Goal: Task Accomplishment & Management: Use online tool/utility

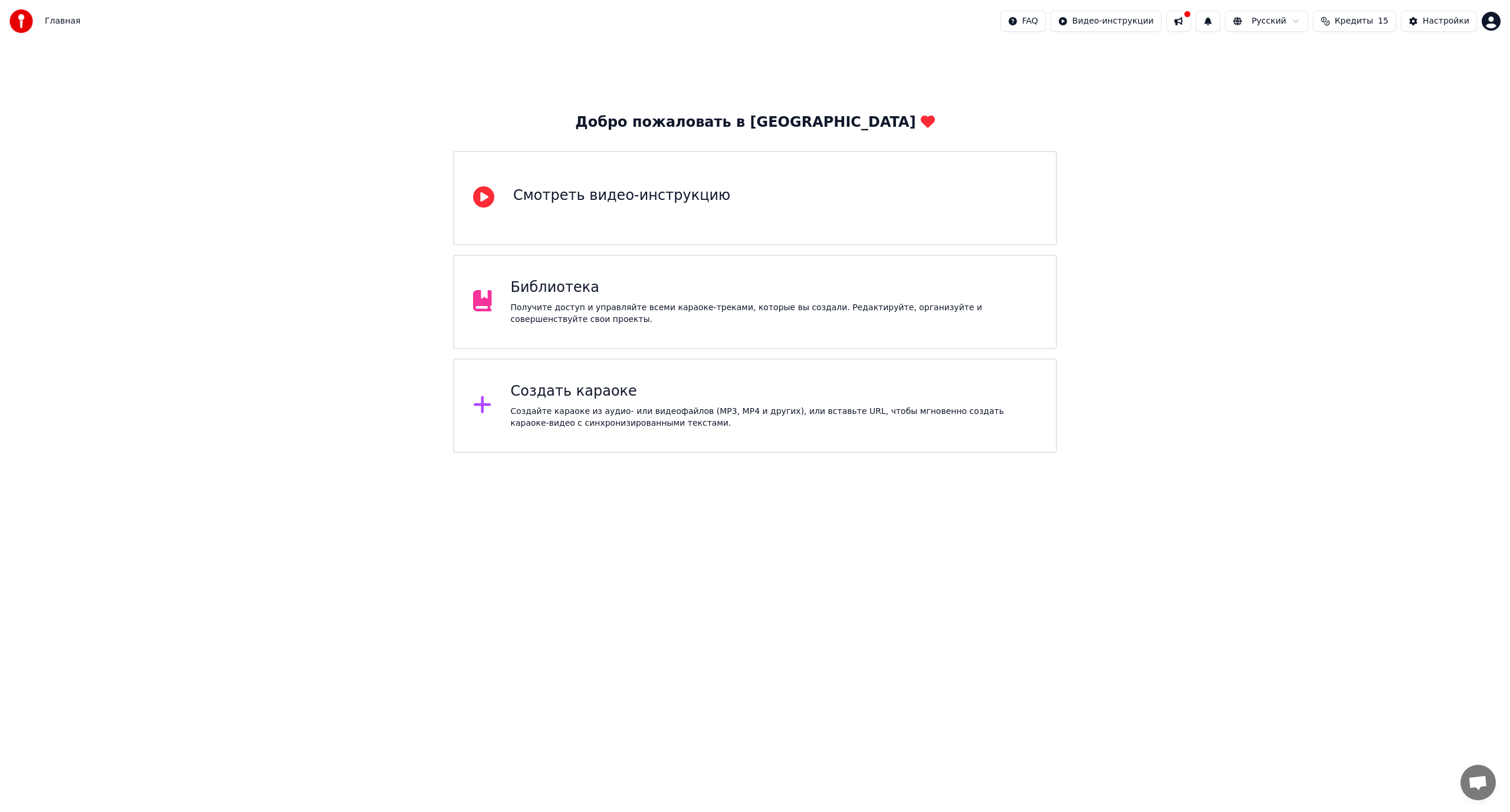
click at [616, 402] on div "Создать караоке Создайте караоке из аудио- или видеофайлов (MP3, MP4 и других),…" at bounding box center [774, 406] width 527 height 47
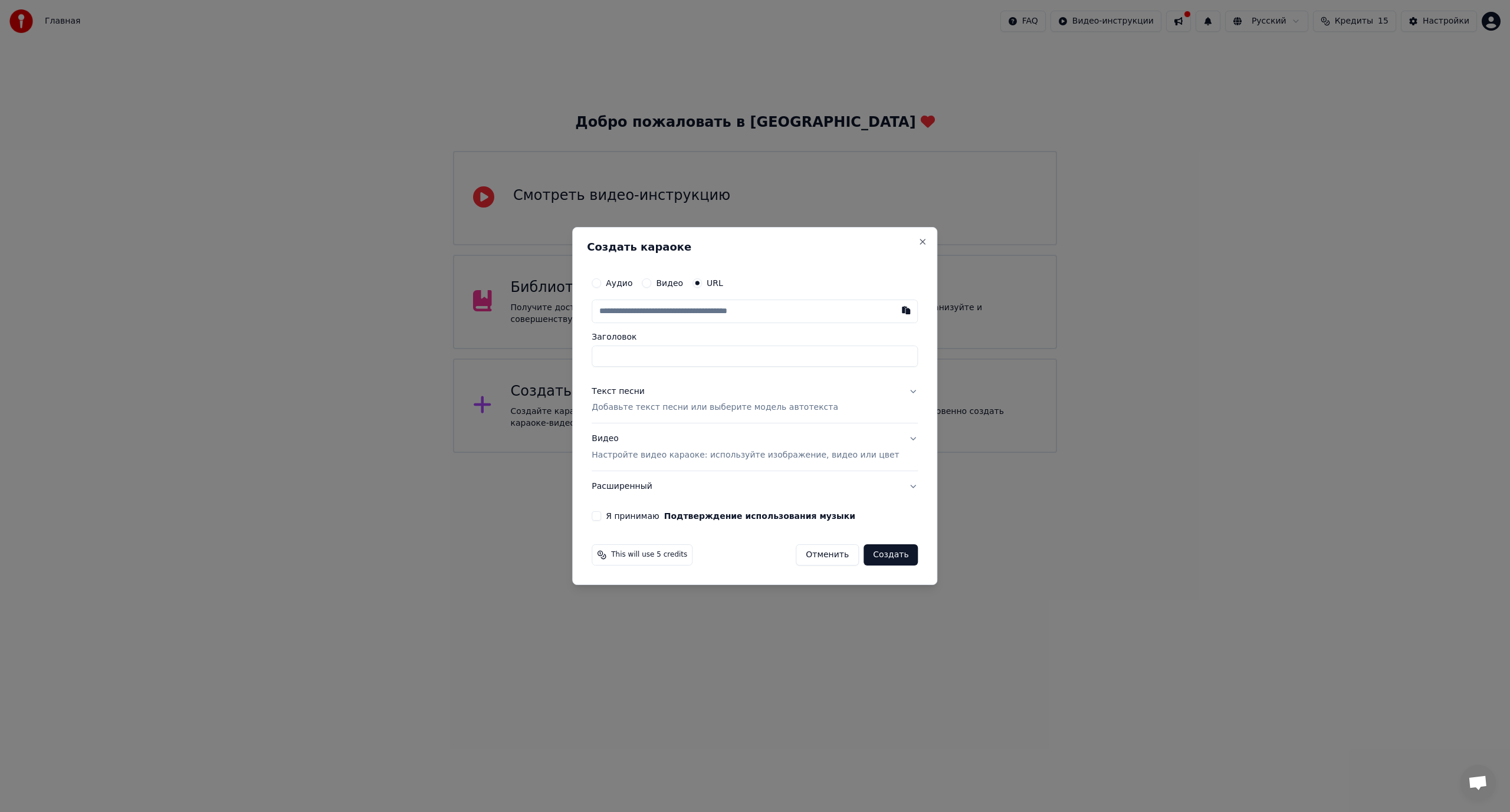
paste input "**********"
type input "**********"
click at [618, 357] on input "**********" at bounding box center [755, 356] width 326 height 21
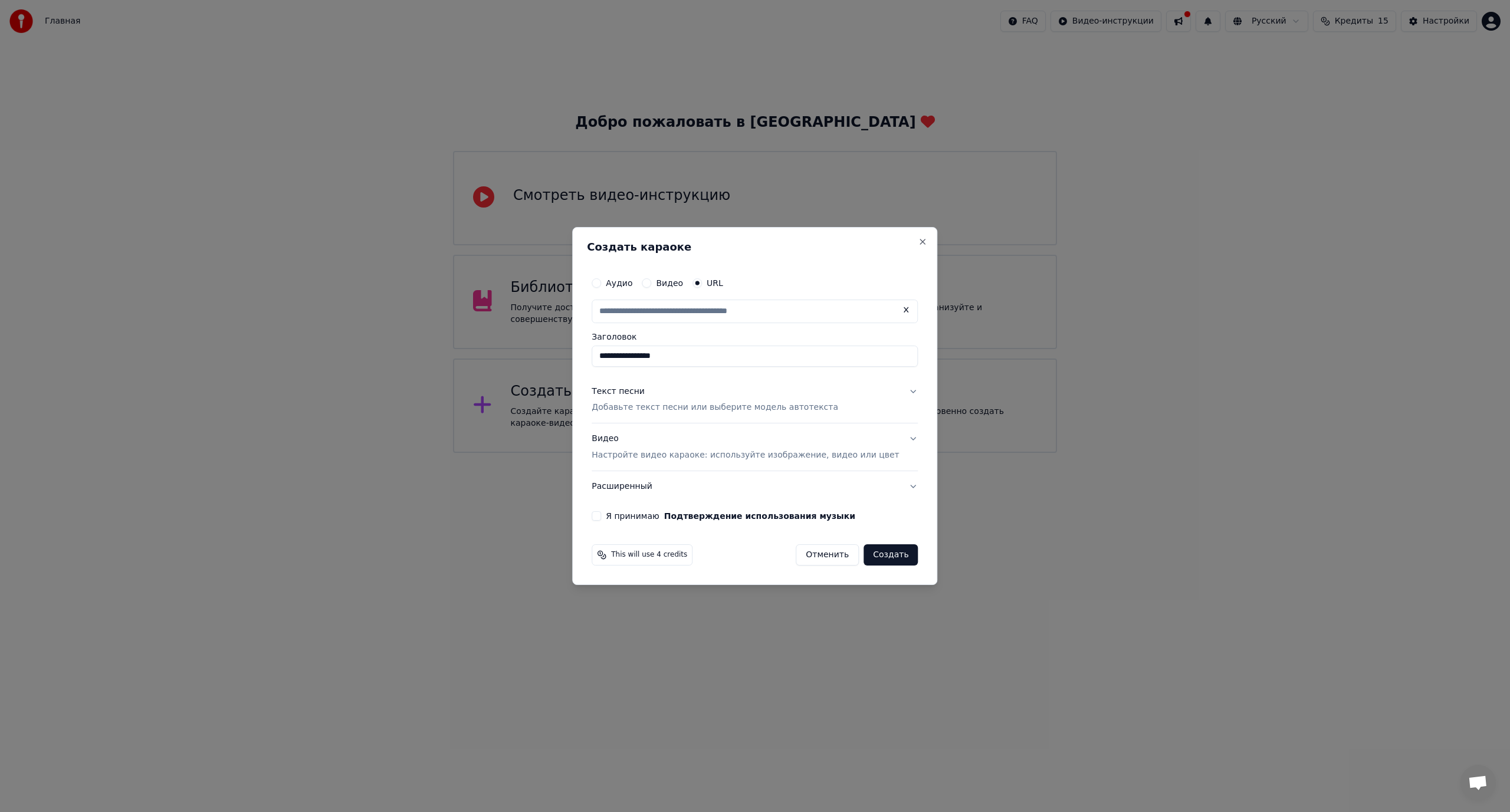
type input "**********"
click at [892, 391] on button "Текст песни Добавьте текст песни или выберите модель автотекста" at bounding box center [755, 400] width 326 height 47
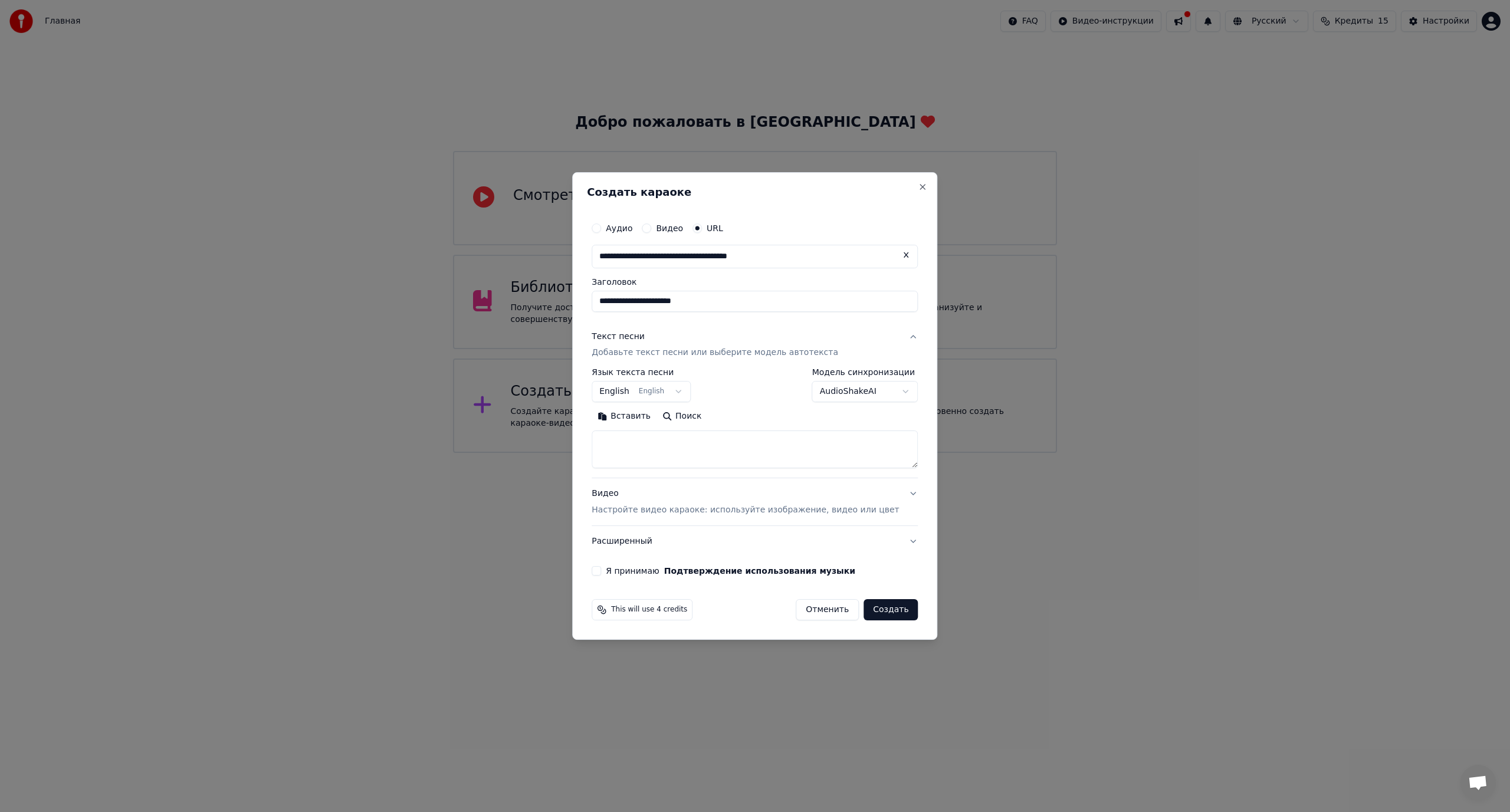
click at [672, 395] on button "English English" at bounding box center [641, 392] width 99 height 21
select select "**"
drag, startPoint x: 716, startPoint y: 419, endPoint x: 703, endPoint y: 419, distance: 13.0
click at [706, 419] on button "Поиск" at bounding box center [682, 417] width 51 height 19
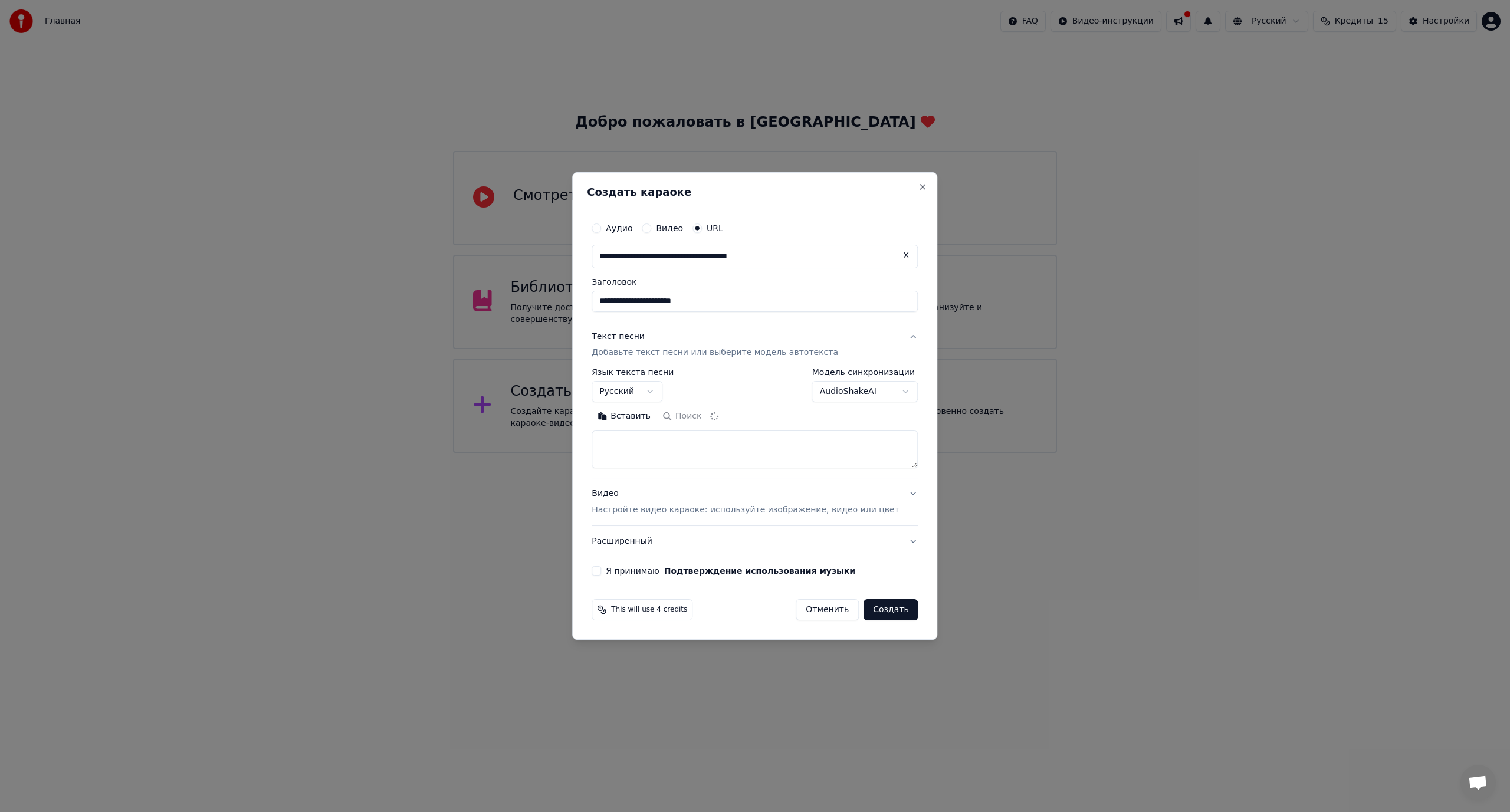
type textarea "**********"
click at [873, 606] on button "Создать" at bounding box center [890, 610] width 54 height 21
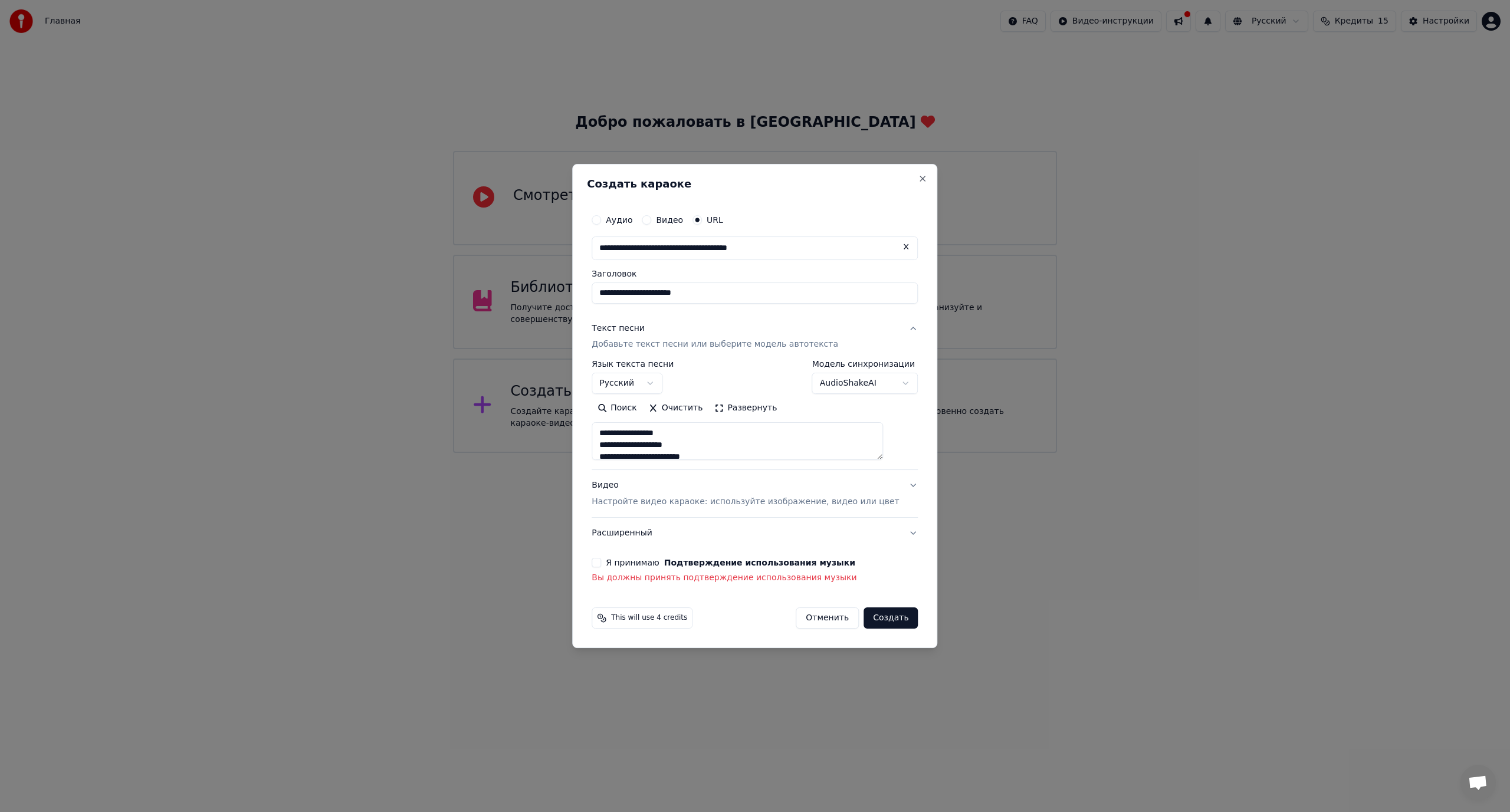
click at [601, 565] on button "Я принимаю Подтверждение использования музыки" at bounding box center [596, 563] width 9 height 9
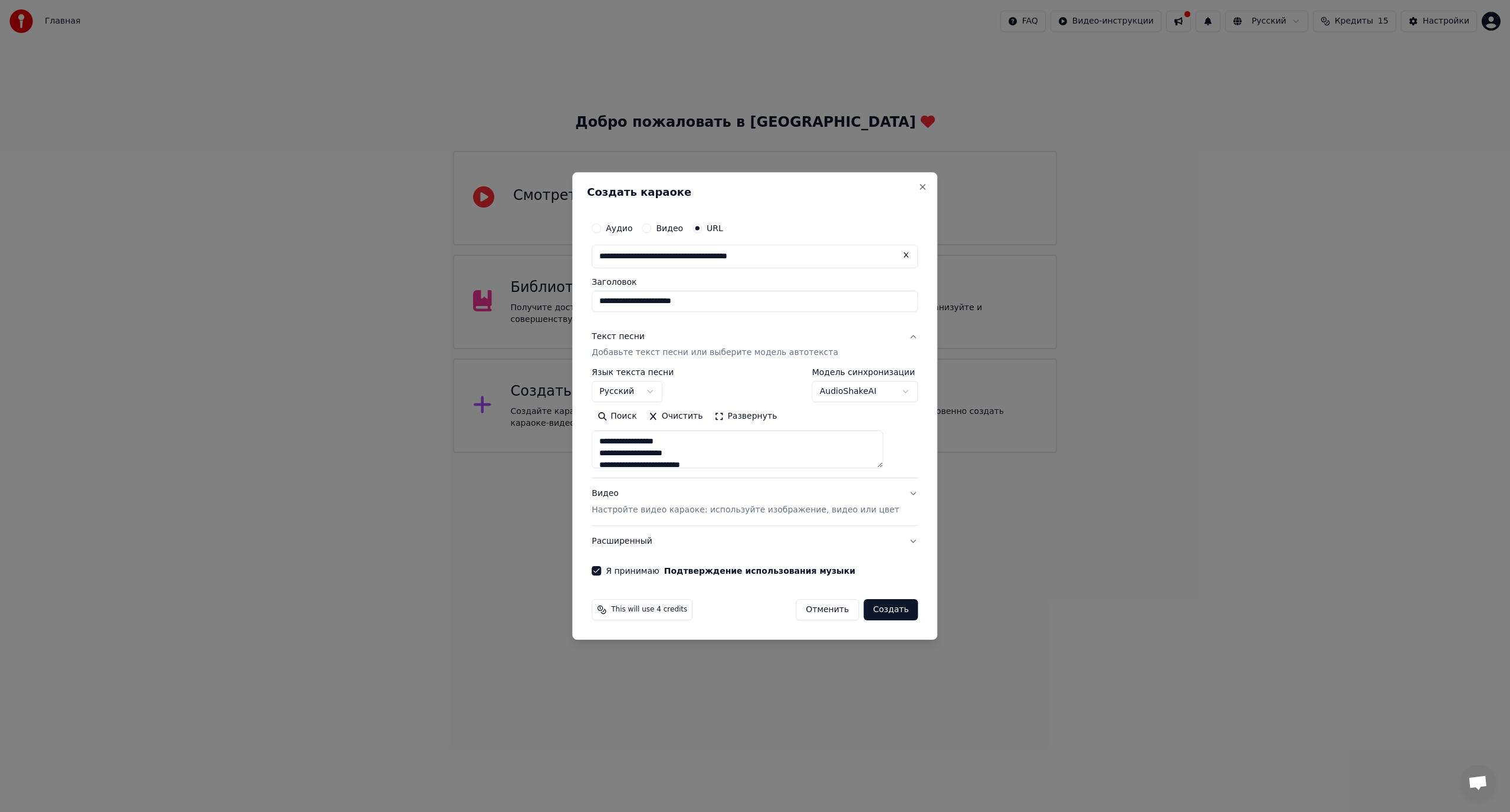
click at [869, 610] on button "Создать" at bounding box center [890, 610] width 54 height 21
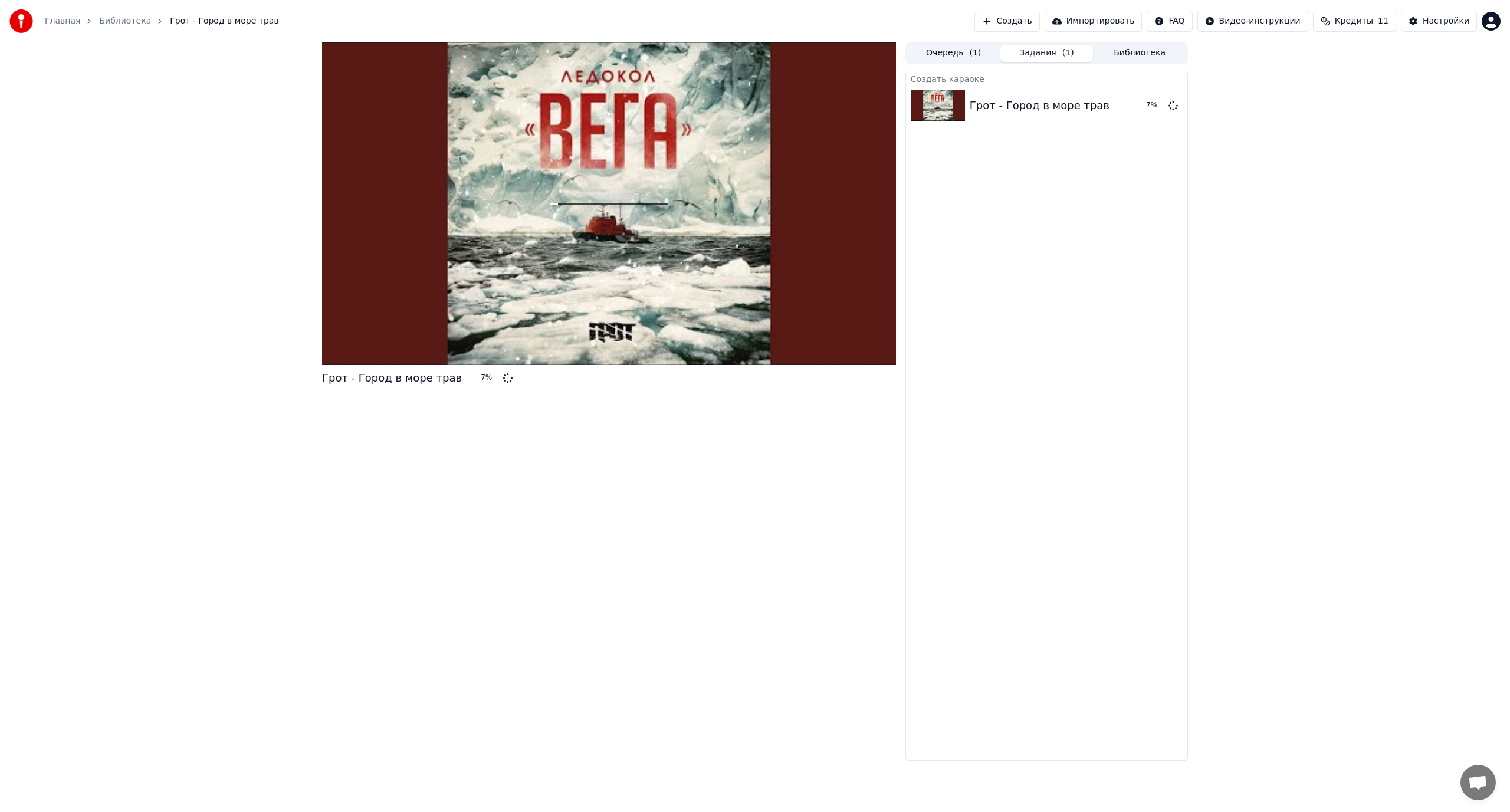
click at [1036, 22] on button "Создать" at bounding box center [1007, 21] width 65 height 21
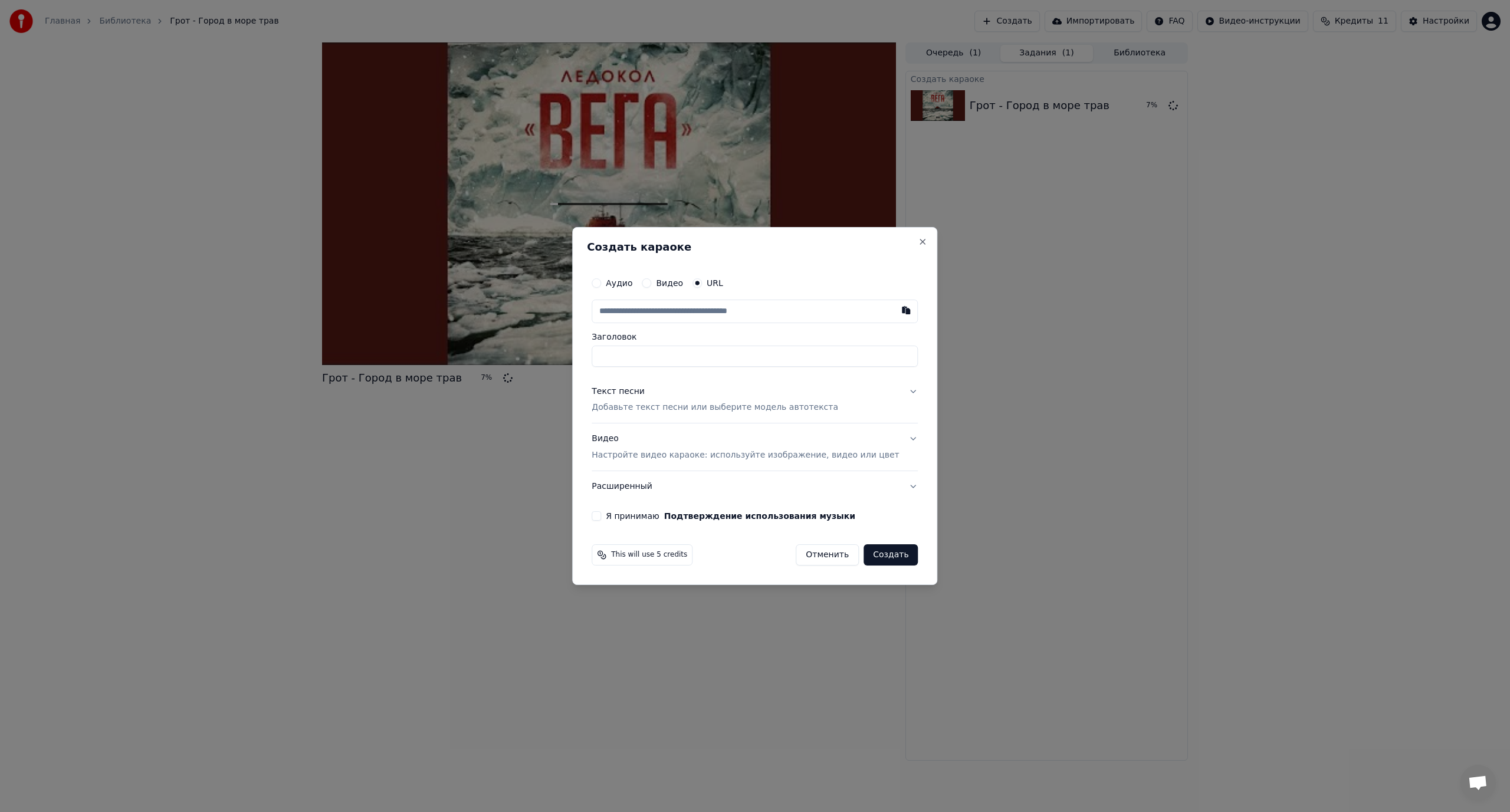
type input "**********"
click at [823, 407] on p "Добавьте текст песни или выберите модель автотекста" at bounding box center [715, 408] width 247 height 12
type input "**********"
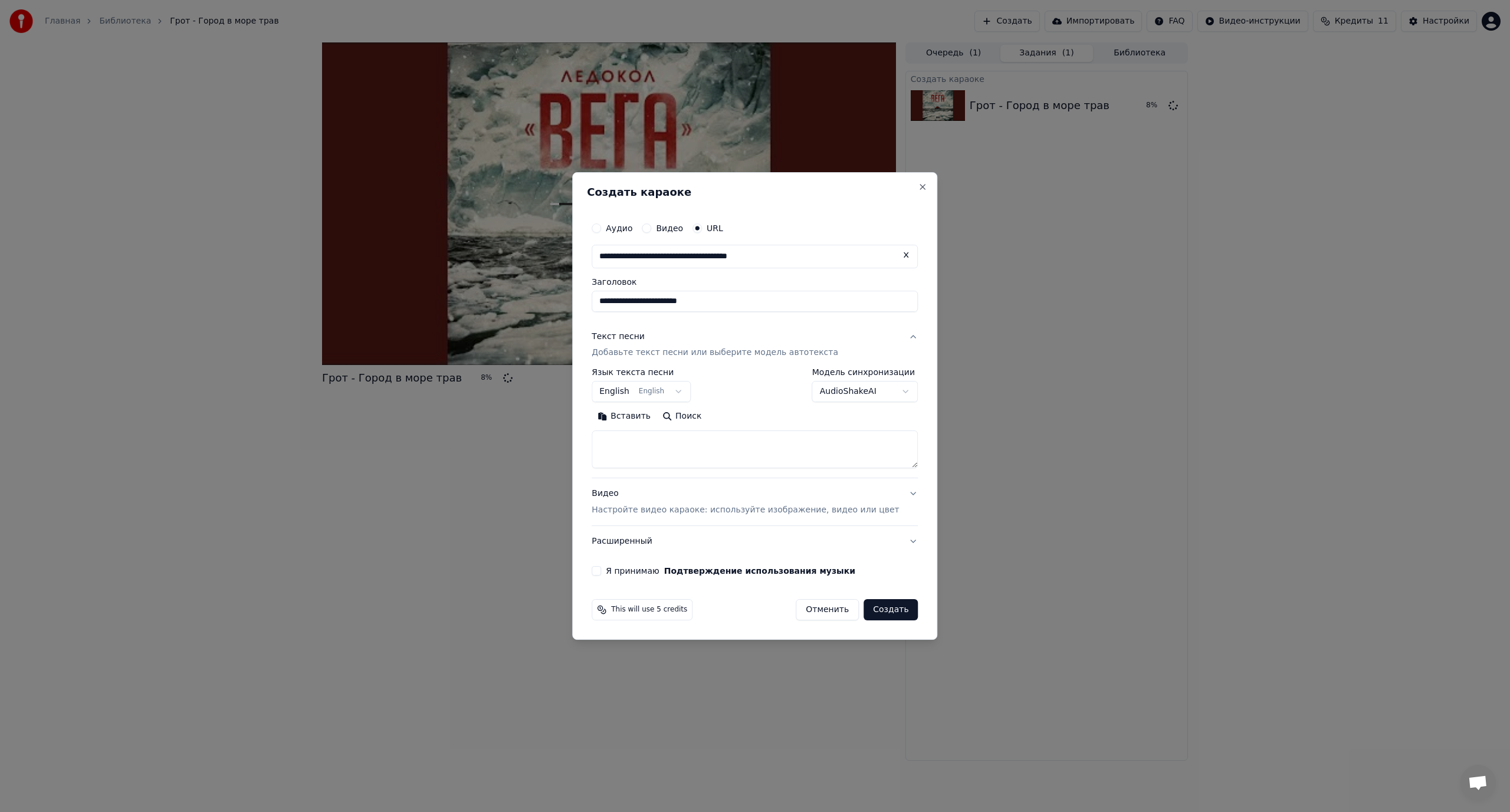
click at [651, 392] on body "**********" at bounding box center [755, 406] width 1510 height 812
select select "**"
click at [697, 413] on button "Поиск" at bounding box center [682, 417] width 51 height 19
type textarea "**********"
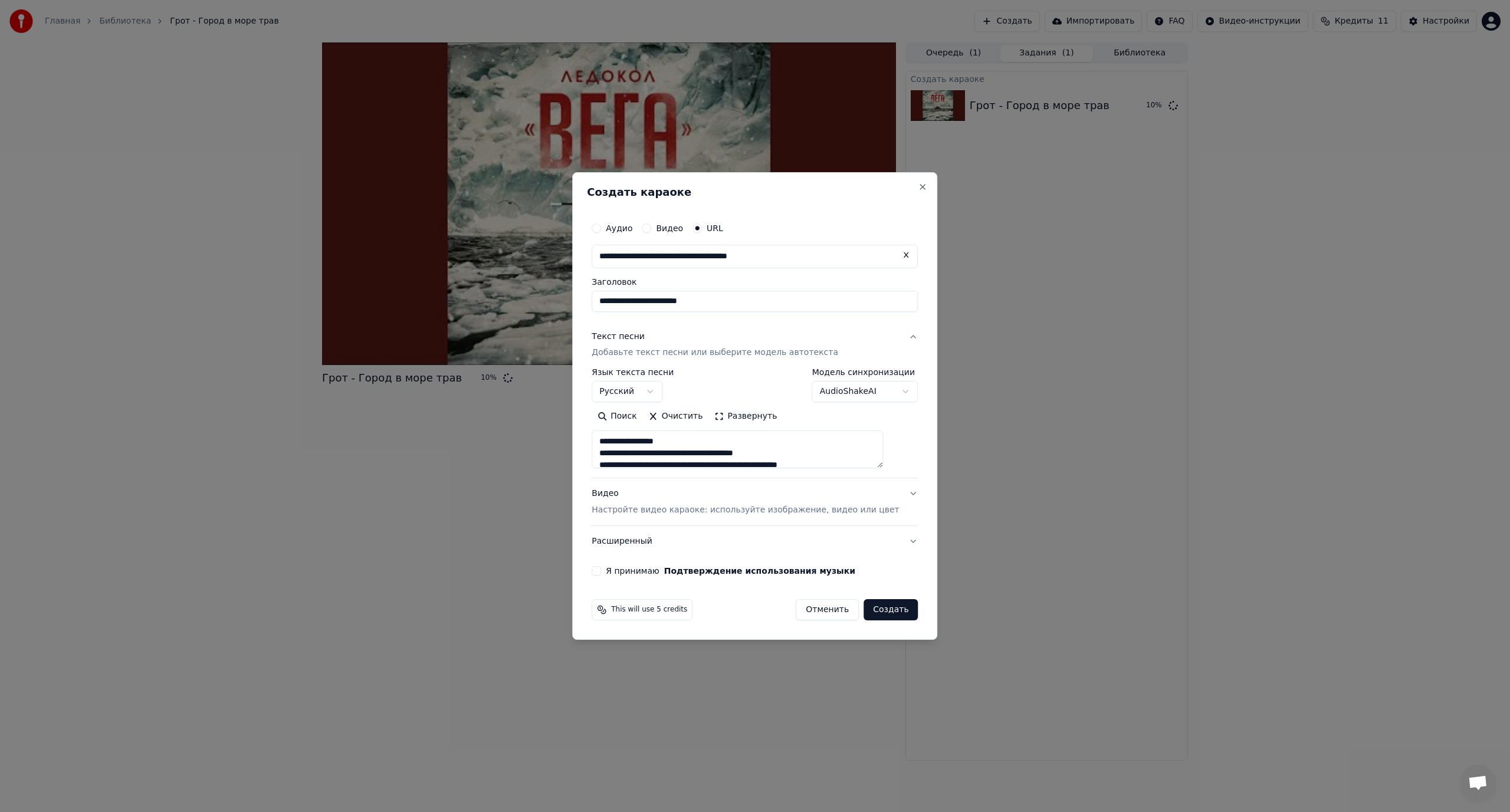
click at [875, 610] on button "Создать" at bounding box center [890, 610] width 54 height 21
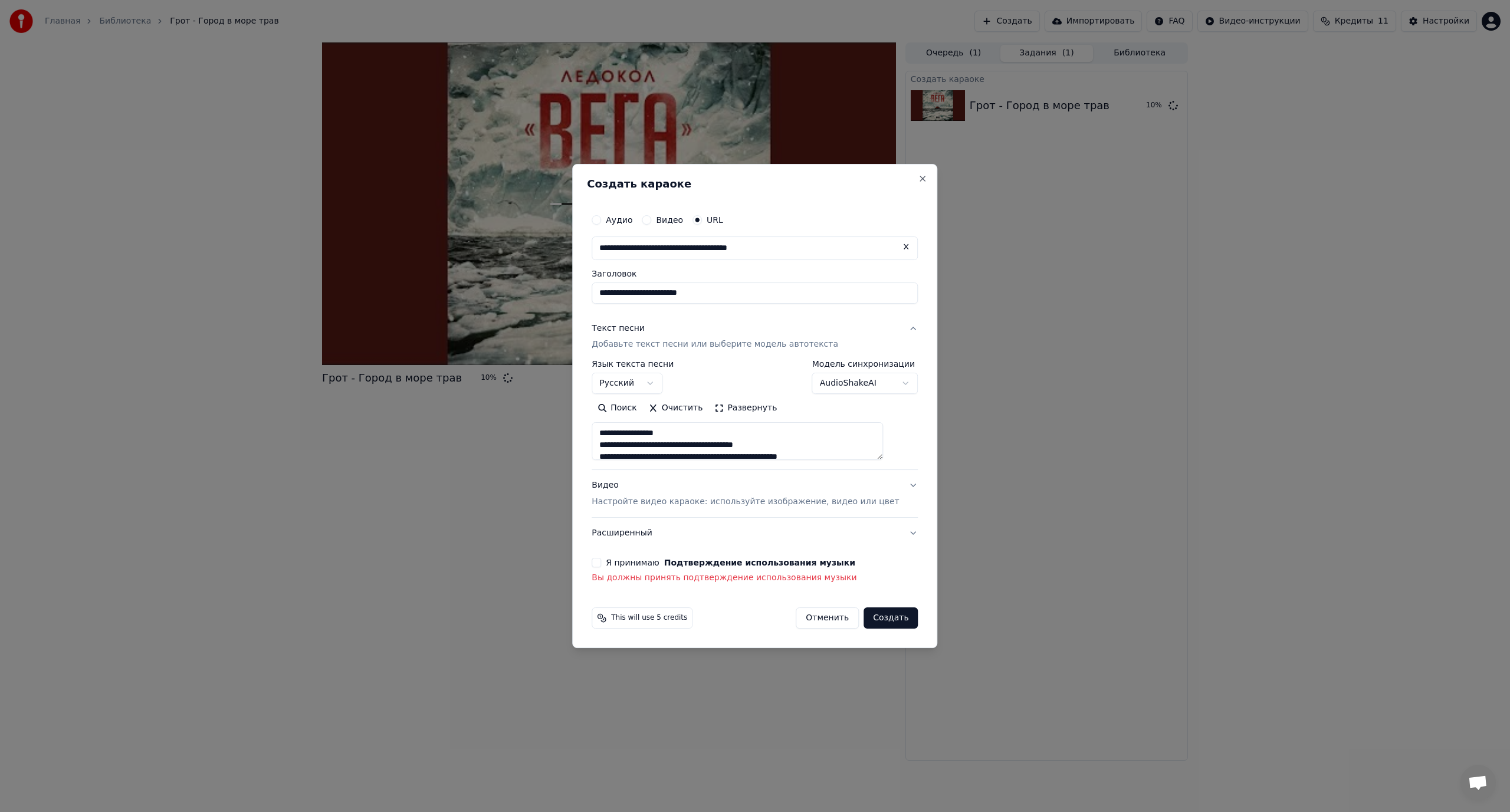
click at [620, 565] on div "Я принимаю Подтверждение использования музыки" at bounding box center [755, 563] width 326 height 9
click at [601, 565] on button "Я принимаю Подтверждение использования музыки" at bounding box center [596, 563] width 9 height 9
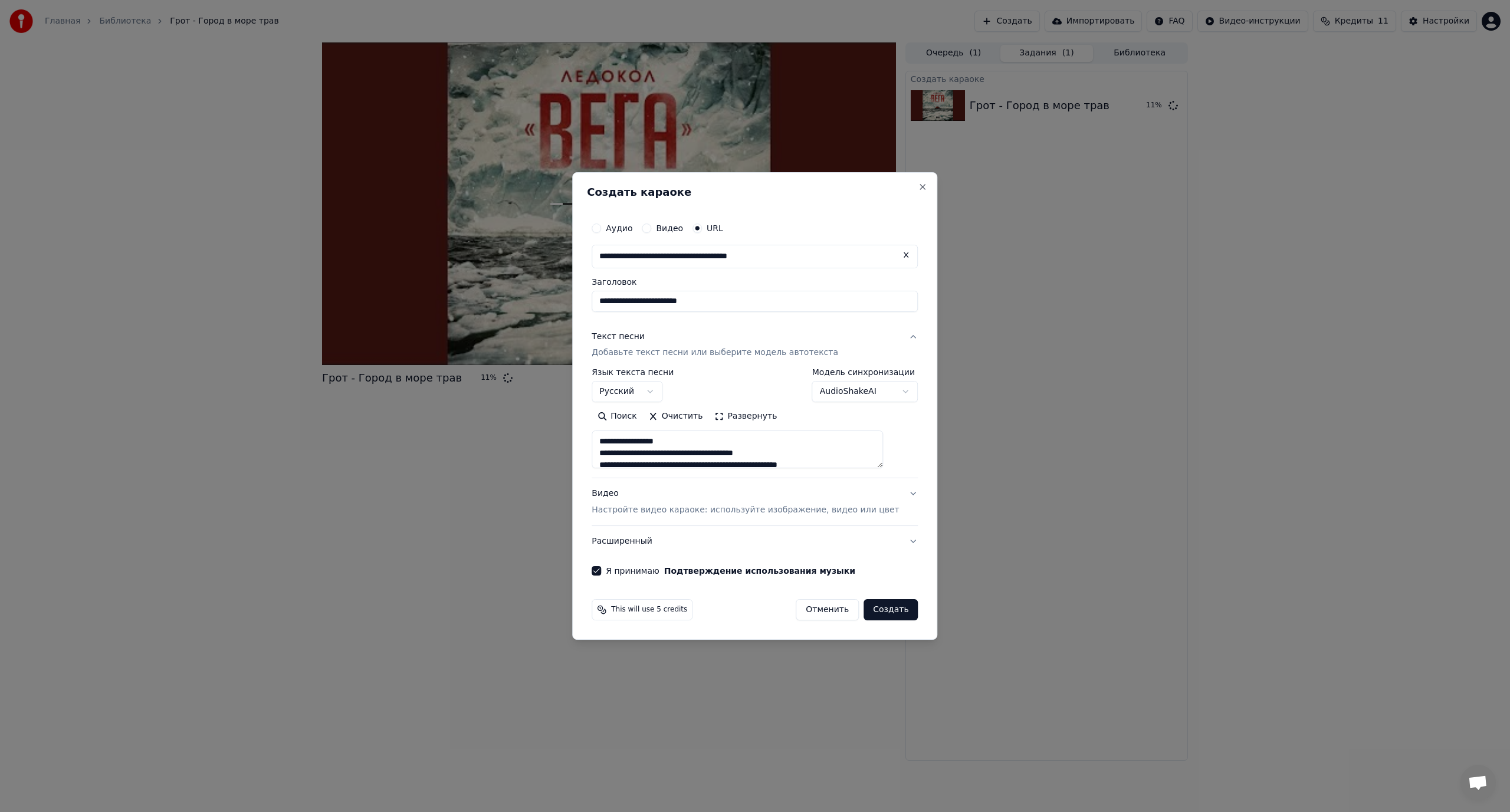
click at [873, 613] on button "Создать" at bounding box center [890, 610] width 54 height 21
select select
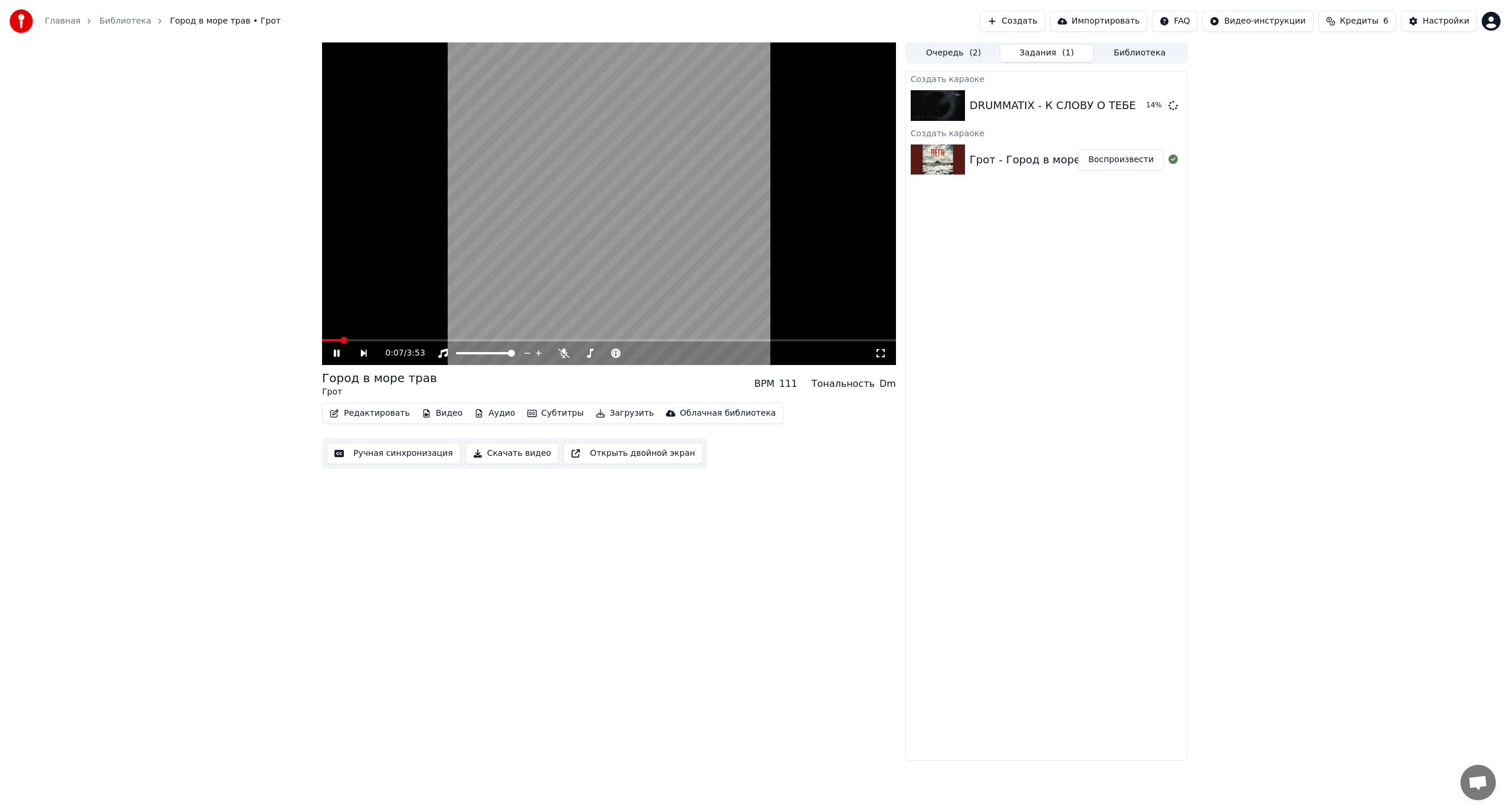
click at [879, 356] on icon at bounding box center [881, 353] width 12 height 9
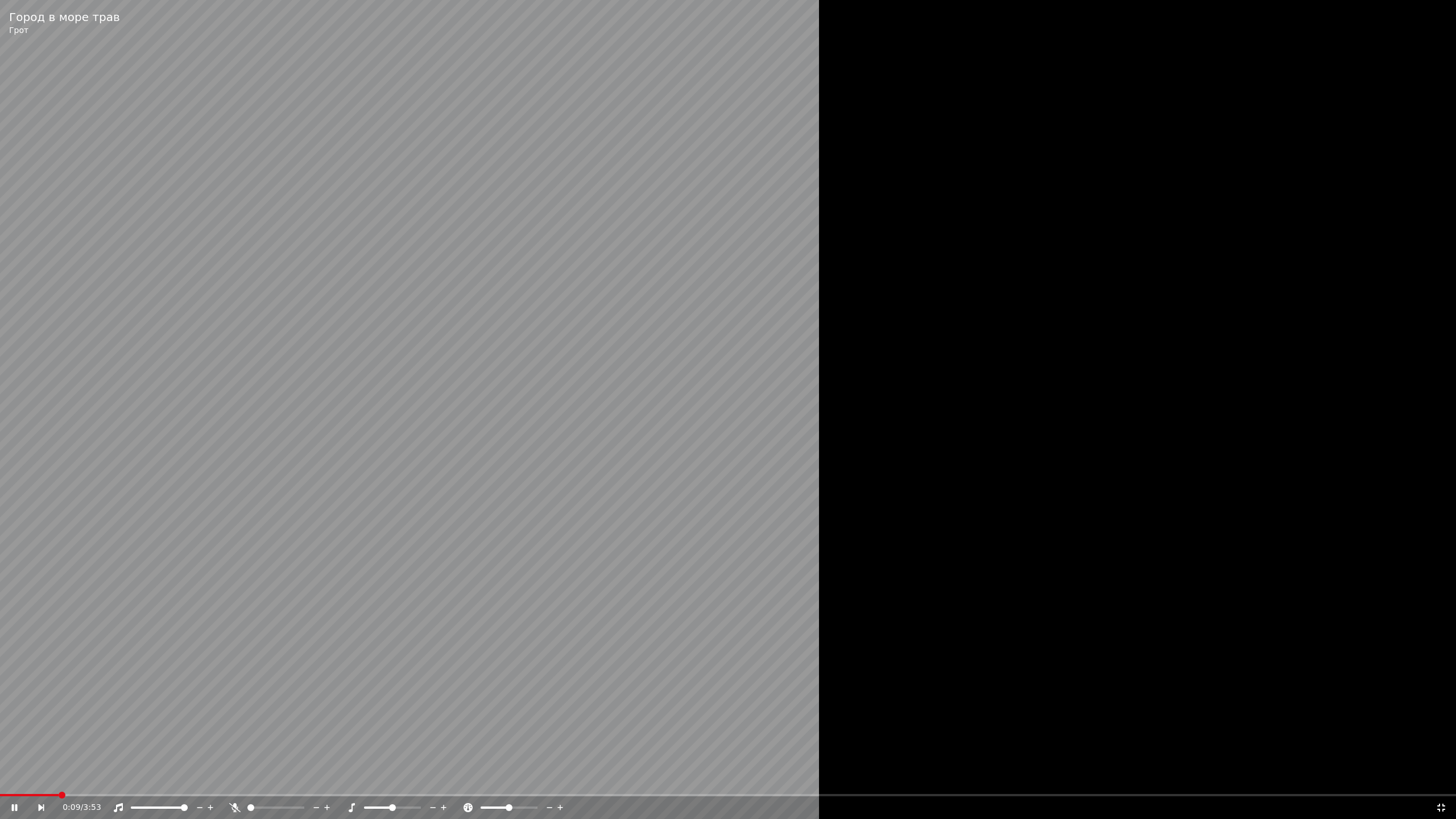
click at [777, 466] on video at bounding box center [728, 409] width 1456 height 819
click at [1437, 783] on icon at bounding box center [1441, 808] width 11 height 9
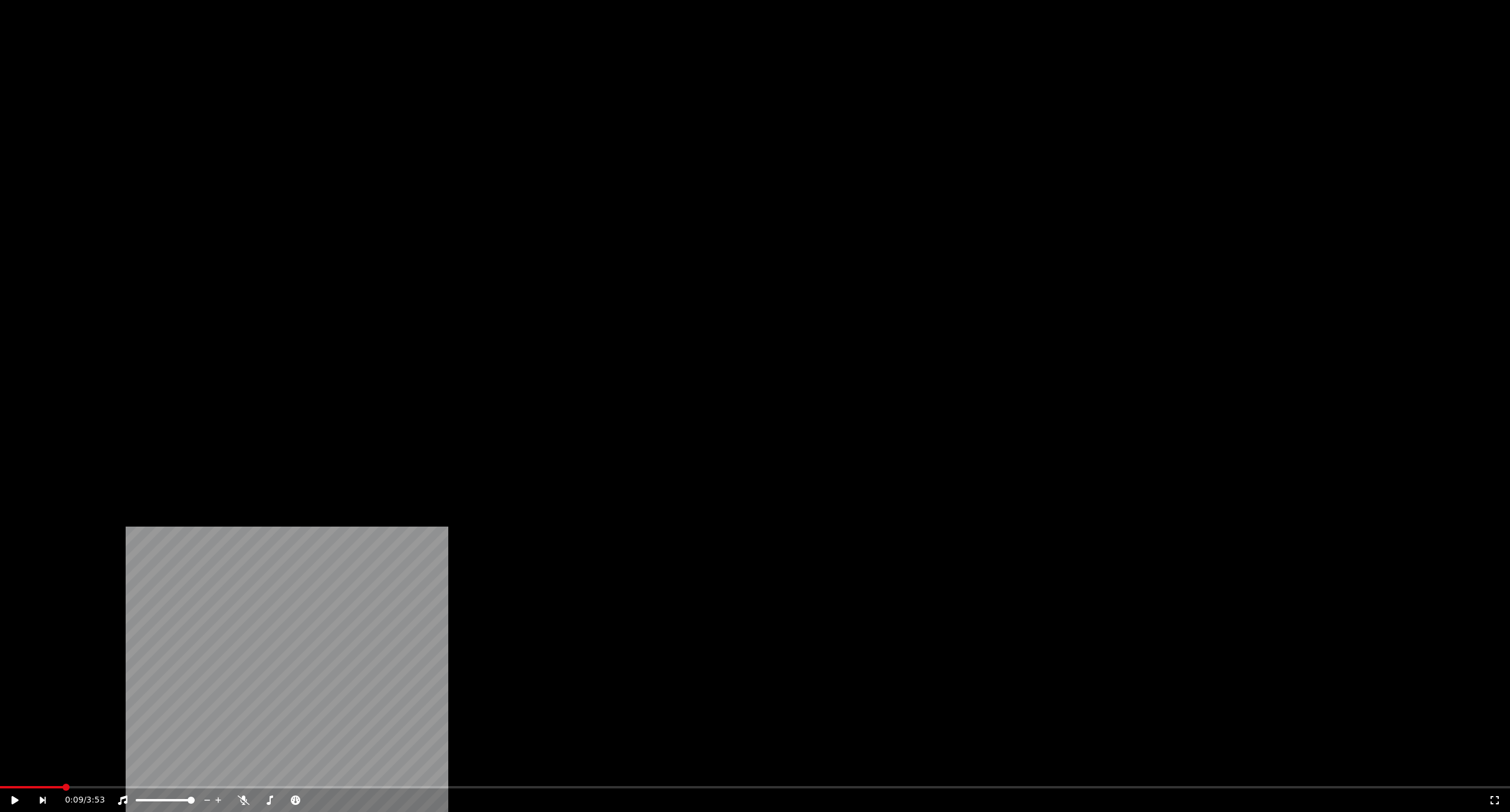
click at [437, 99] on button "Видео" at bounding box center [442, 90] width 51 height 16
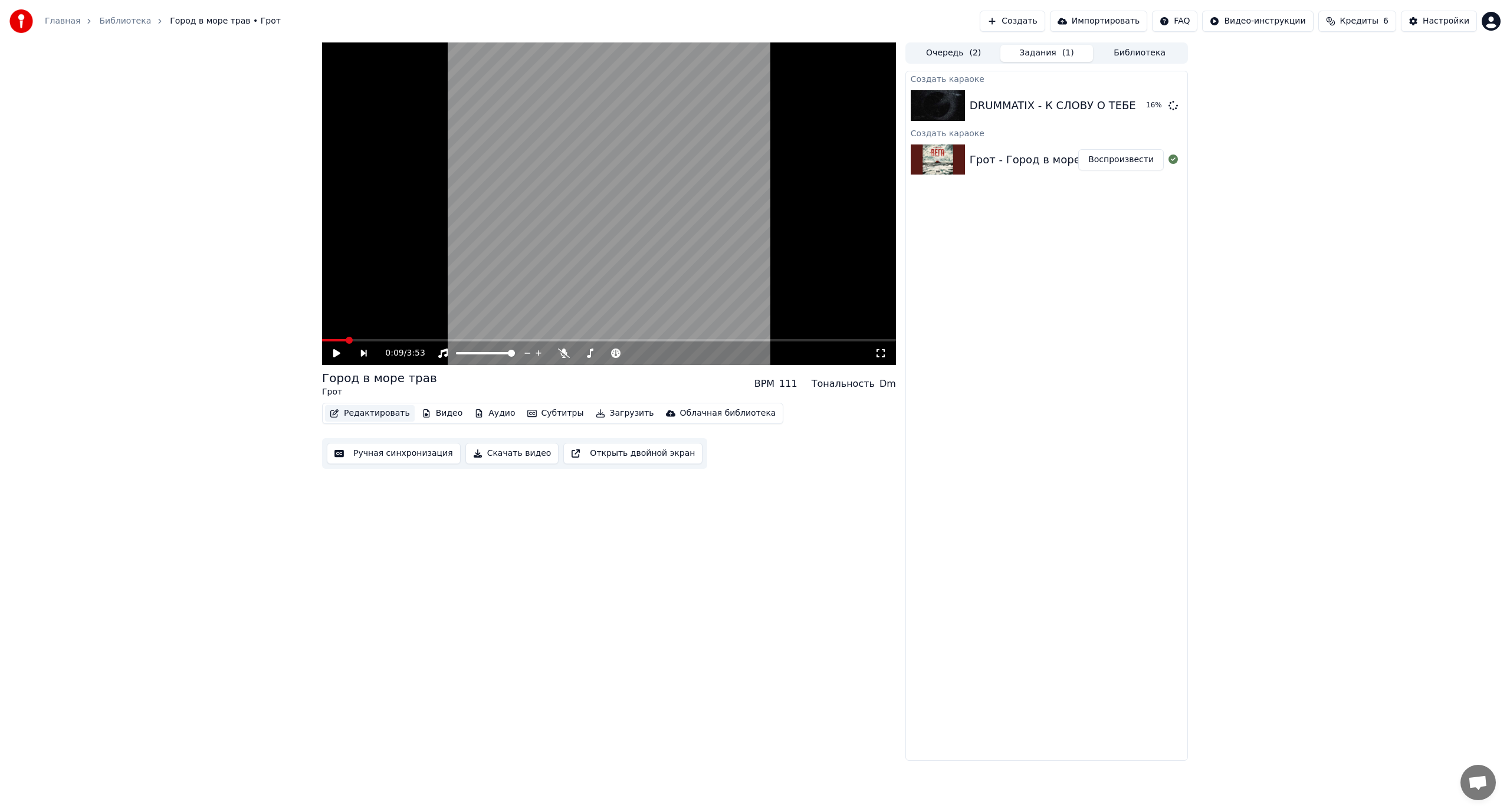
click at [362, 408] on button "Редактировать" at bounding box center [370, 413] width 90 height 16
click at [243, 417] on div "0:09 / 3:53 Город в море трав Грот BPM 111 Тональность Dm Редактировать Видео А…" at bounding box center [755, 401] width 1510 height 718
click at [362, 417] on button "Редактировать" at bounding box center [370, 413] width 90 height 16
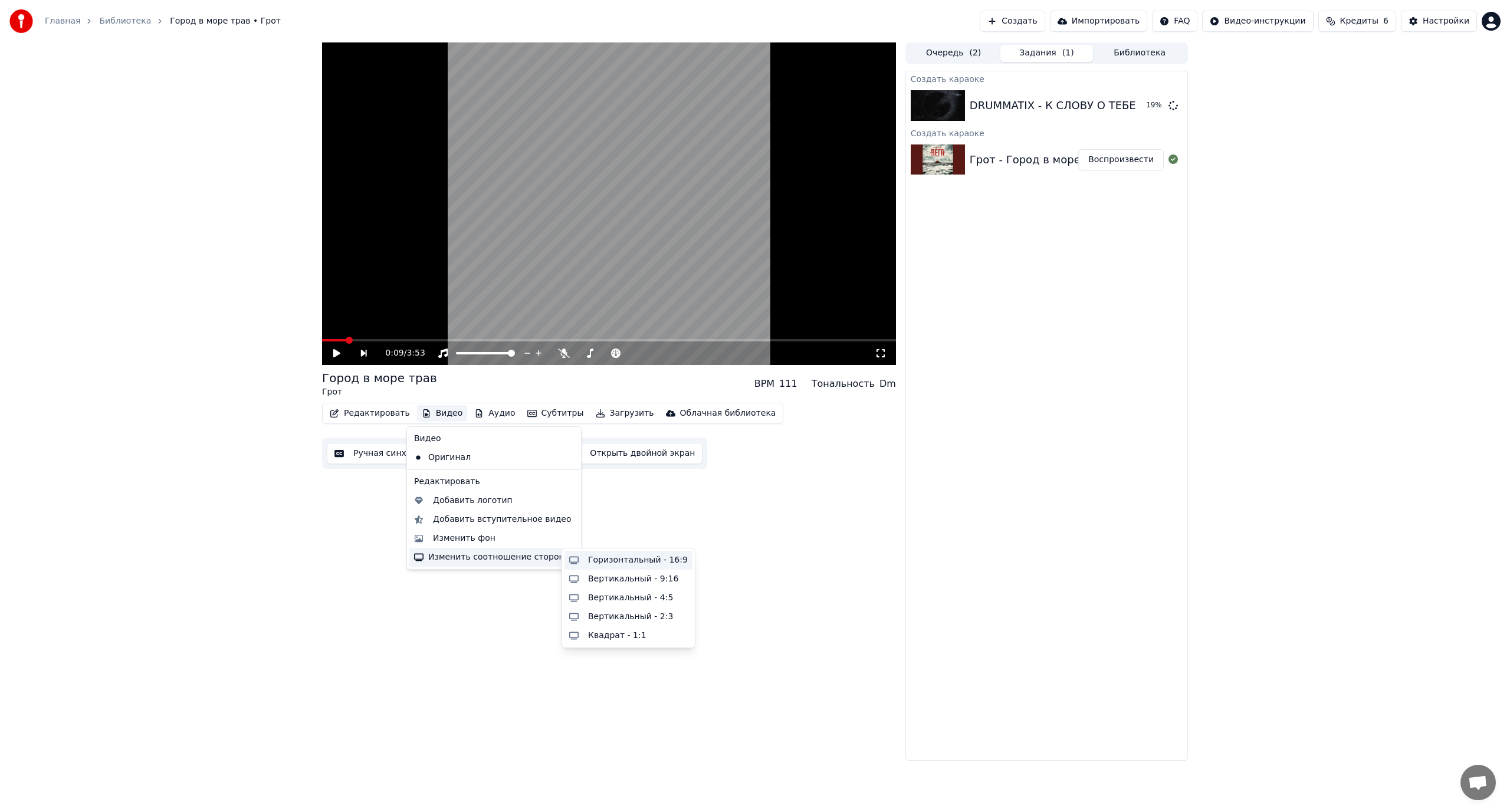
click at [637, 563] on div "Горизонтальный - 16:9" at bounding box center [637, 560] width 100 height 12
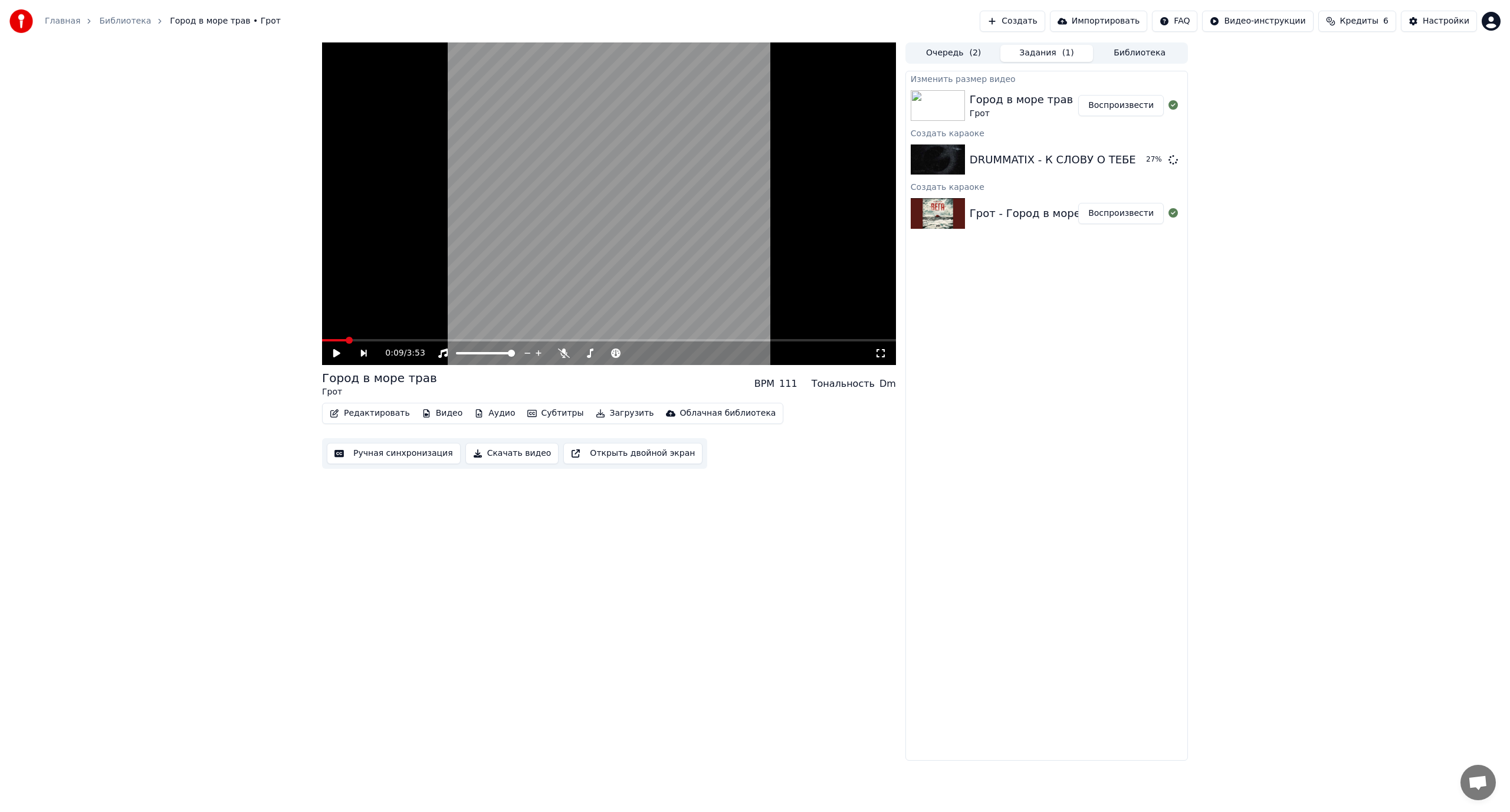
click at [1109, 105] on button "Воспроизвести" at bounding box center [1121, 105] width 86 height 21
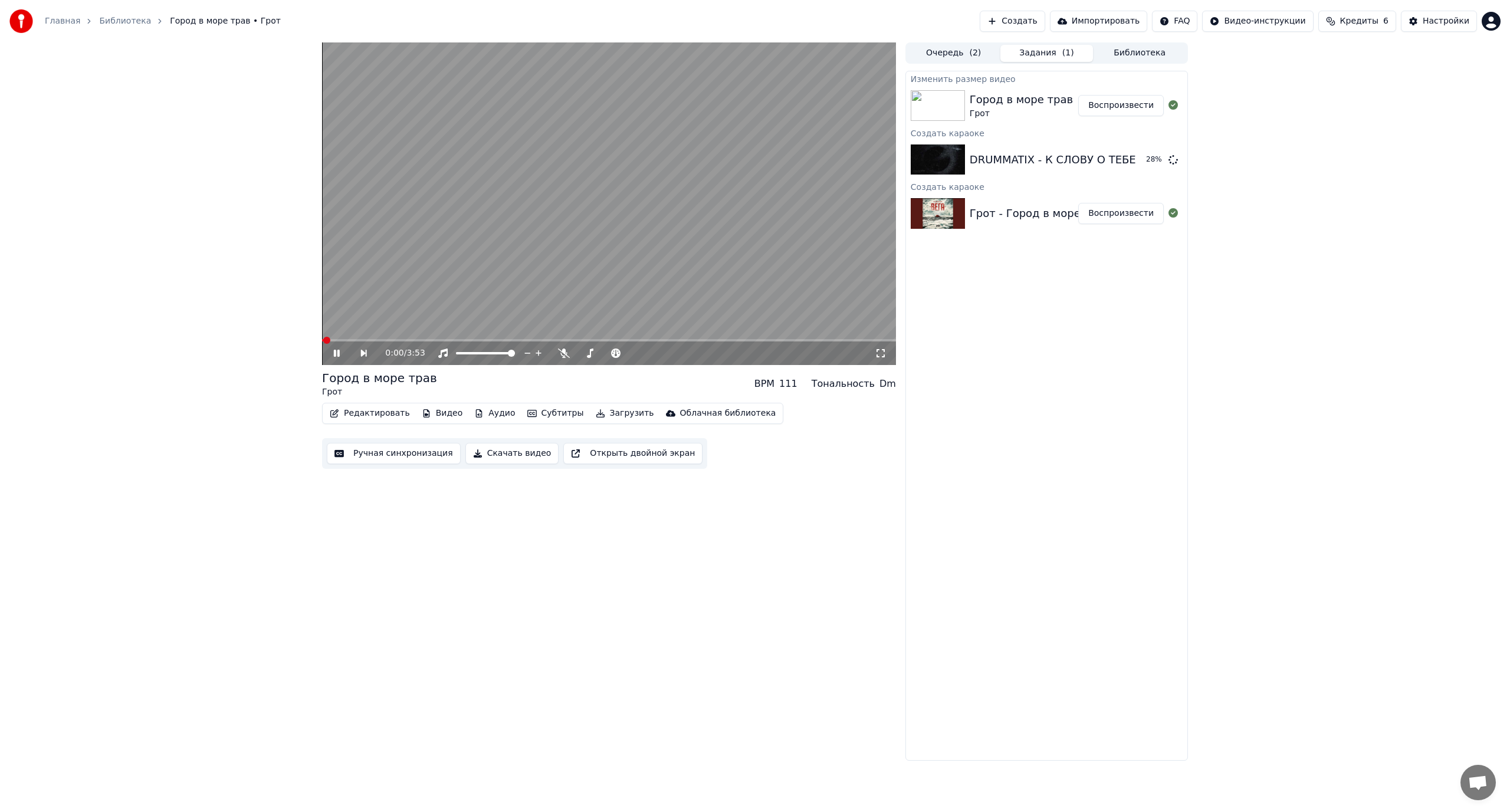
click at [877, 350] on icon at bounding box center [881, 353] width 9 height 9
click at [340, 350] on icon at bounding box center [345, 353] width 27 height 9
click at [606, 416] on button "Загрузить" at bounding box center [625, 413] width 68 height 16
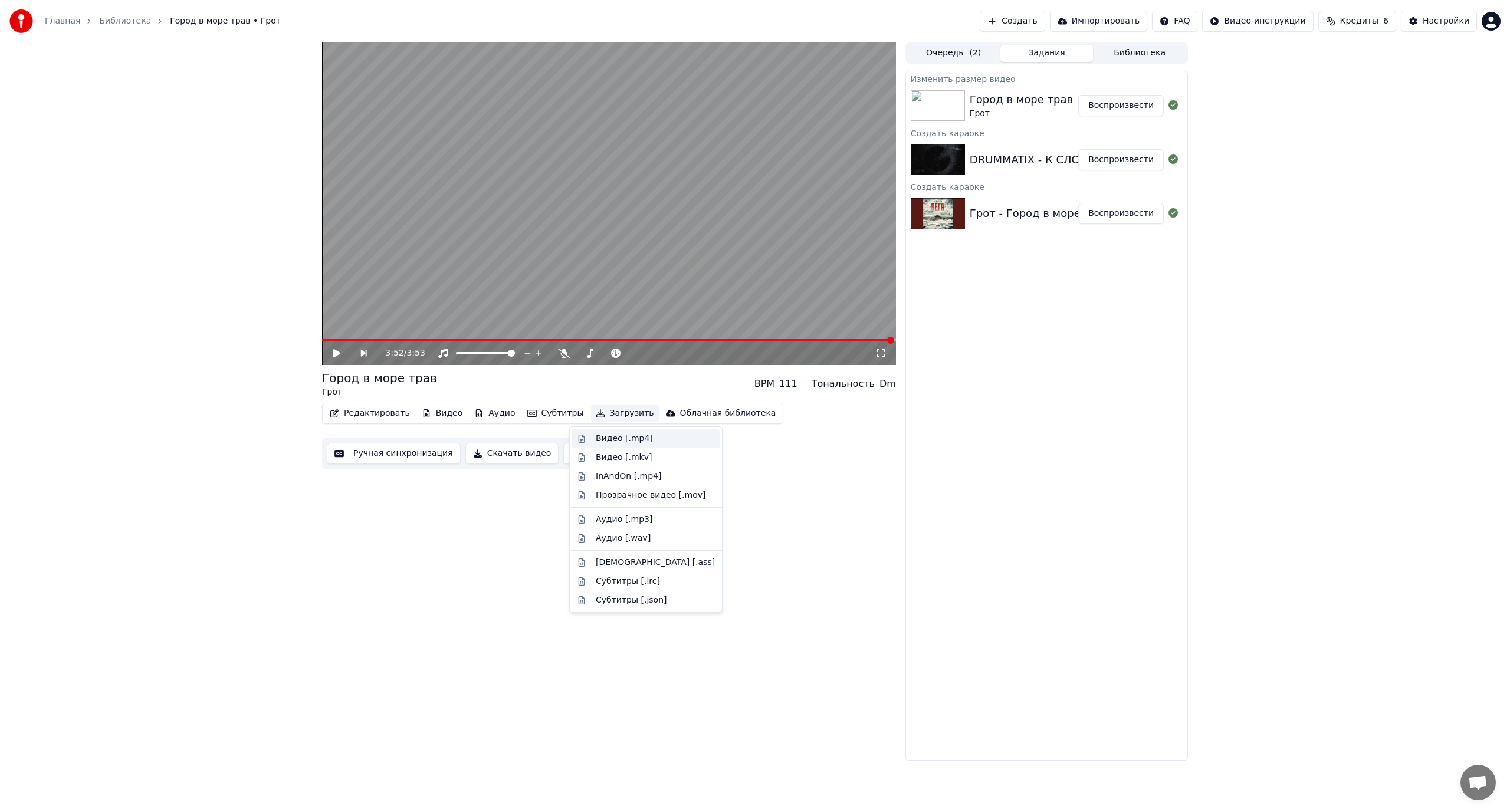
click at [606, 443] on div "Видео [.mp4]" at bounding box center [624, 439] width 57 height 12
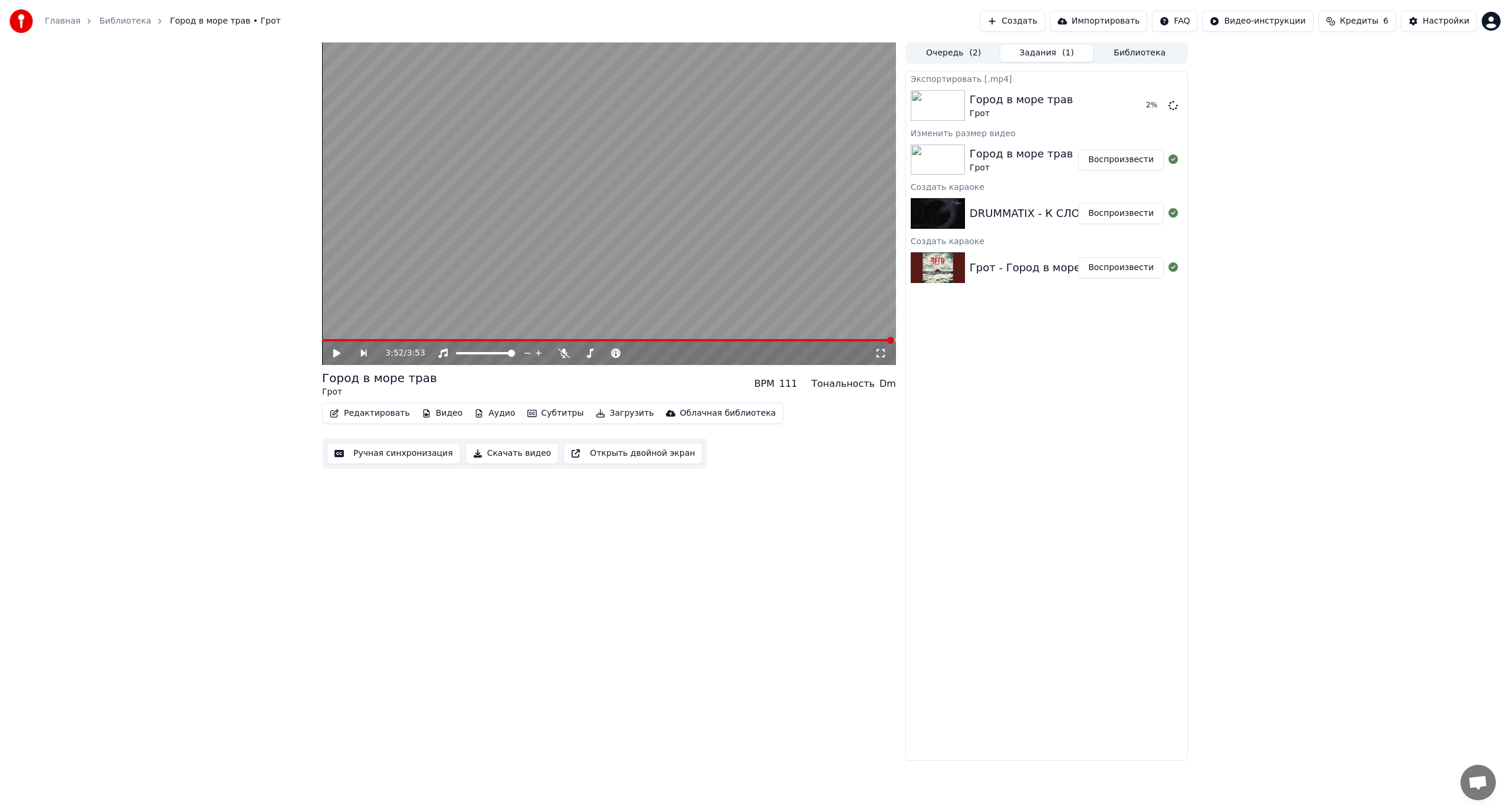
click at [991, 223] on div "DRUMMATIX - К СЛОВУ О ТЕБЕ Воспроизвести" at bounding box center [1047, 214] width 281 height 40
click at [1140, 216] on button "Воспроизвести" at bounding box center [1121, 214] width 86 height 21
click at [866, 358] on div "0:02 / 4:19" at bounding box center [617, 353] width 515 height 12
click at [883, 354] on icon at bounding box center [881, 353] width 12 height 9
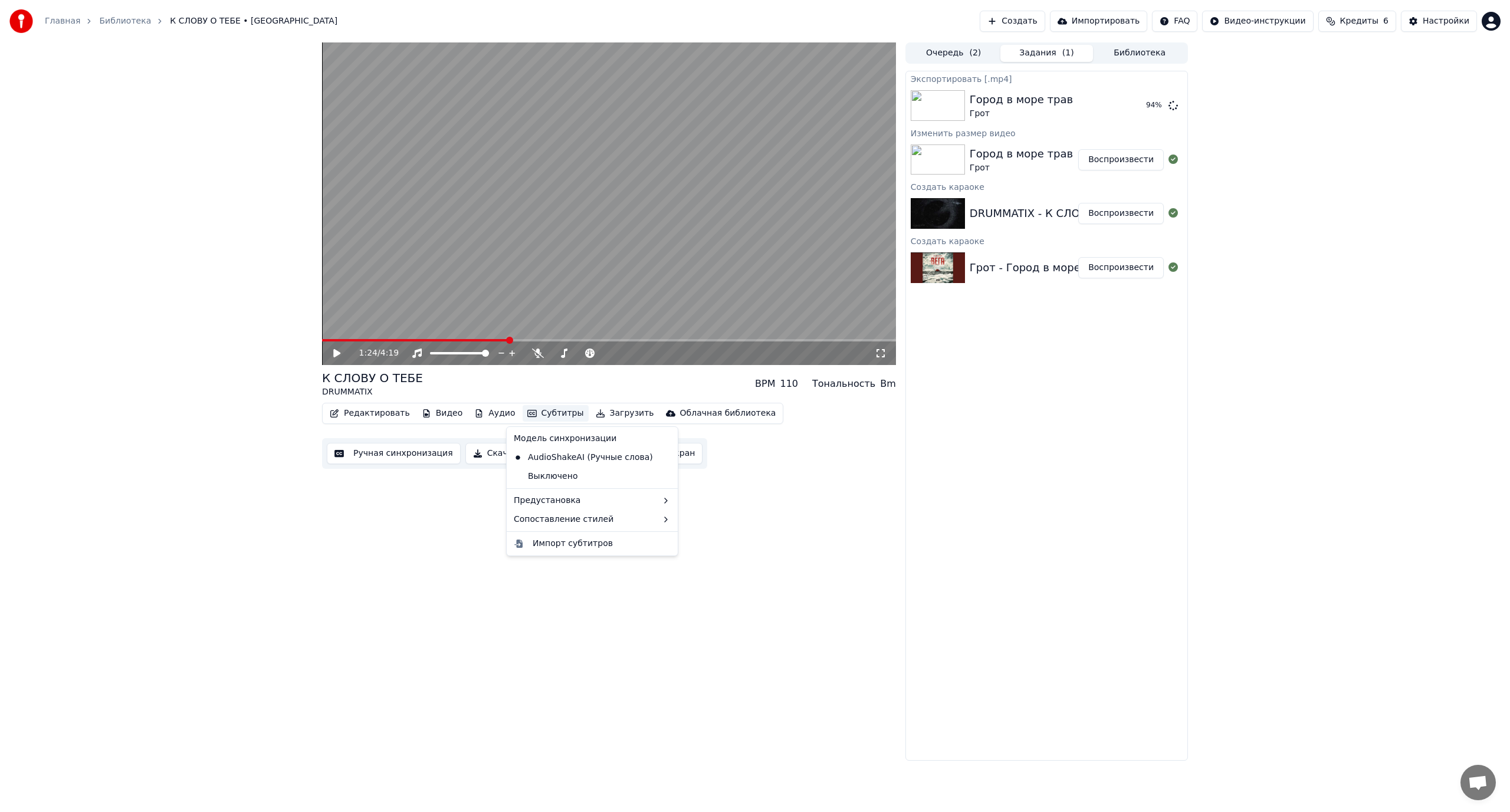
click at [537, 413] on button "Субтитры" at bounding box center [556, 413] width 66 height 16
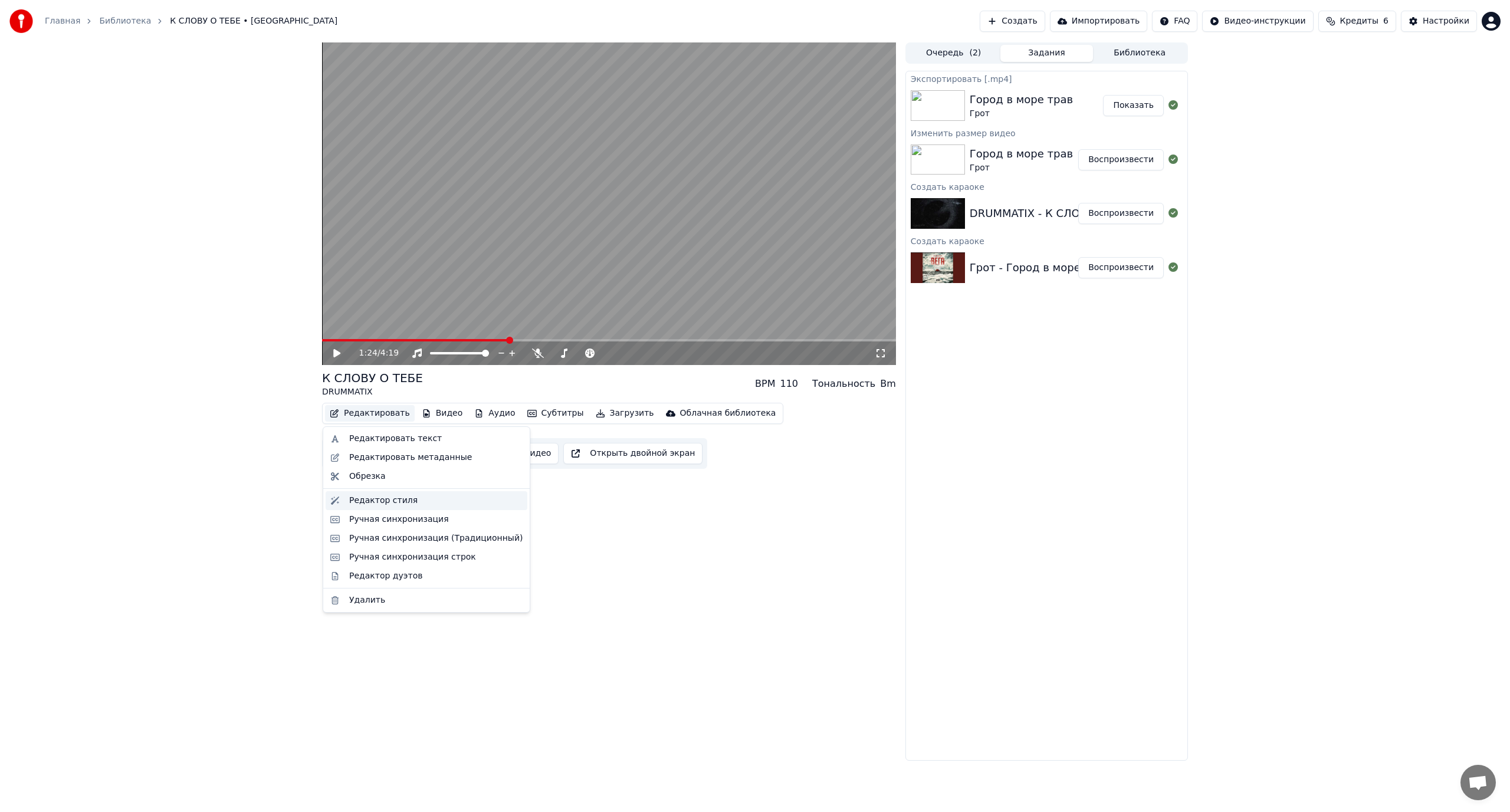
click at [384, 502] on div "Редактор стиля" at bounding box center [384, 501] width 69 height 12
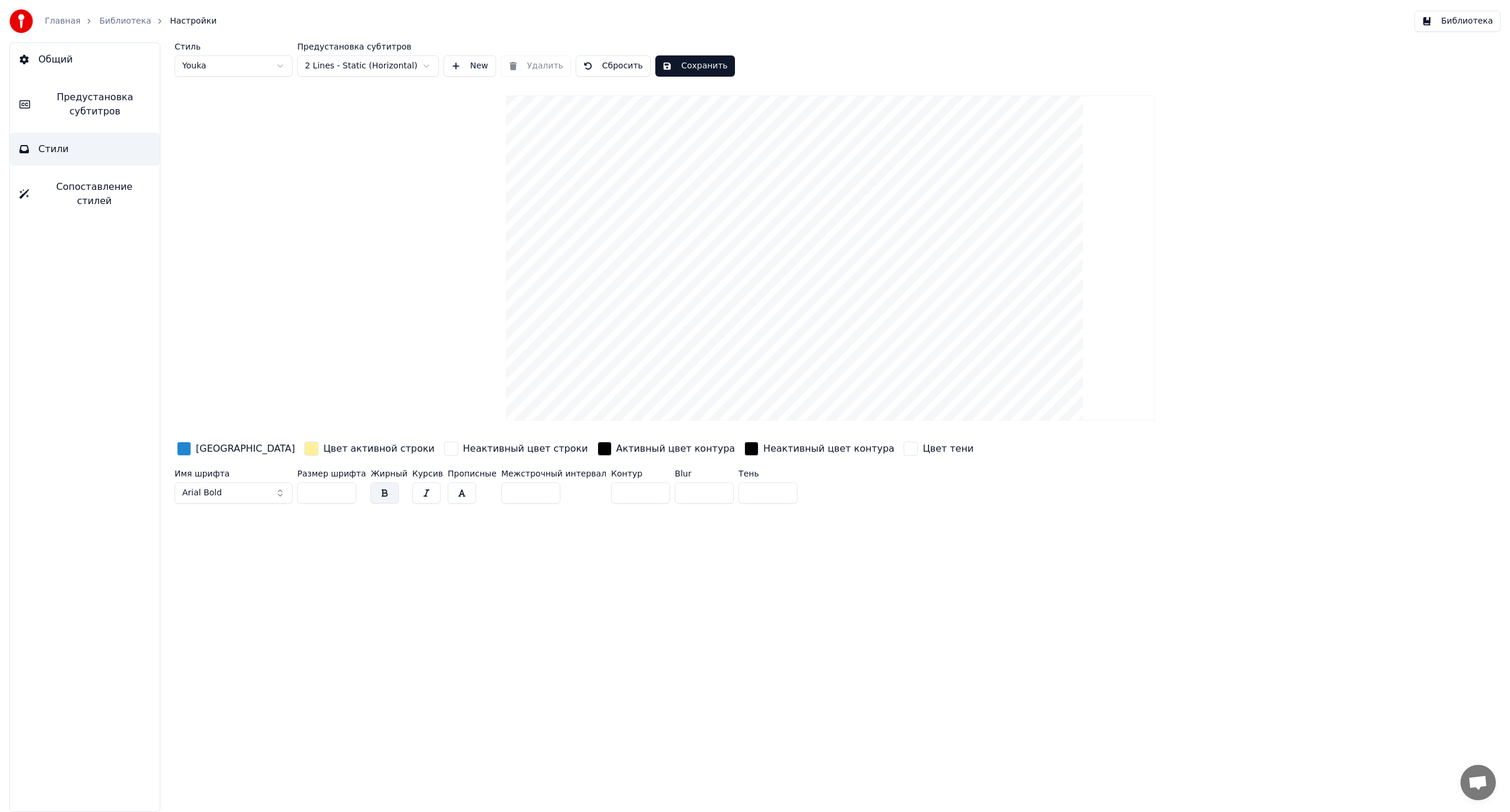
click at [376, 68] on html "Главная Библиотека Настройки Библиотека Общий Предустановка субтитров Стили Соп…" at bounding box center [755, 406] width 1510 height 812
click at [674, 61] on button "Сохранить" at bounding box center [695, 66] width 80 height 21
click at [668, 63] on button "Готово" at bounding box center [687, 66] width 63 height 21
click at [676, 70] on button "Сохранить" at bounding box center [695, 66] width 80 height 21
click at [671, 67] on button "Готово" at bounding box center [687, 66] width 63 height 21
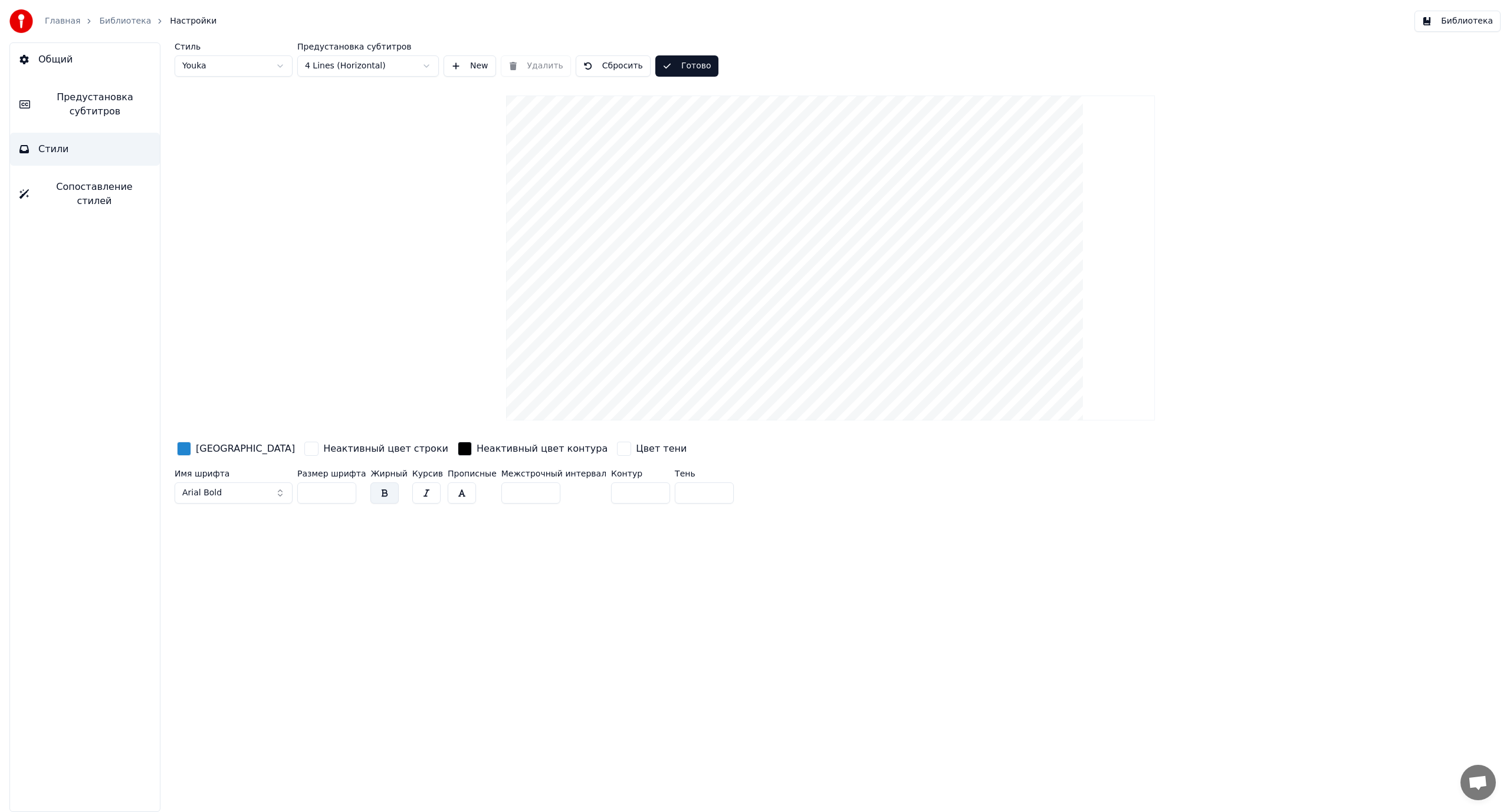
click at [671, 67] on button "Готово" at bounding box center [687, 66] width 63 height 21
click at [745, 347] on video at bounding box center [830, 258] width 649 height 325
click at [478, 63] on button "New" at bounding box center [470, 66] width 53 height 21
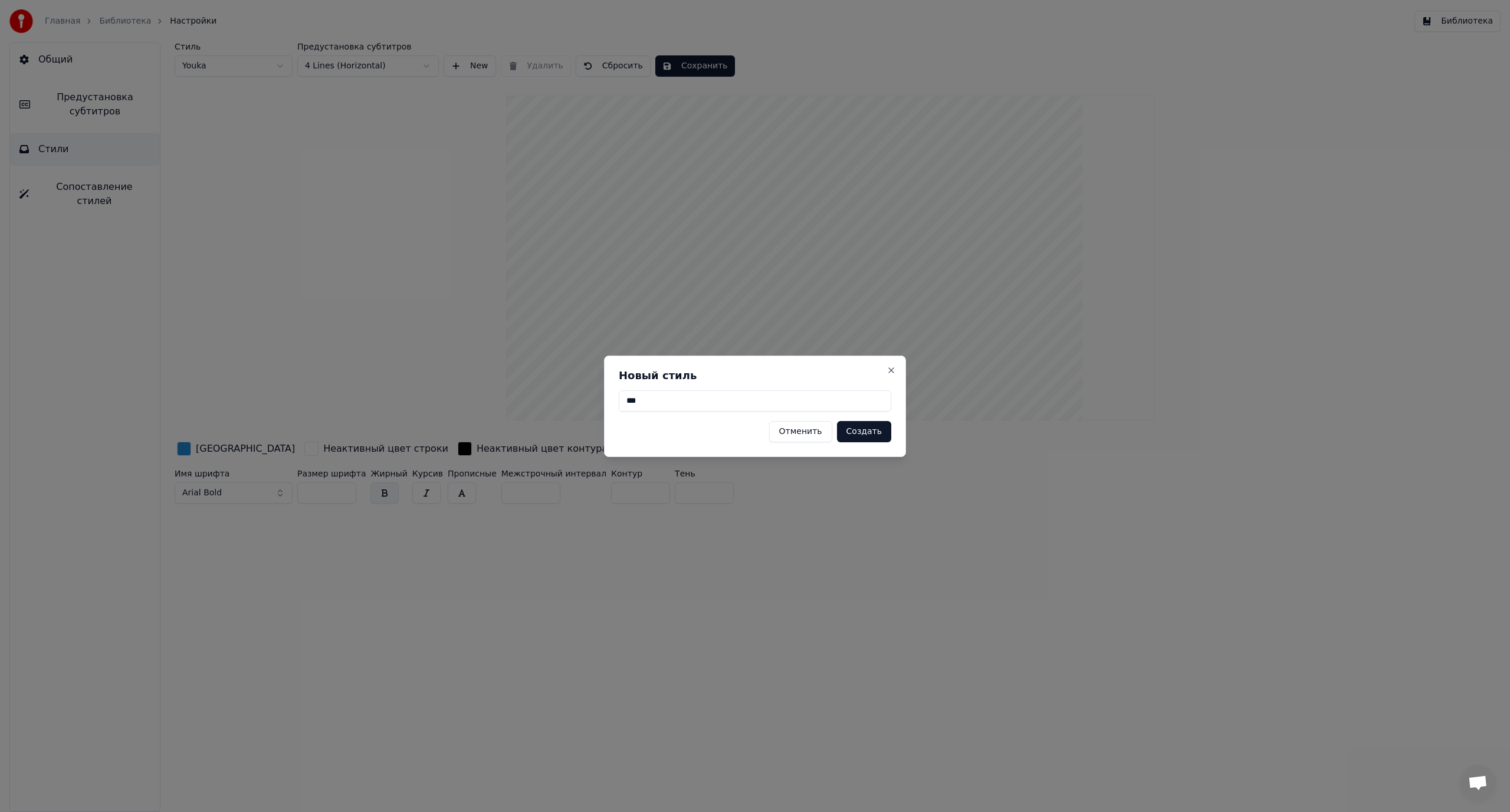
type input "***"
click at [871, 436] on button "Создать" at bounding box center [864, 432] width 54 height 21
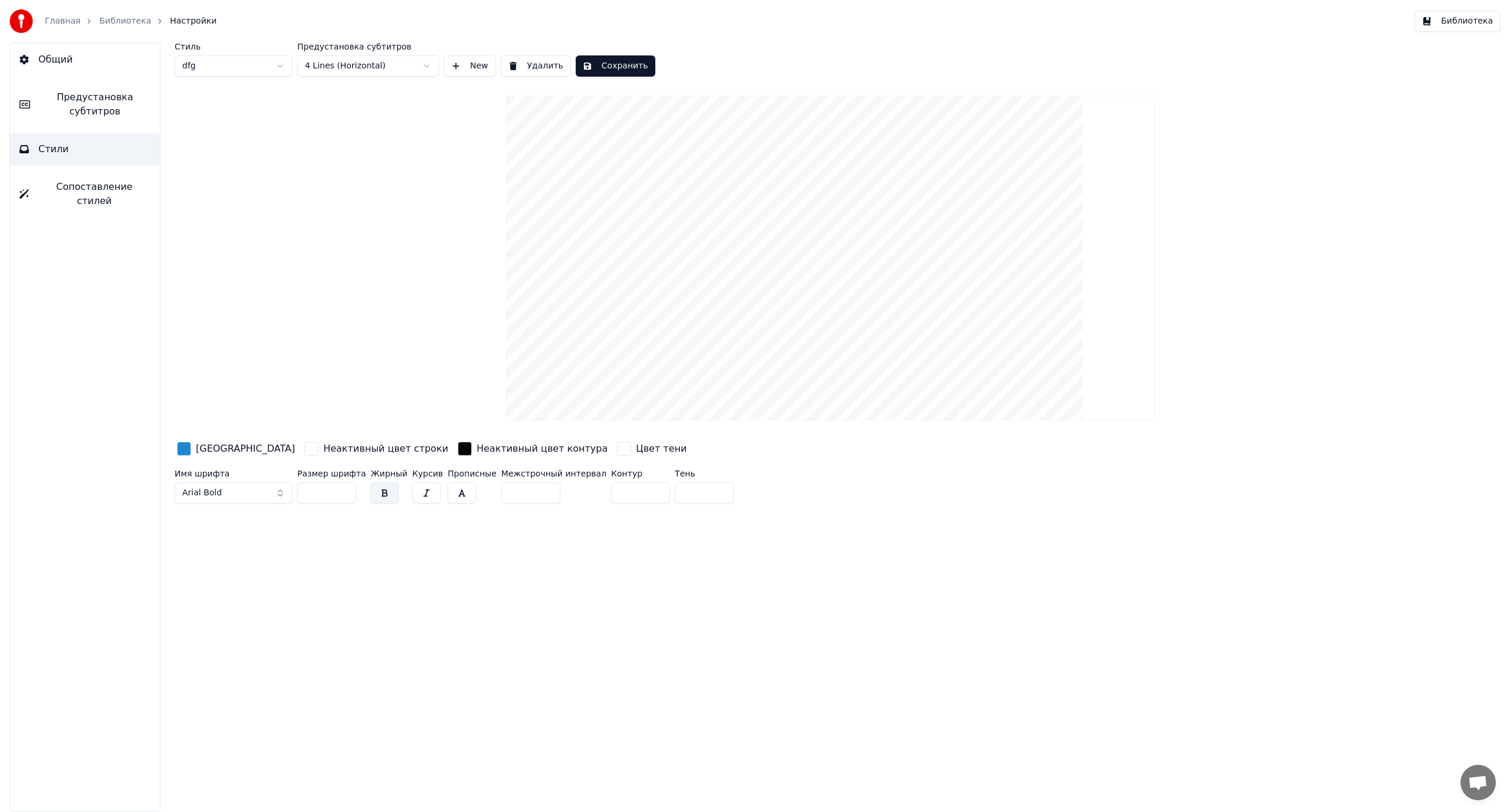
click at [606, 65] on button "Сохранить" at bounding box center [616, 66] width 80 height 21
click at [132, 22] on link "Библиотека" at bounding box center [125, 21] width 52 height 12
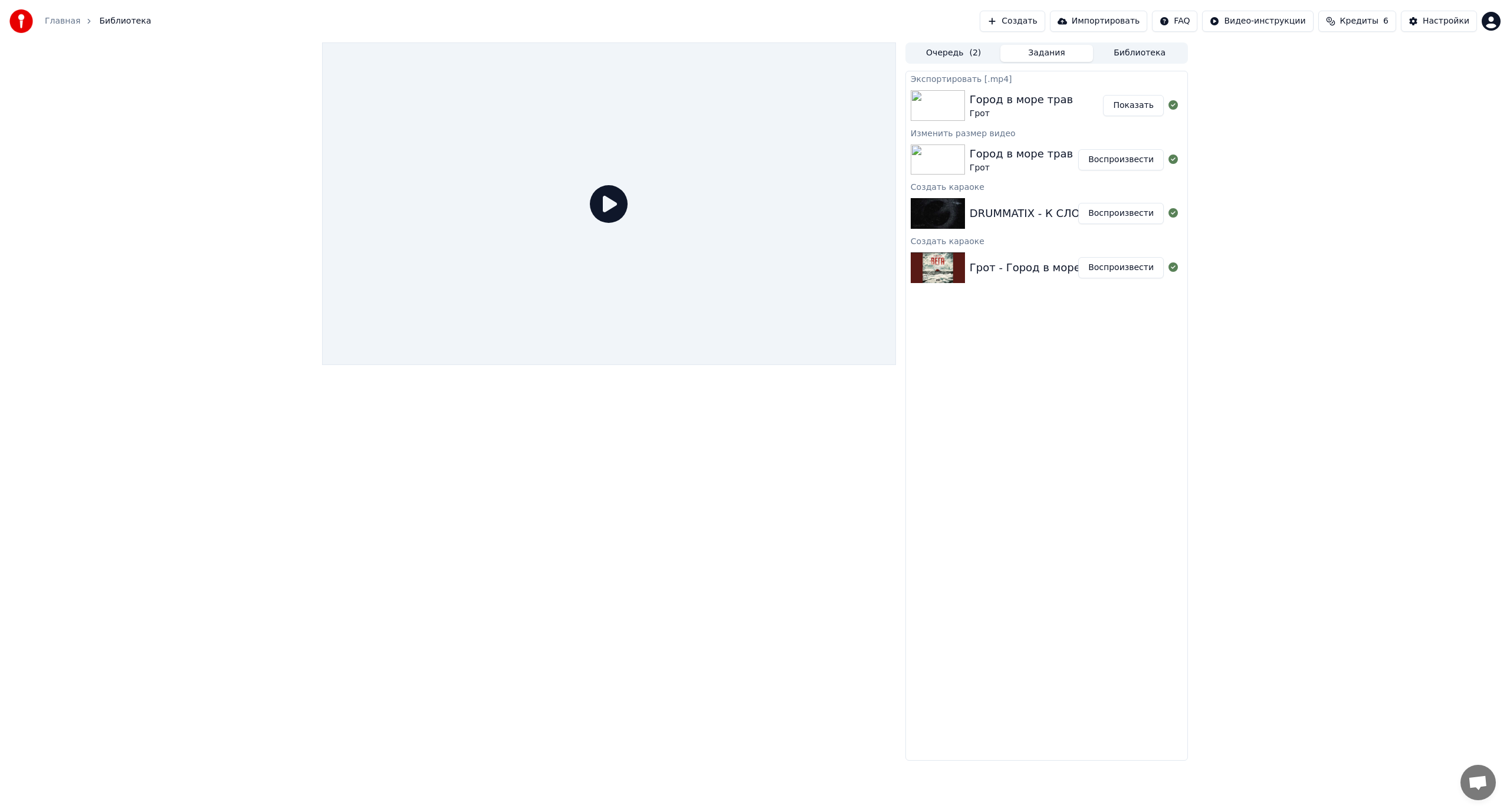
click at [1111, 215] on button "Воспроизвести" at bounding box center [1121, 214] width 86 height 21
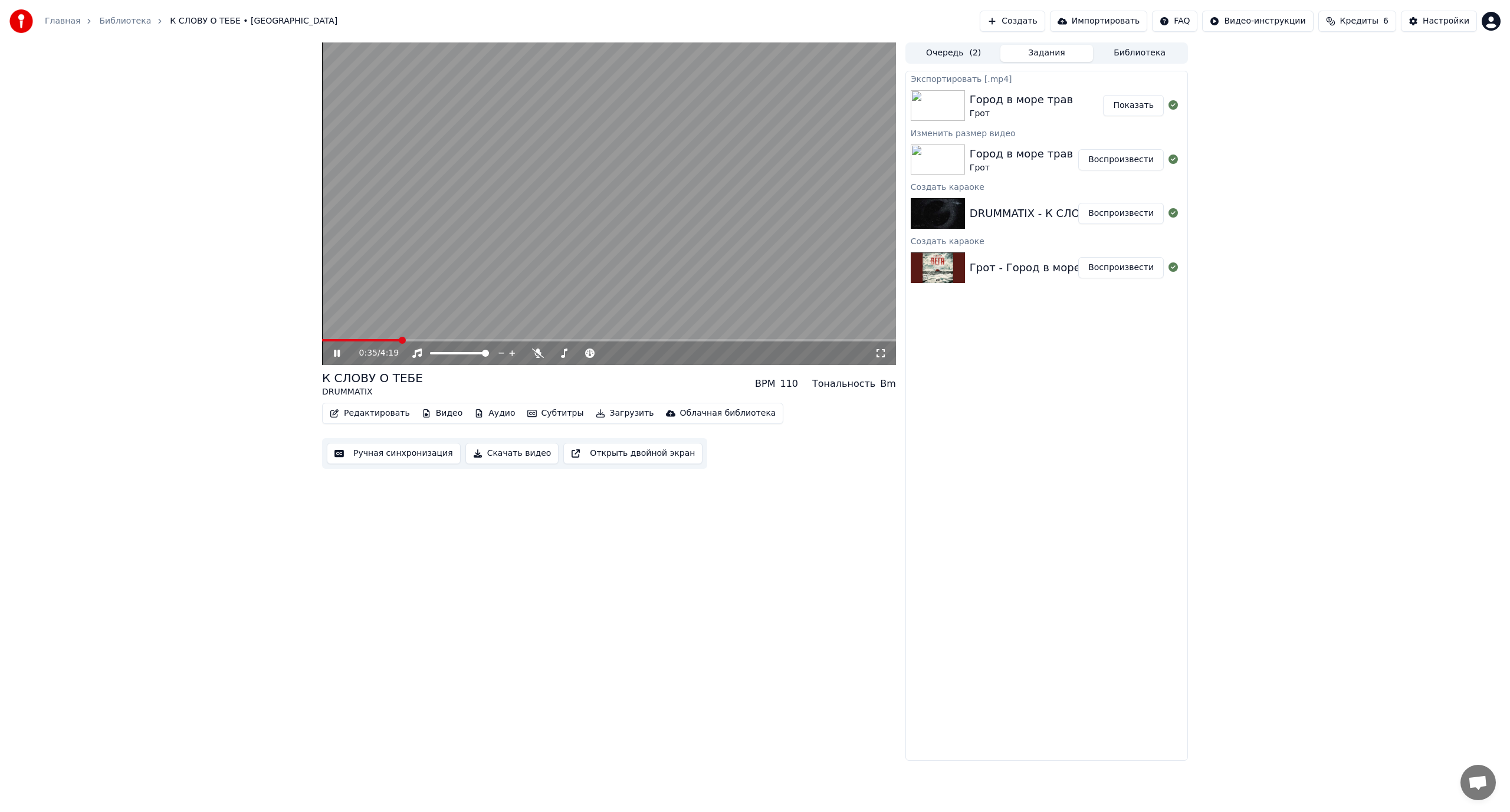
click at [400, 339] on span at bounding box center [609, 341] width 574 height 3
click at [435, 340] on span at bounding box center [609, 341] width 574 height 3
click at [337, 353] on icon at bounding box center [345, 353] width 28 height 9
click at [366, 414] on button "Редактировать" at bounding box center [370, 413] width 90 height 16
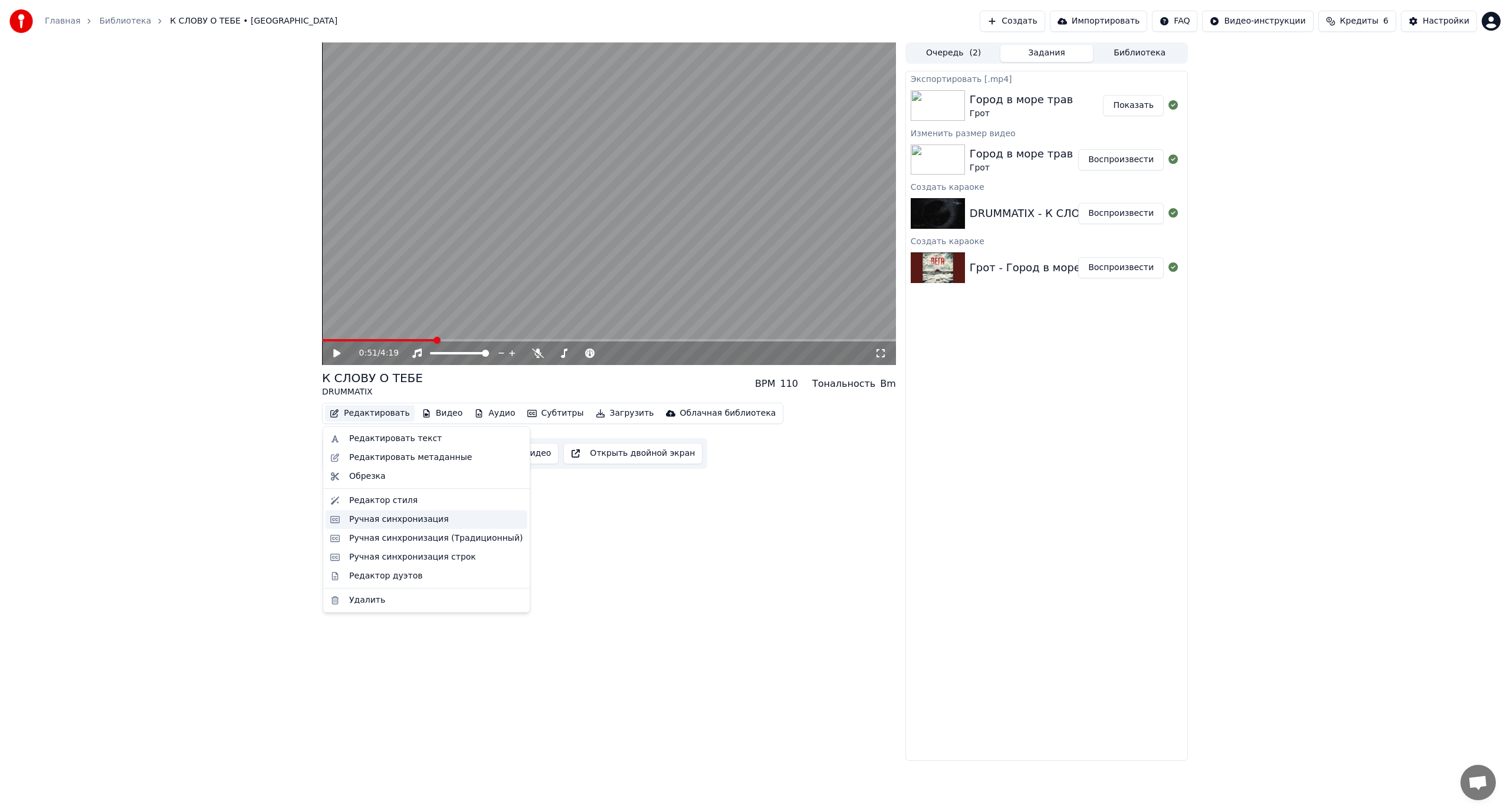
click at [387, 519] on div "Ручная синхронизация" at bounding box center [399, 520] width 100 height 12
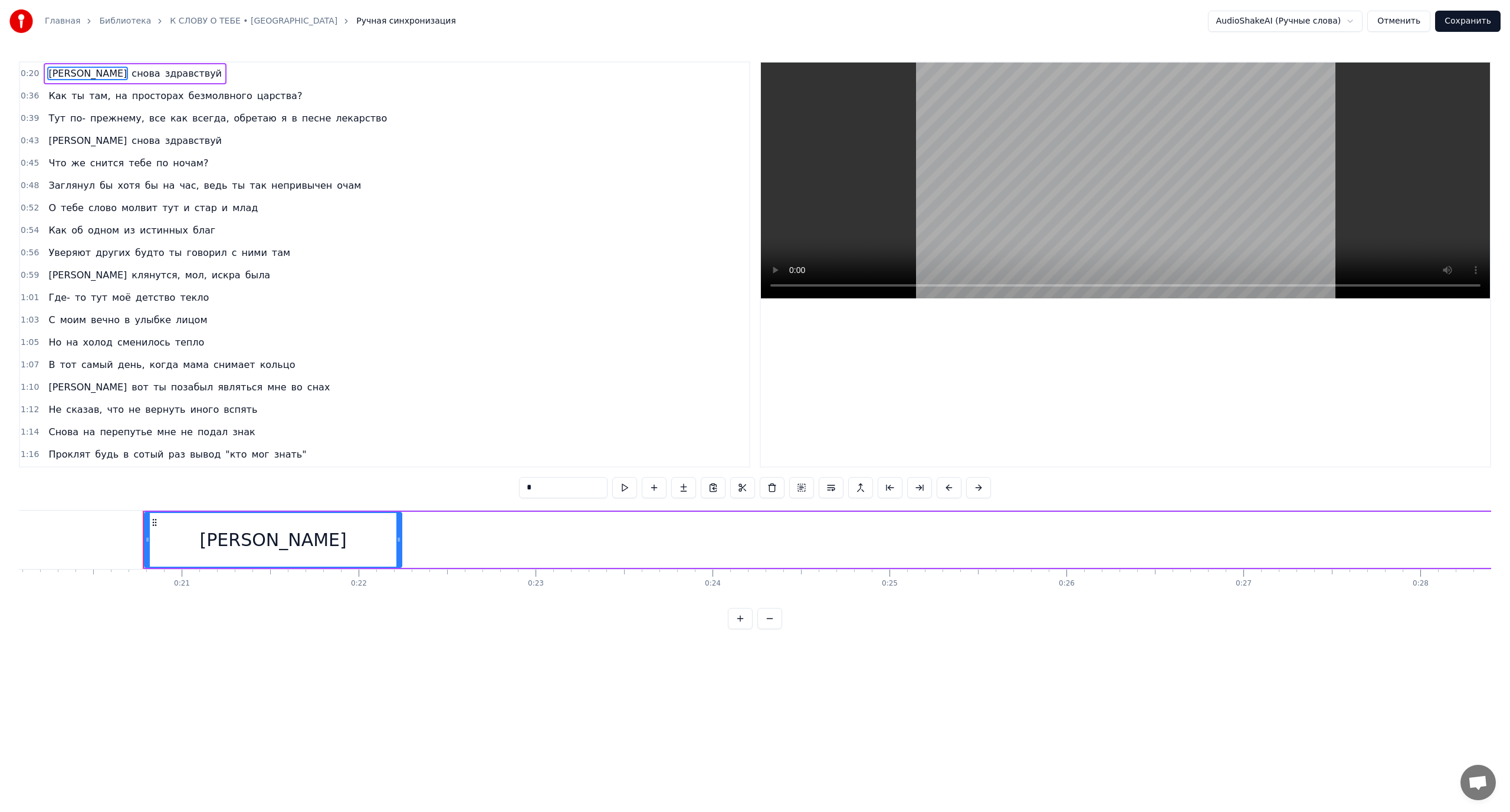
scroll to position [0, 3618]
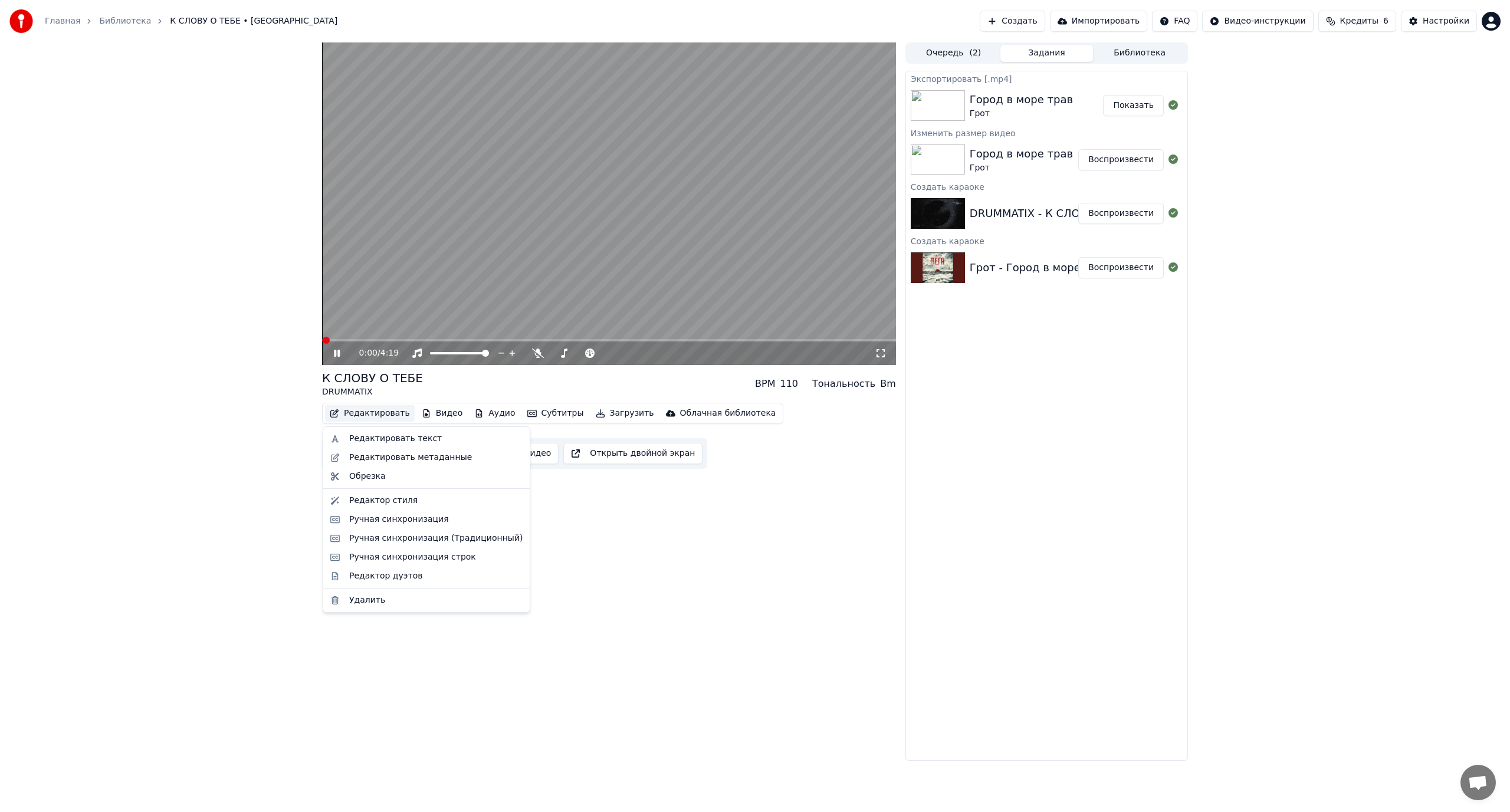
click at [363, 414] on button "Редактировать" at bounding box center [370, 413] width 90 height 16
click at [403, 503] on div "Редактор стиля" at bounding box center [384, 501] width 69 height 12
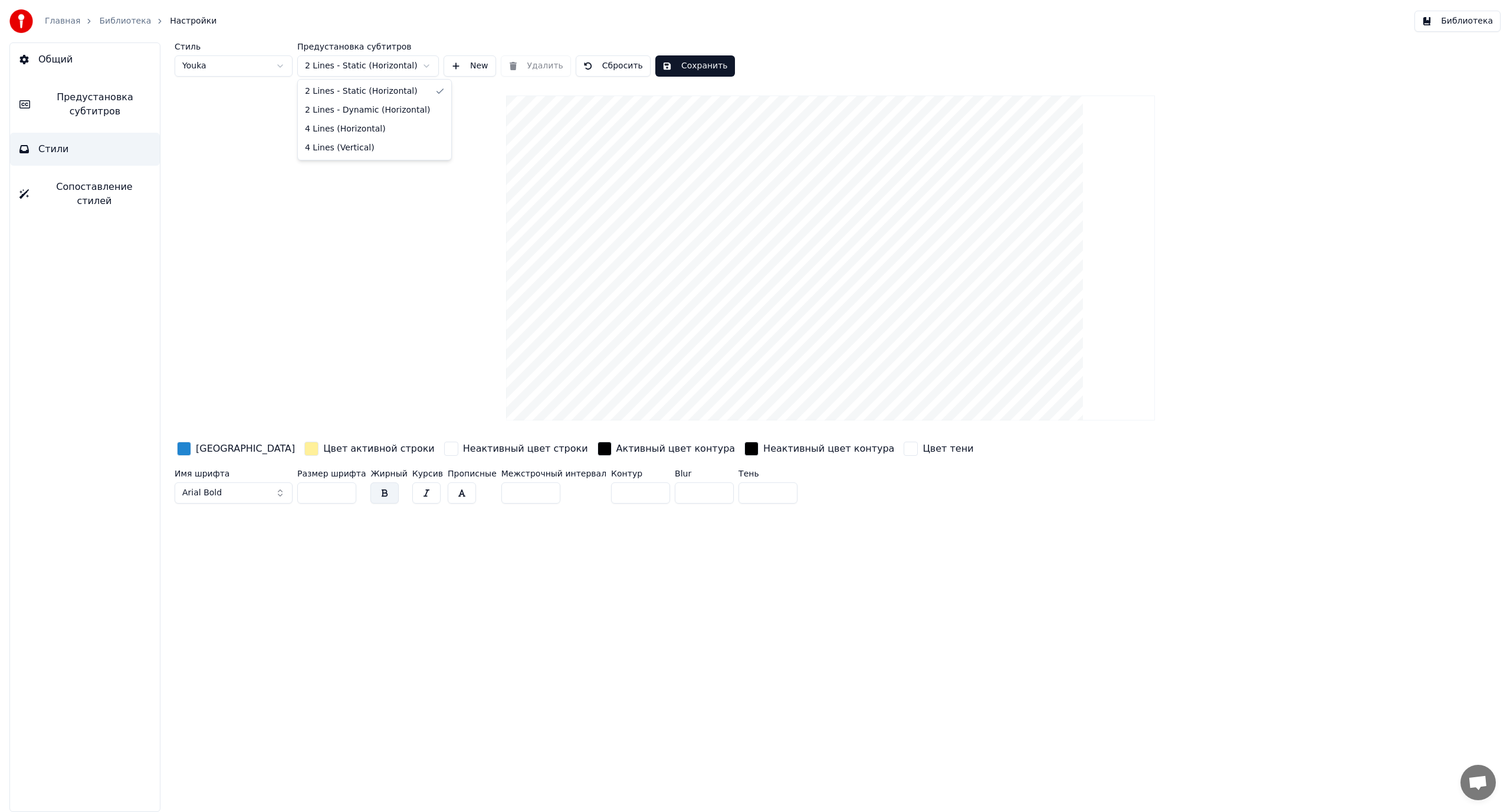
click at [349, 69] on html "Главная Библиотека Настройки Библиотека Общий Предустановка субтитров Стили Соп…" at bounding box center [755, 406] width 1510 height 812
click at [617, 65] on button "Сбросить" at bounding box center [614, 66] width 75 height 21
click at [678, 65] on button "Сохранить" at bounding box center [695, 66] width 80 height 21
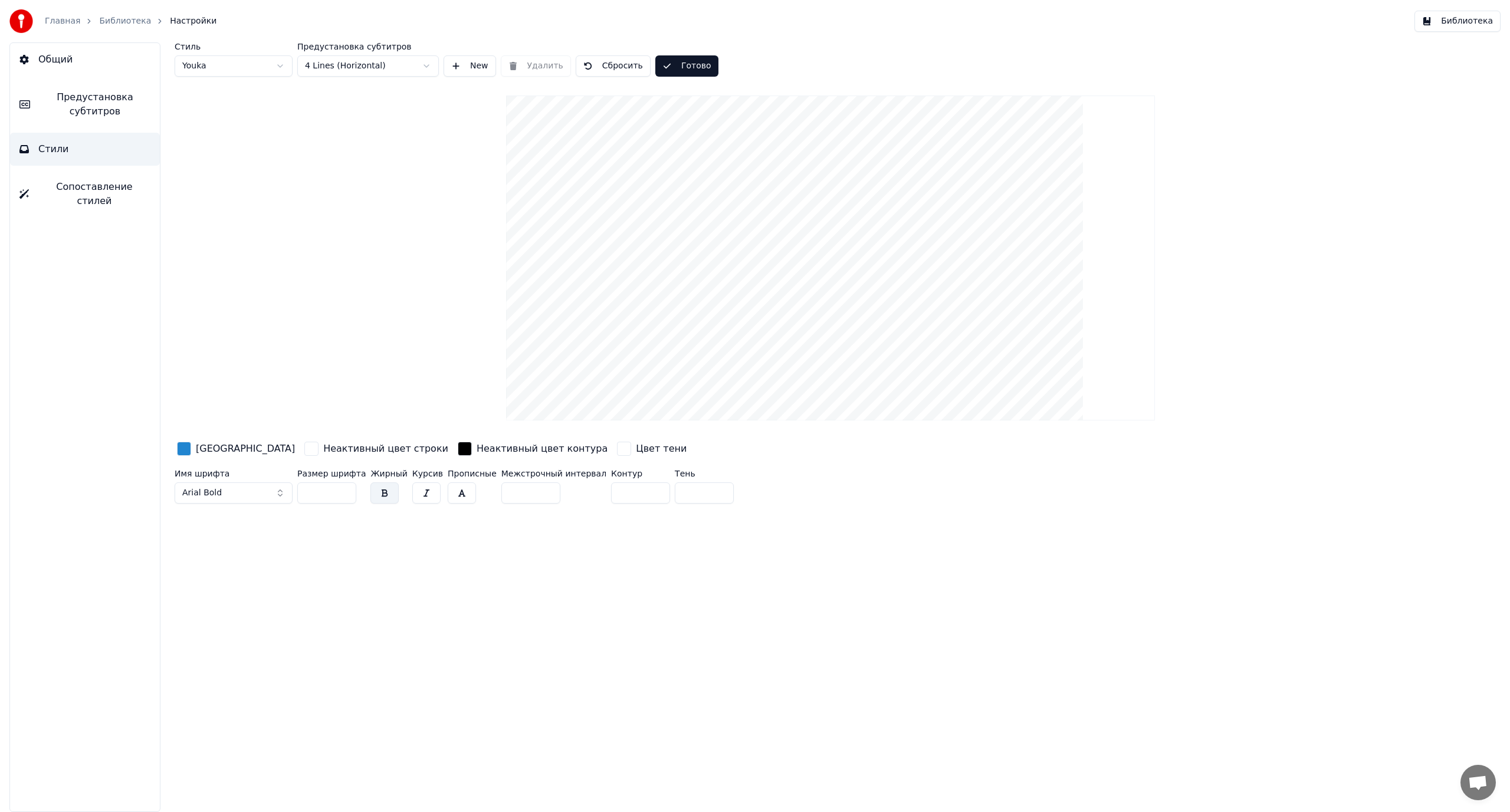
click at [376, 67] on html "Главная Библиотека Настройки Библиотека Общий Предустановка субтитров Стили Соп…" at bounding box center [755, 406] width 1510 height 812
click at [382, 68] on html "Главная Библиотека Настройки Библиотека Общий Предустановка субтитров Стили Соп…" at bounding box center [755, 406] width 1510 height 812
click at [611, 61] on button "Сбросить" at bounding box center [614, 66] width 75 height 21
click at [661, 69] on button "Сохранить" at bounding box center [683, 66] width 80 height 21
click at [77, 188] on span "Сопоставление стилей" at bounding box center [94, 194] width 112 height 28
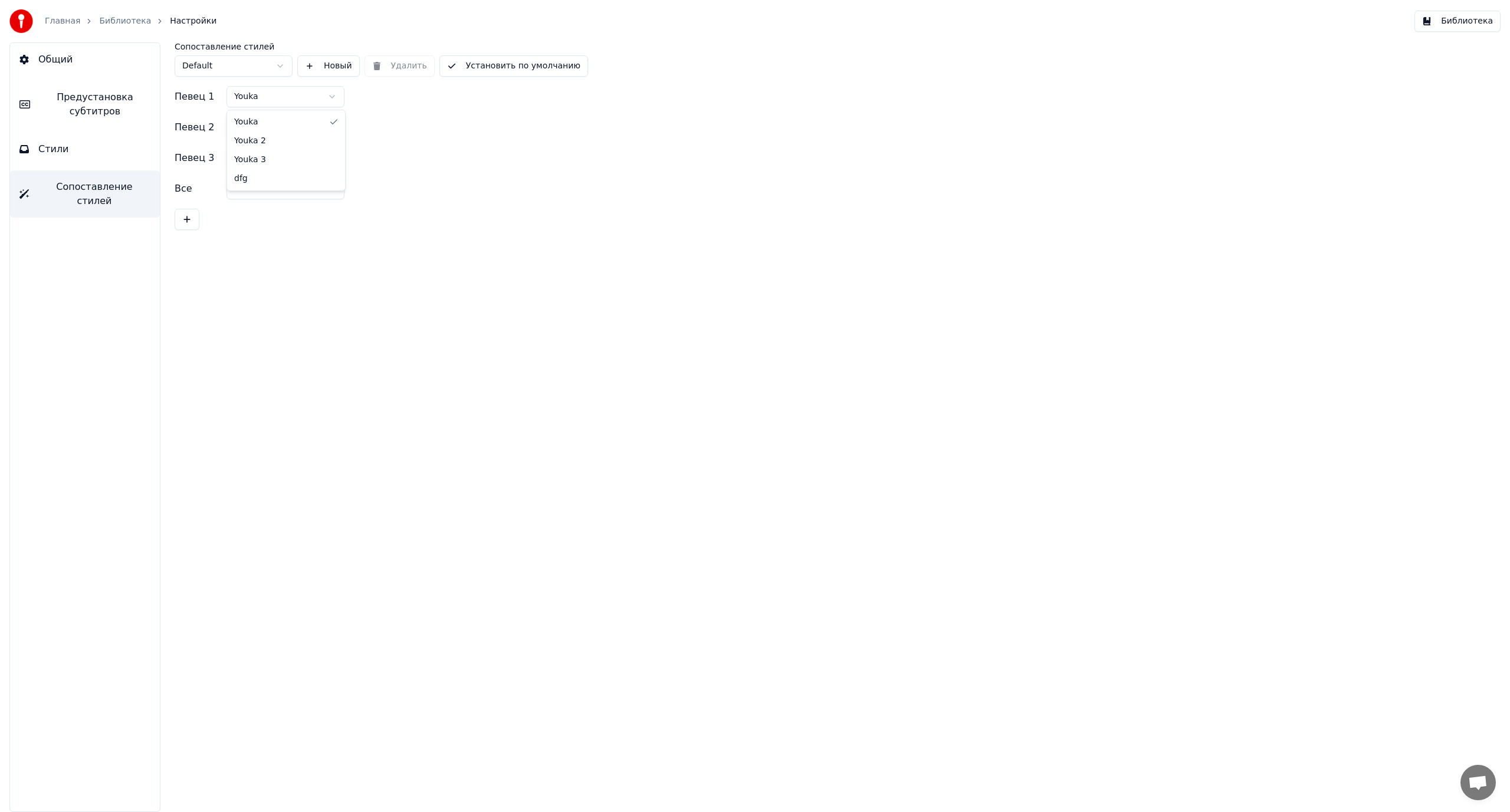
click at [302, 95] on html "Главная Библиотека Настройки Библиотека Общий Предустановка субтитров Стили Соп…" at bounding box center [755, 406] width 1510 height 812
click at [378, 105] on html "Главная Библиотека Настройки Библиотека Общий Предустановка субтитров Стили Соп…" at bounding box center [755, 406] width 1510 height 812
click at [86, 158] on button "Стили" at bounding box center [84, 149] width 150 height 33
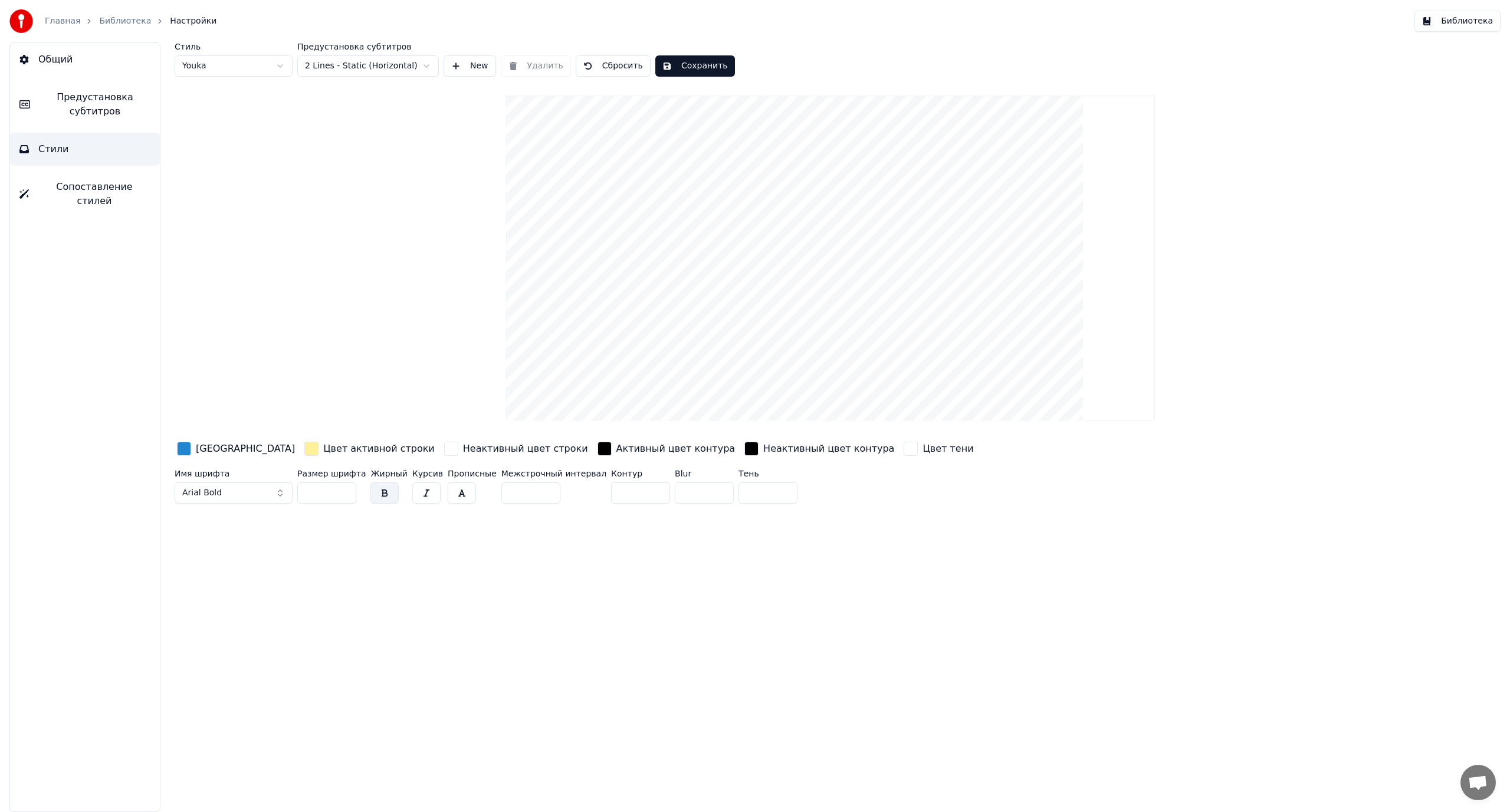
click at [101, 109] on span "Предустановка субтитров" at bounding box center [95, 104] width 111 height 28
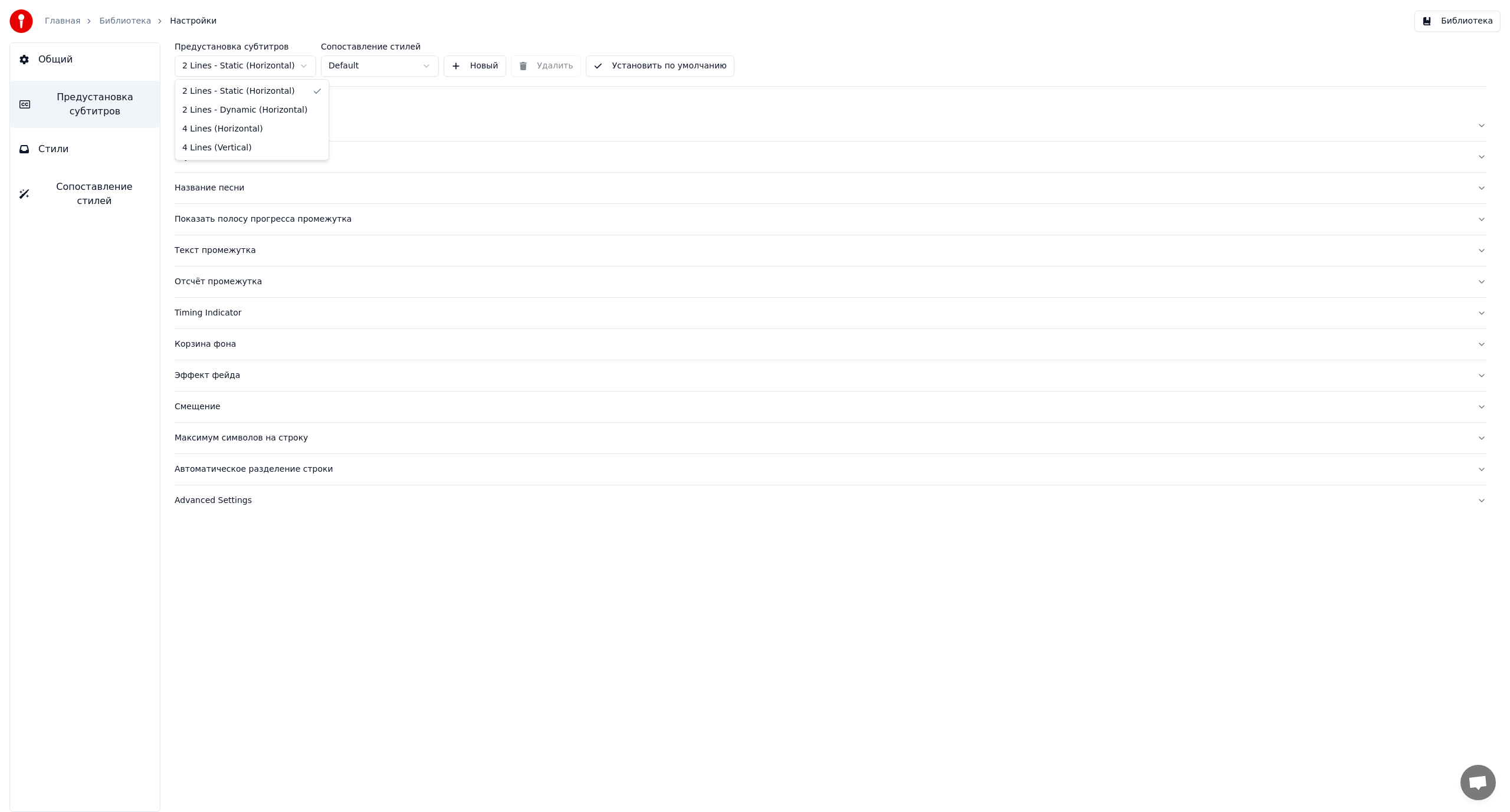
click at [278, 68] on html "Главная Библиотека Настройки Библиотека Общий Предустановка субтитров Стили Соп…" at bounding box center [755, 406] width 1510 height 812
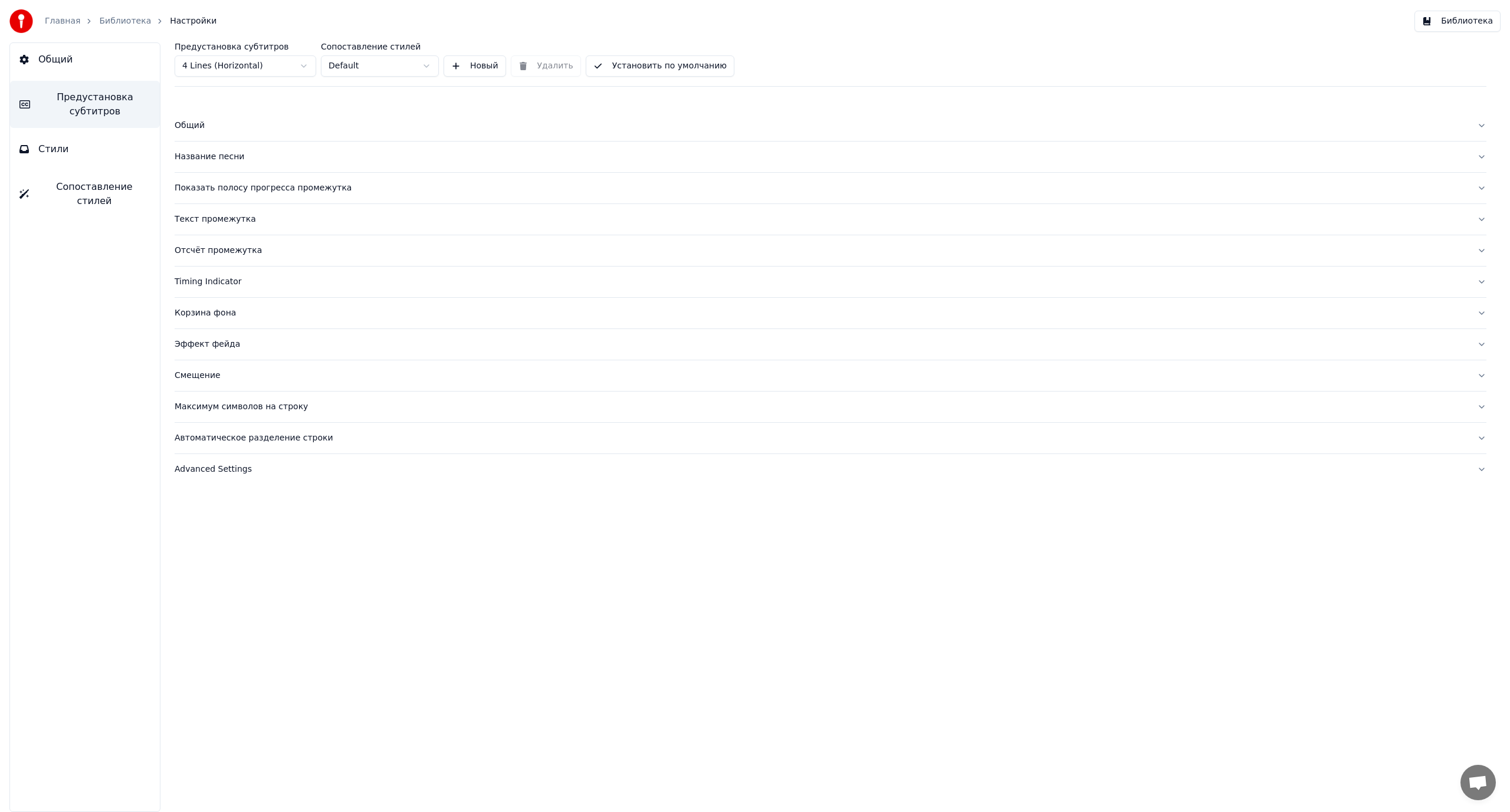
click at [609, 68] on button "Установить по умолчанию" at bounding box center [660, 66] width 149 height 21
click at [119, 22] on link "Библиотека" at bounding box center [125, 21] width 52 height 12
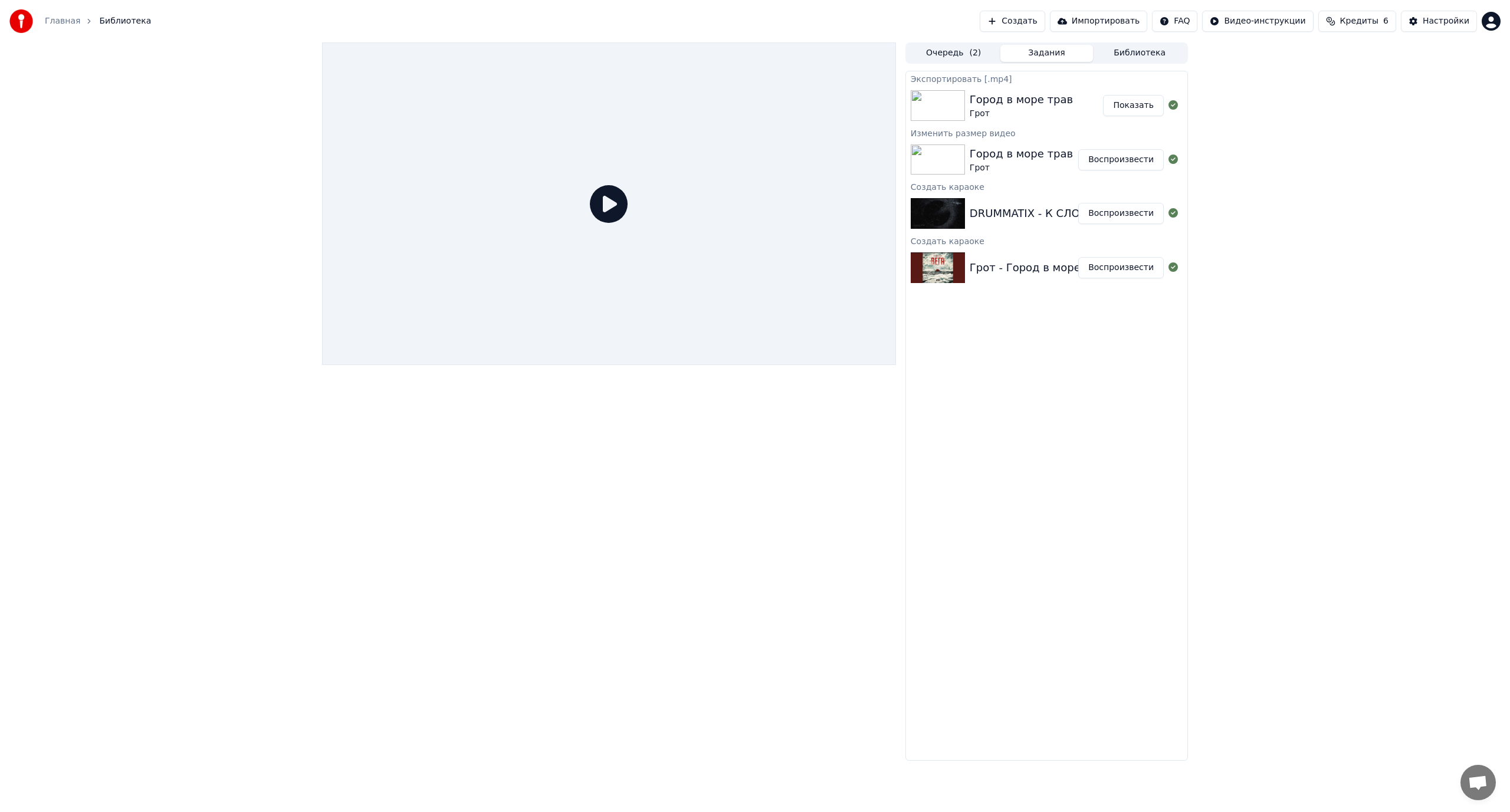
click at [1035, 224] on div "DRUMMATIX - К СЛОВУ О ТЕБЕ Воспроизвести" at bounding box center [1047, 214] width 281 height 40
click at [1120, 212] on button "Воспроизвести" at bounding box center [1121, 214] width 86 height 21
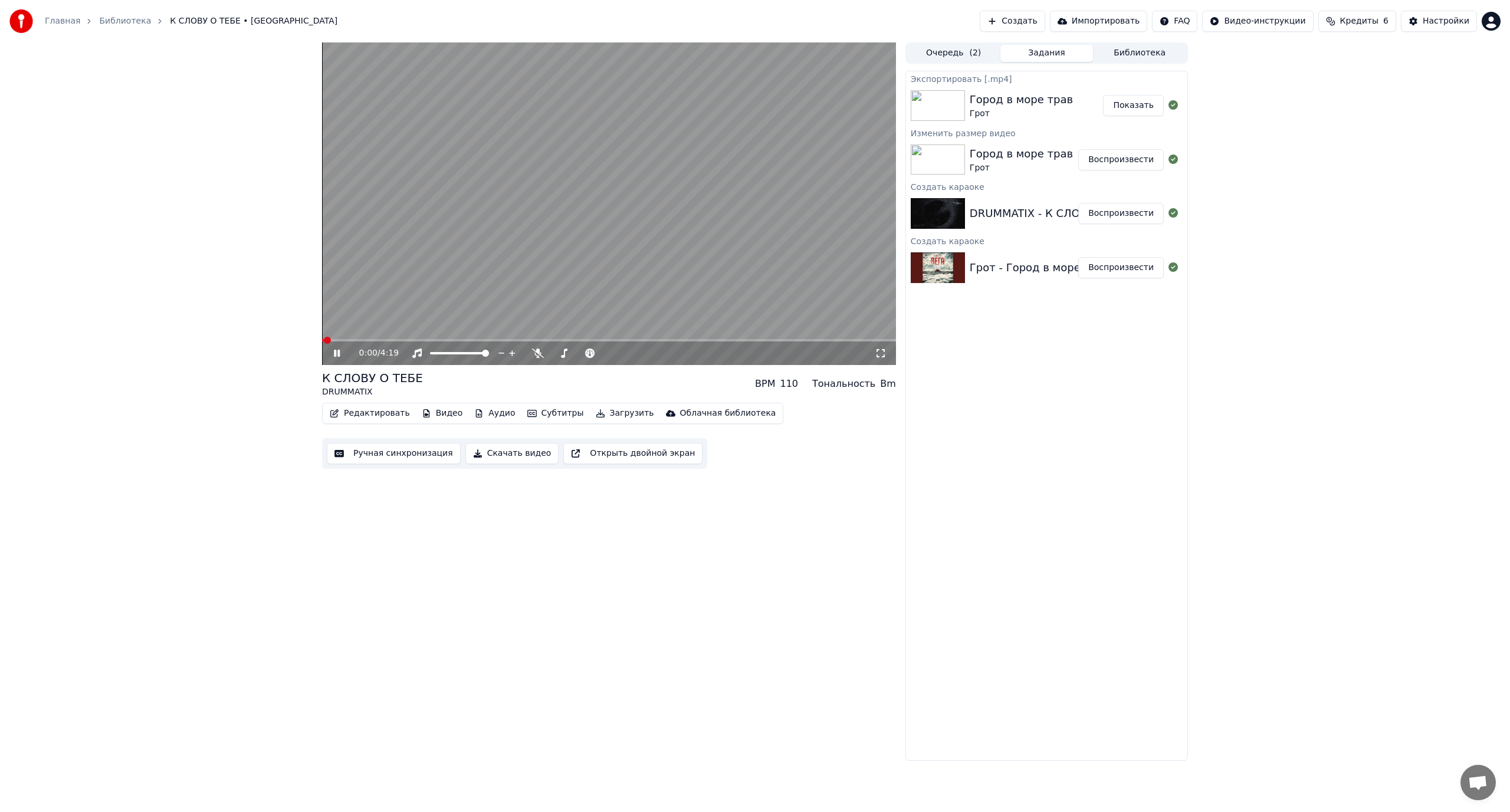
click at [403, 339] on video at bounding box center [609, 204] width 574 height 323
click at [405, 340] on span at bounding box center [609, 341] width 574 height 3
click at [378, 340] on span at bounding box center [351, 341] width 57 height 3
click at [362, 340] on span at bounding box center [342, 341] width 40 height 3
click at [378, 338] on video at bounding box center [609, 204] width 574 height 323
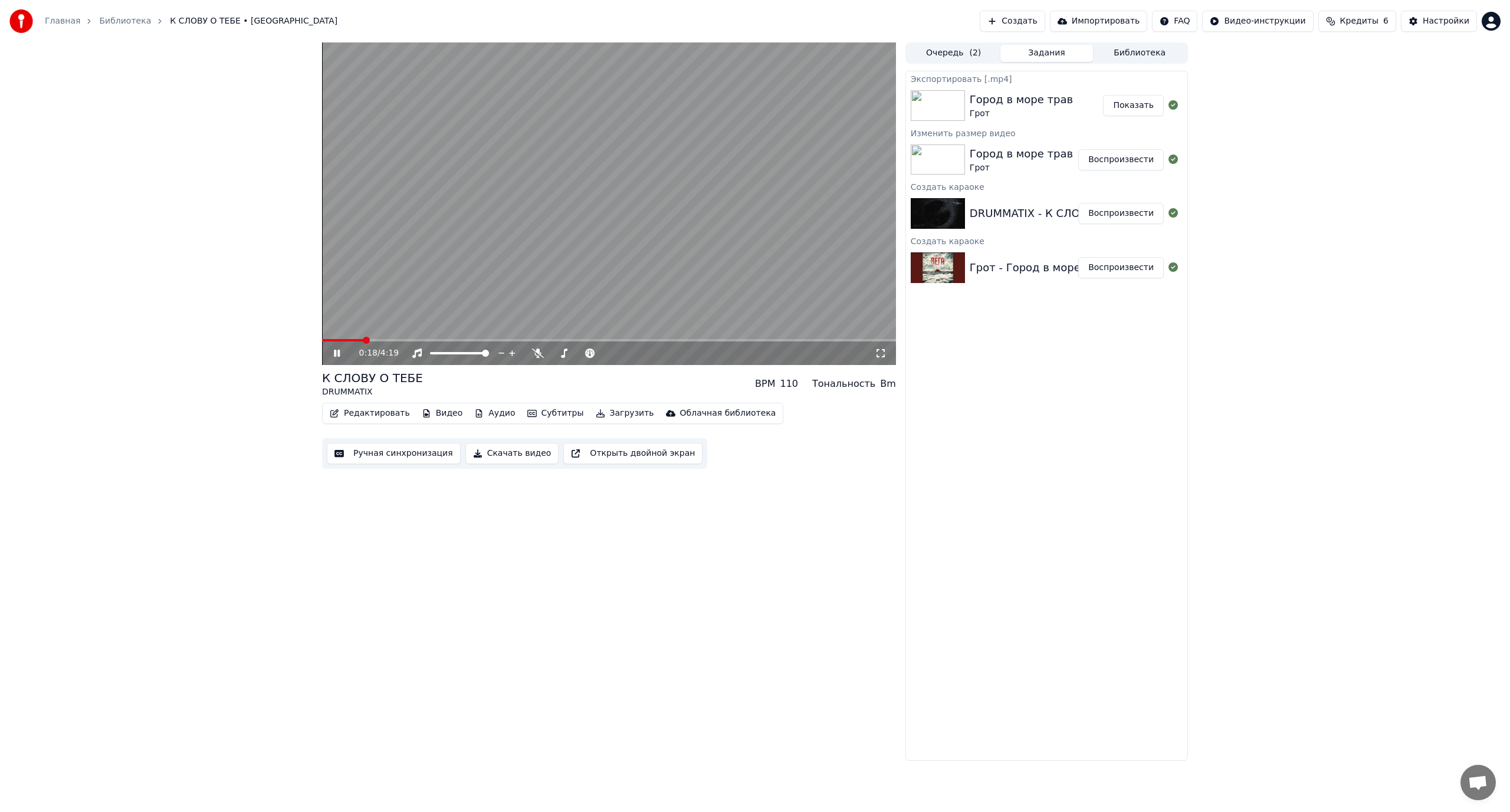
click at [380, 340] on span at bounding box center [609, 341] width 574 height 3
click at [419, 340] on span at bounding box center [609, 341] width 574 height 3
click at [881, 354] on icon at bounding box center [881, 353] width 12 height 9
click at [885, 354] on icon at bounding box center [881, 353] width 12 height 9
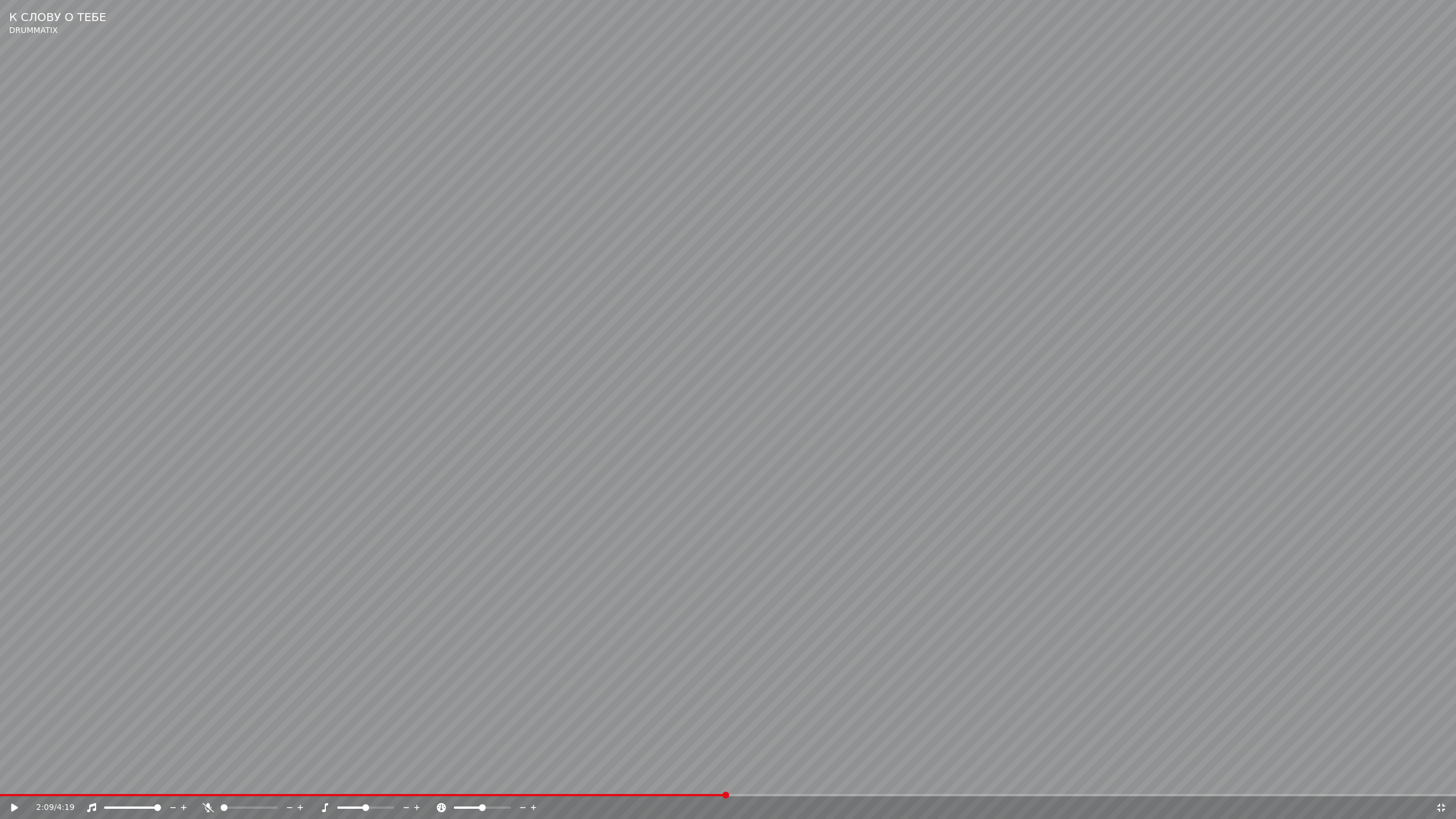
click at [221, 783] on div at bounding box center [260, 808] width 92 height 11
click at [278, 783] on span at bounding box center [274, 808] width 7 height 7
click at [511, 783] on span at bounding box center [507, 808] width 7 height 7
click at [330, 783] on span at bounding box center [165, 795] width 331 height 3
click at [173, 783] on div "0:59 / 4:19" at bounding box center [728, 808] width 1456 height 23
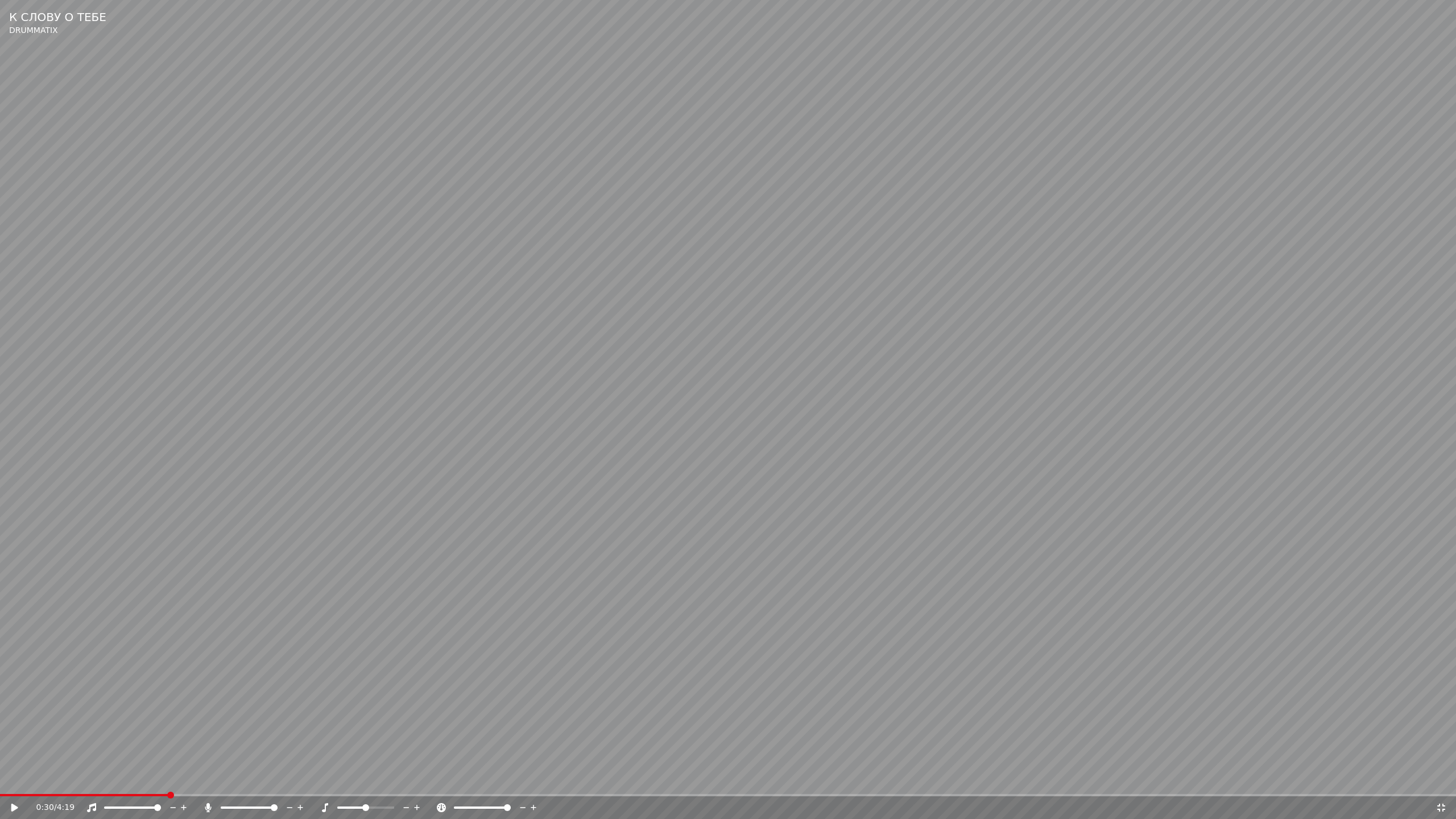
click at [168, 783] on span at bounding box center [84, 795] width 168 height 3
click at [17, 783] on icon at bounding box center [15, 808] width 7 height 8
click at [375, 783] on span at bounding box center [374, 808] width 7 height 7
click at [365, 783] on span at bounding box center [365, 808] width 7 height 7
click at [482, 783] on span at bounding box center [482, 808] width 7 height 7
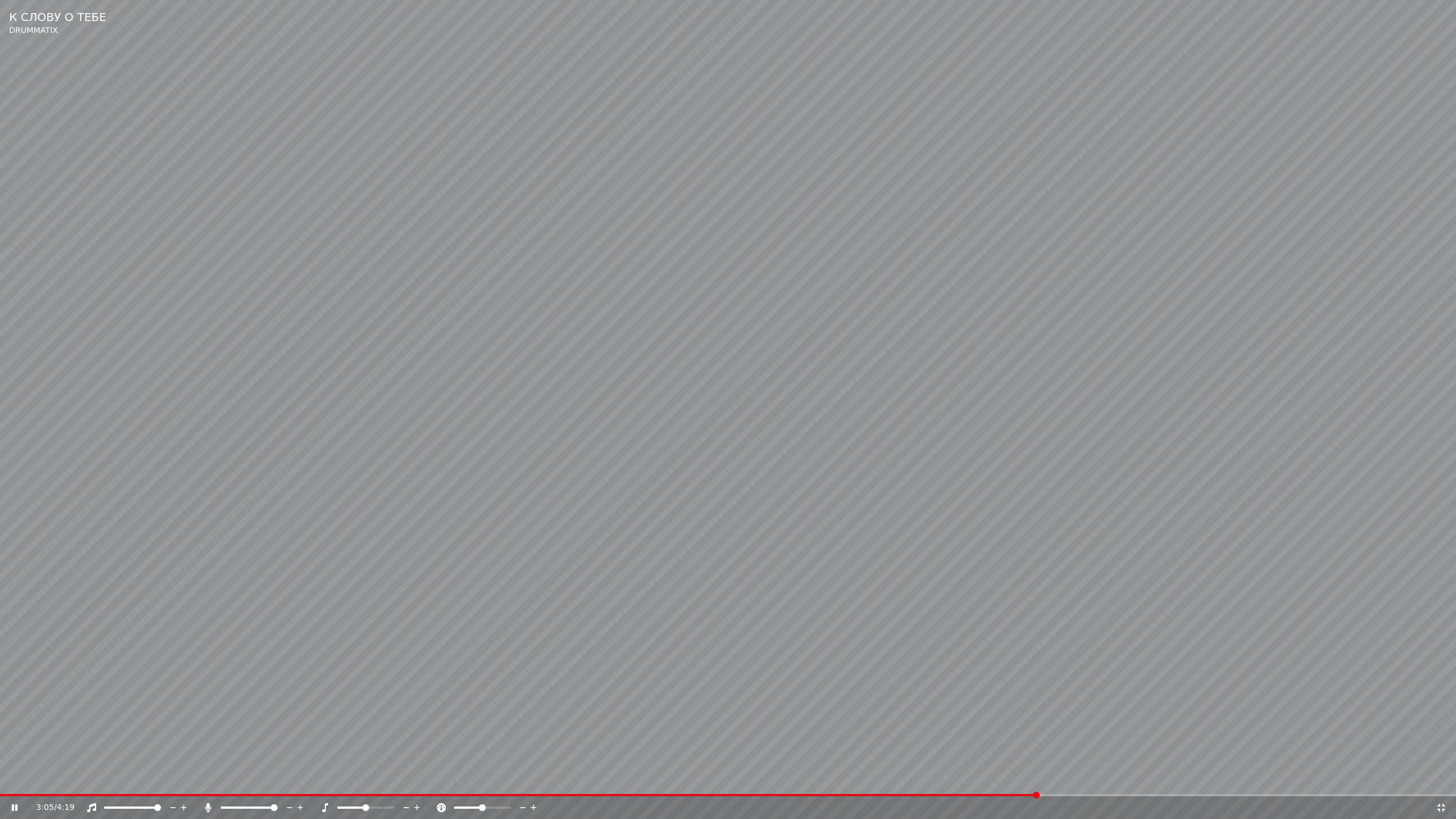
click at [995, 783] on span at bounding box center [519, 795] width 1038 height 3
click at [963, 783] on span at bounding box center [500, 795] width 999 height 3
click at [931, 783] on span at bounding box center [465, 795] width 931 height 3
click at [871, 783] on div "2:46 / 4:19" at bounding box center [728, 808] width 1456 height 23
click at [824, 783] on video at bounding box center [728, 409] width 1456 height 819
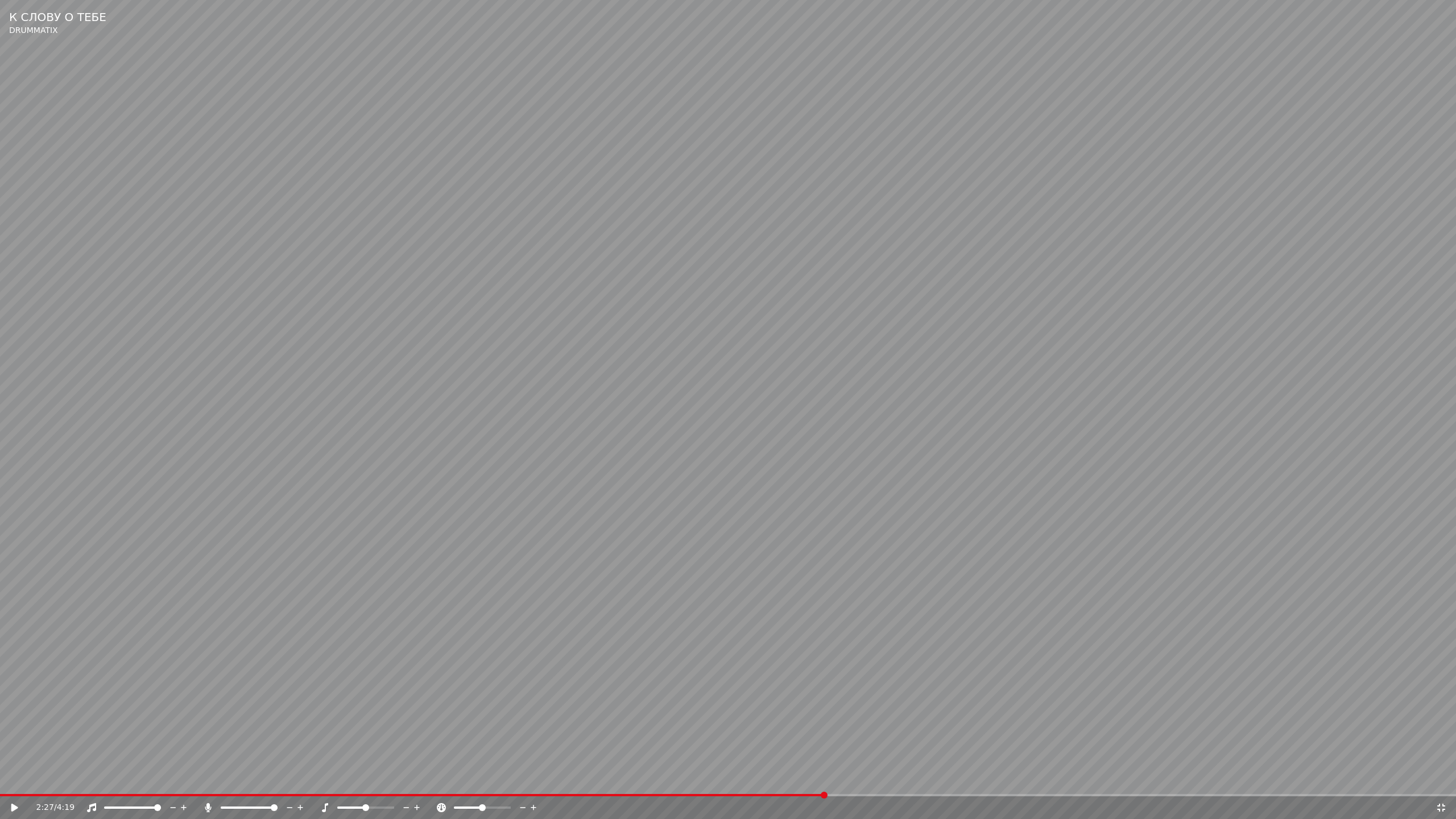
click at [824, 783] on span at bounding box center [412, 795] width 824 height 3
click at [777, 560] on video at bounding box center [728, 409] width 1456 height 819
click at [1439, 783] on icon at bounding box center [1441, 808] width 8 height 8
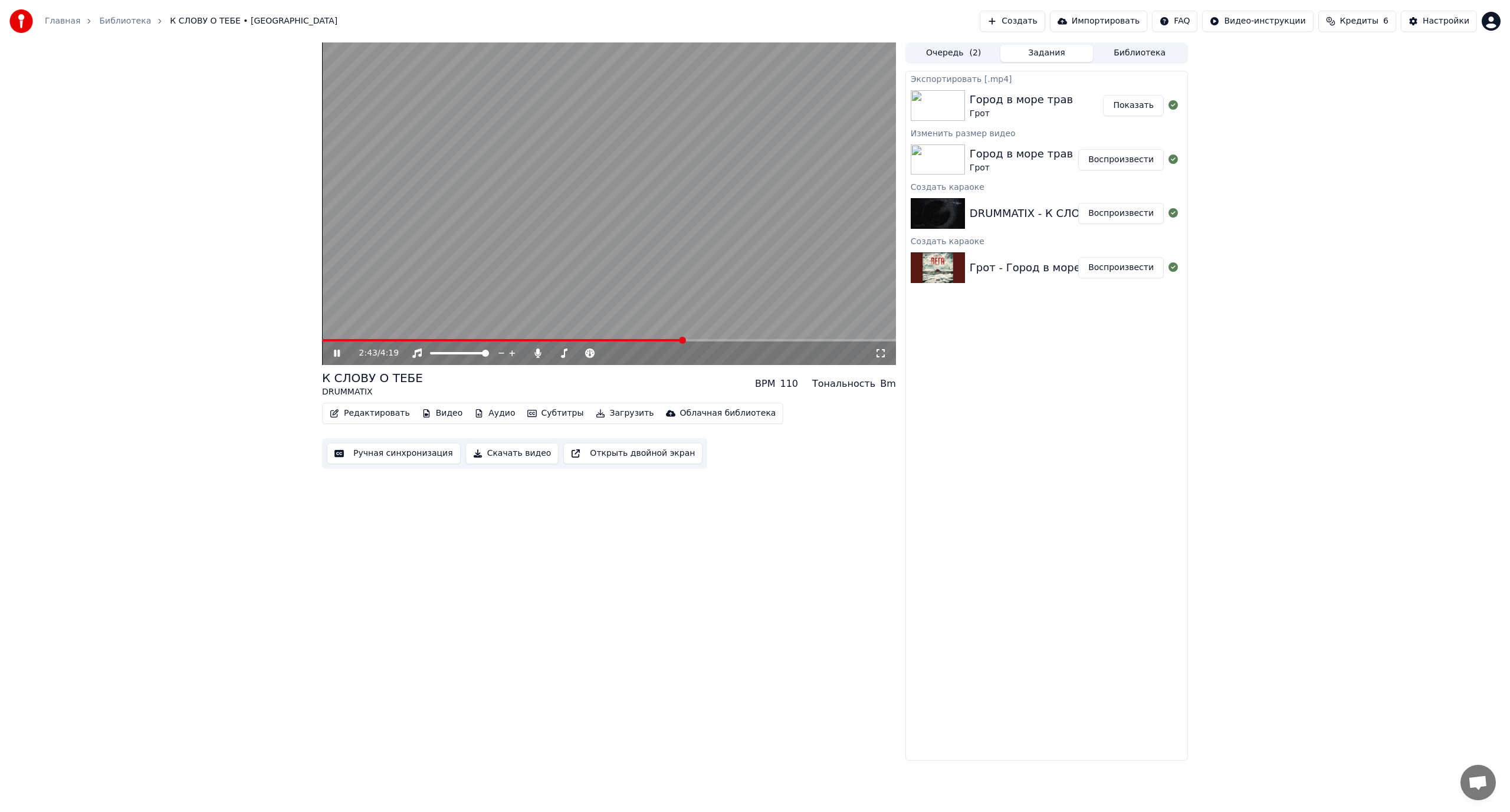
click at [879, 354] on icon at bounding box center [881, 353] width 12 height 9
click at [583, 258] on video at bounding box center [609, 204] width 574 height 323
click at [557, 231] on video at bounding box center [609, 204] width 574 height 323
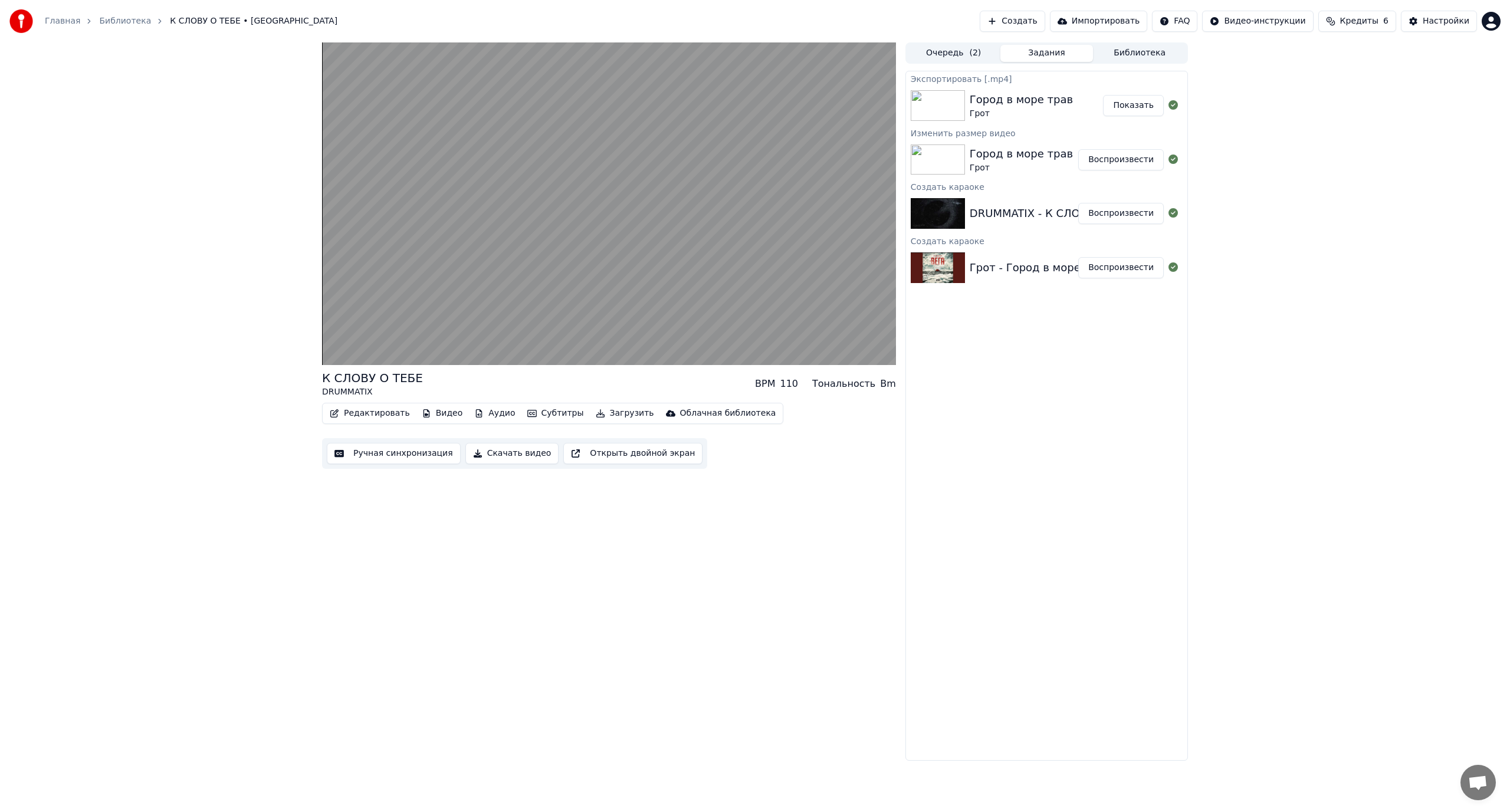
click at [1036, 13] on button "Создать" at bounding box center [1012, 21] width 65 height 21
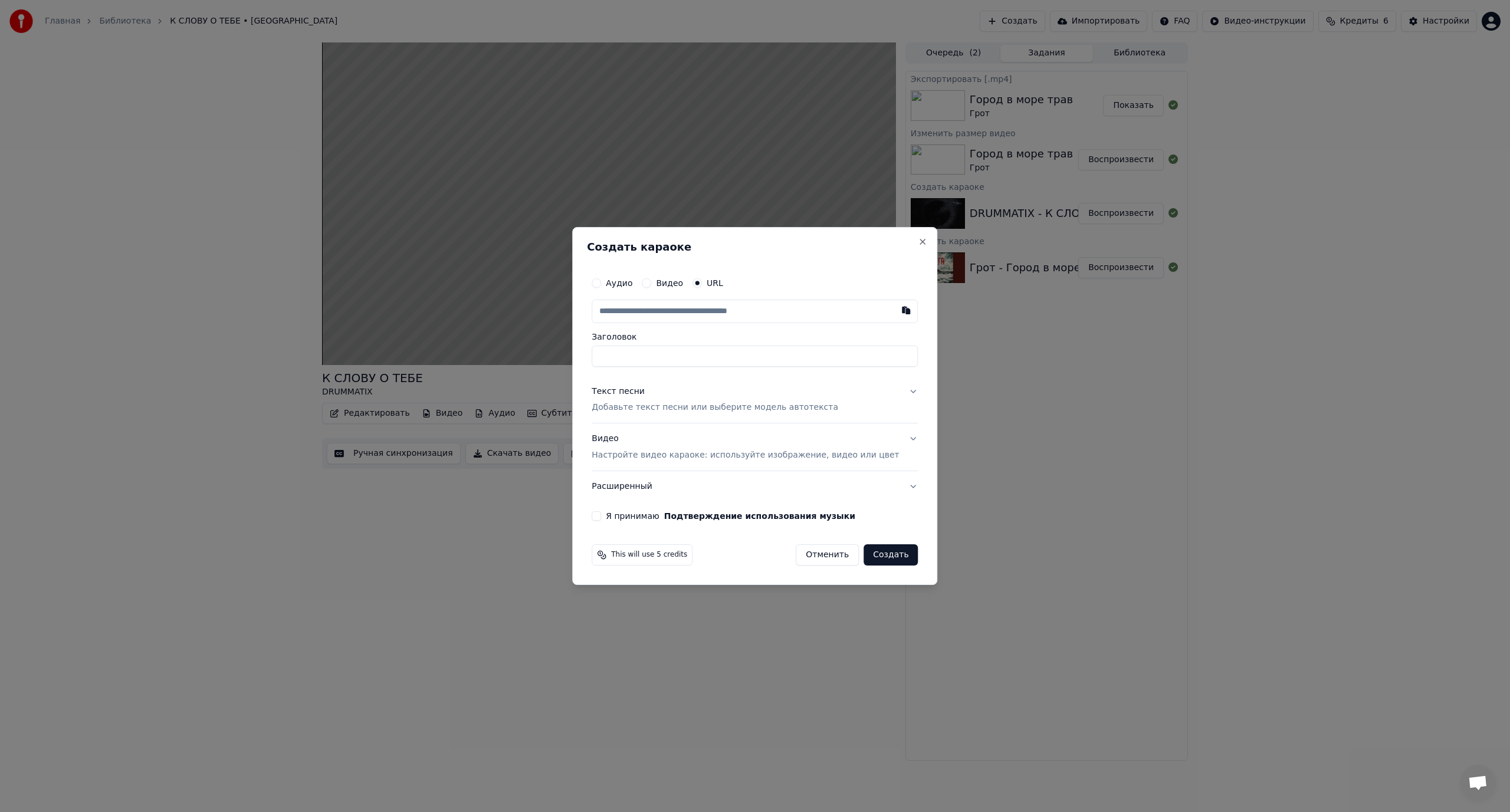
type input "**********"
type input "*******"
type input "**********"
click at [616, 362] on input "*******" at bounding box center [755, 356] width 326 height 21
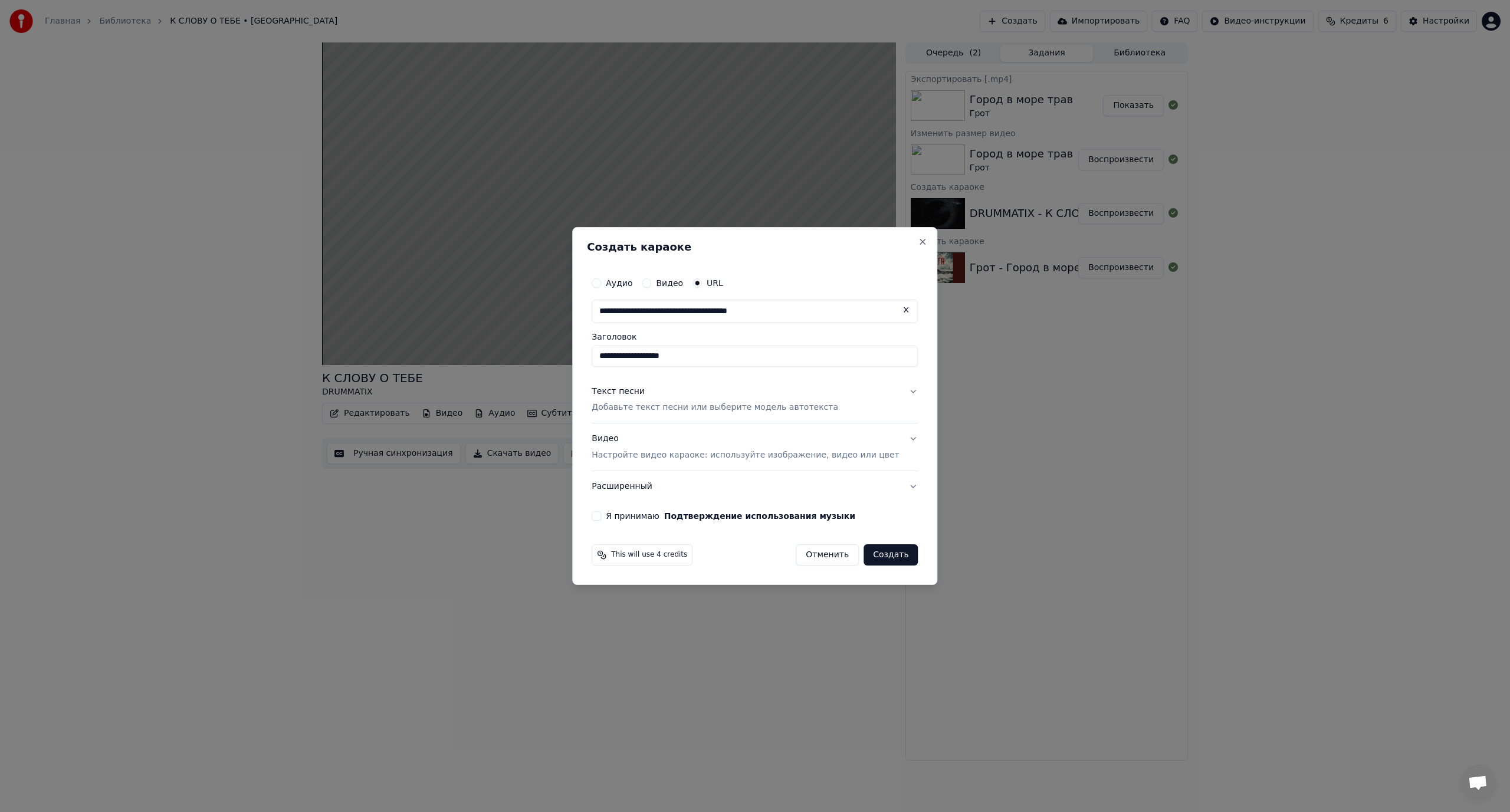
type input "**********"
click at [894, 393] on button "Текст песни Добавьте текст песни или выберите модель автотекста" at bounding box center [755, 400] width 326 height 47
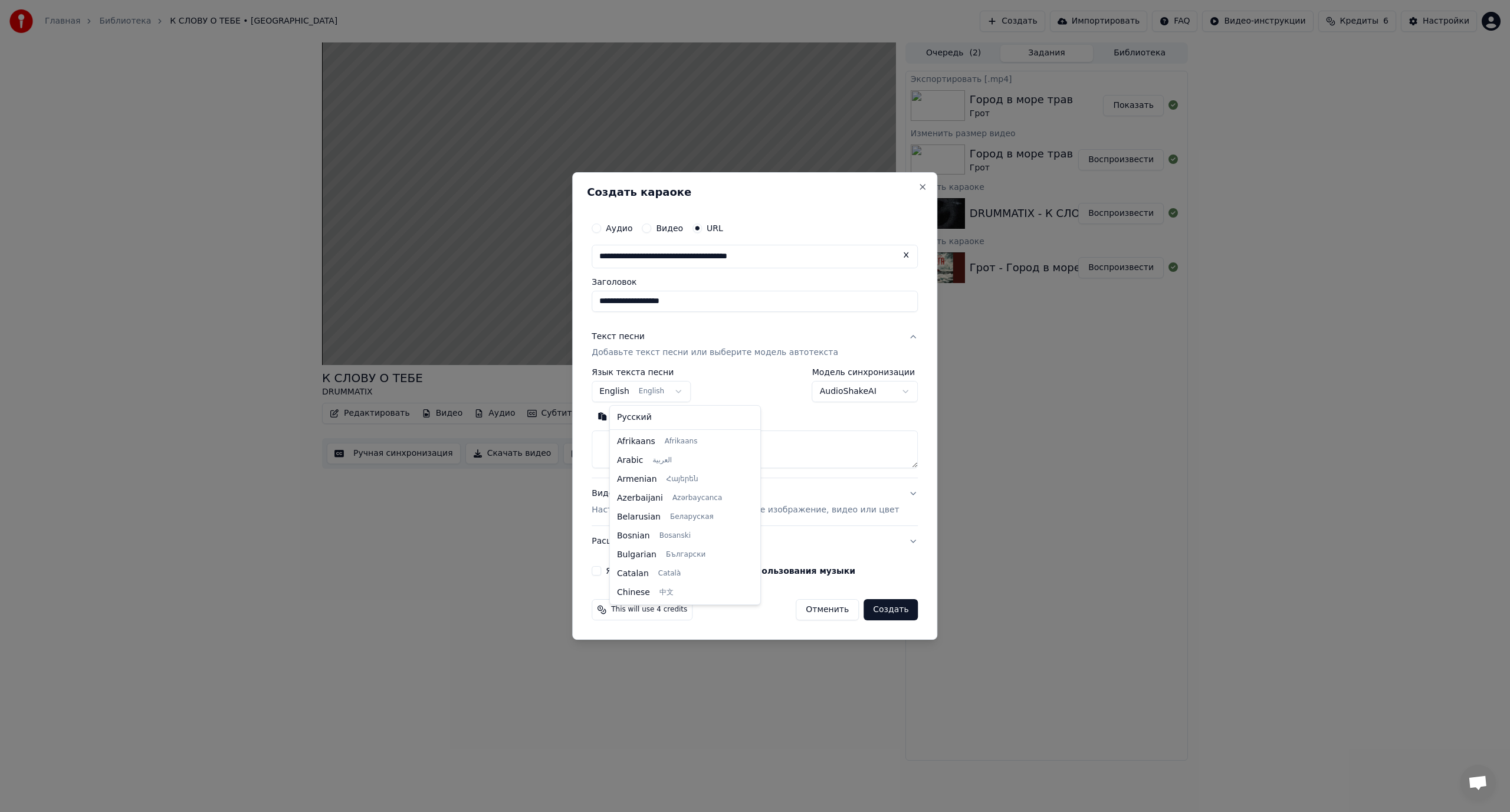
click at [653, 394] on body "Главная Библиотека К СЛОВУ О ТЕБЕ • DRUMMATIX Создать Импортировать FAQ Видео-и…" at bounding box center [755, 406] width 1510 height 812
select select "**"
click at [707, 419] on button "Поиск" at bounding box center [682, 417] width 51 height 19
type textarea "**********"
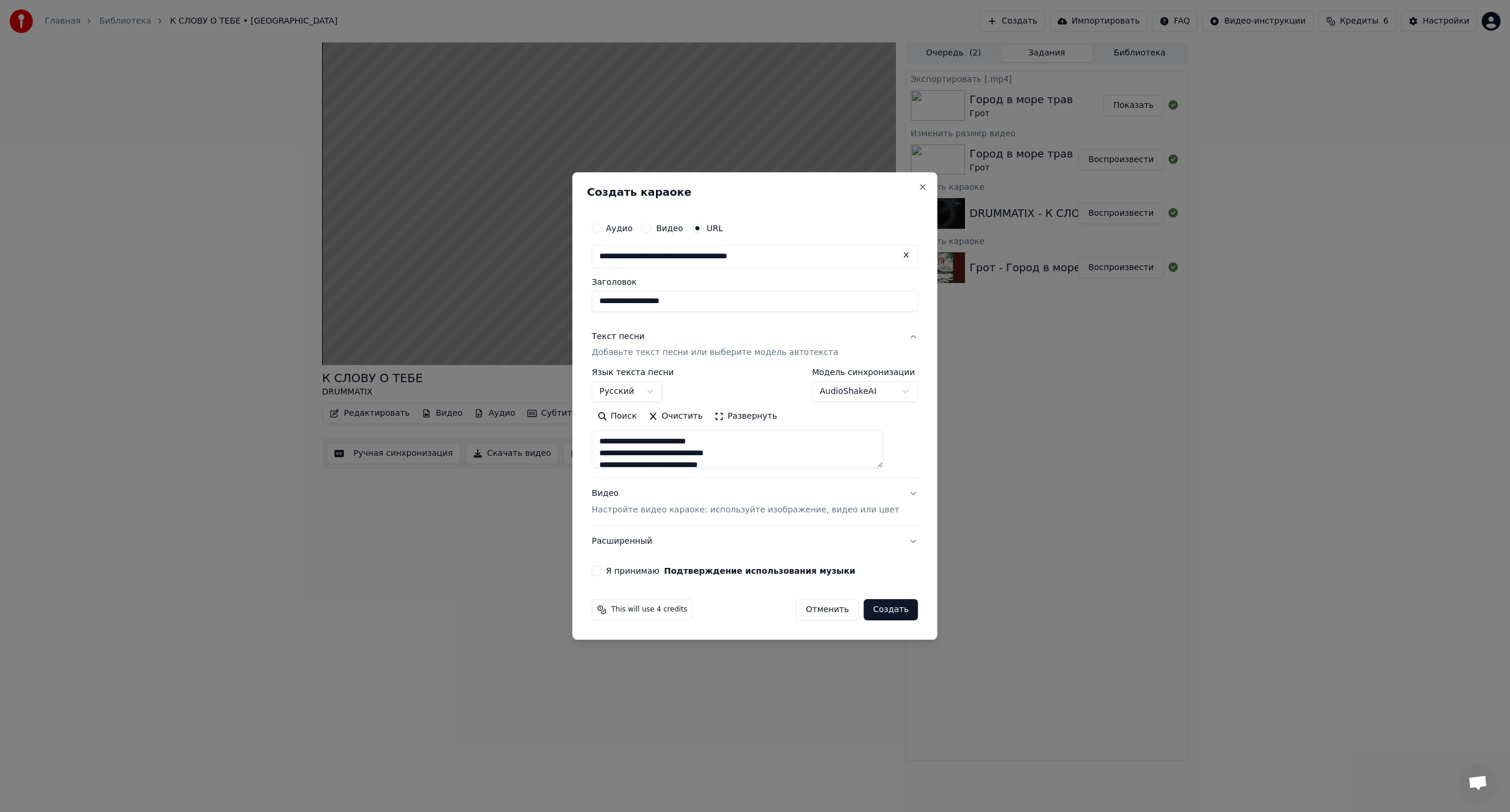
click at [882, 610] on button "Создать" at bounding box center [890, 610] width 54 height 21
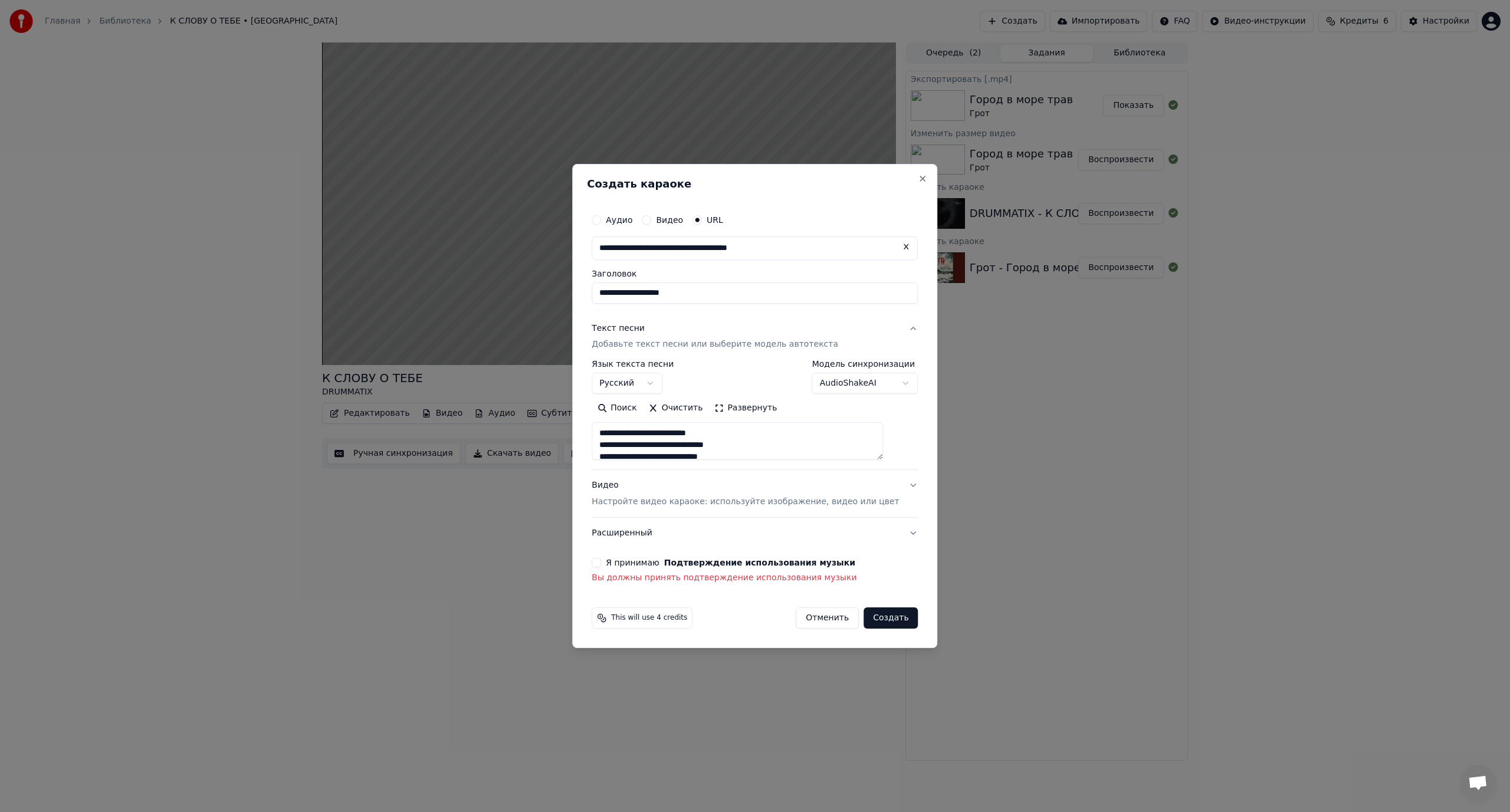
click at [601, 564] on button "Я принимаю Подтверждение использования музыки" at bounding box center [596, 563] width 9 height 9
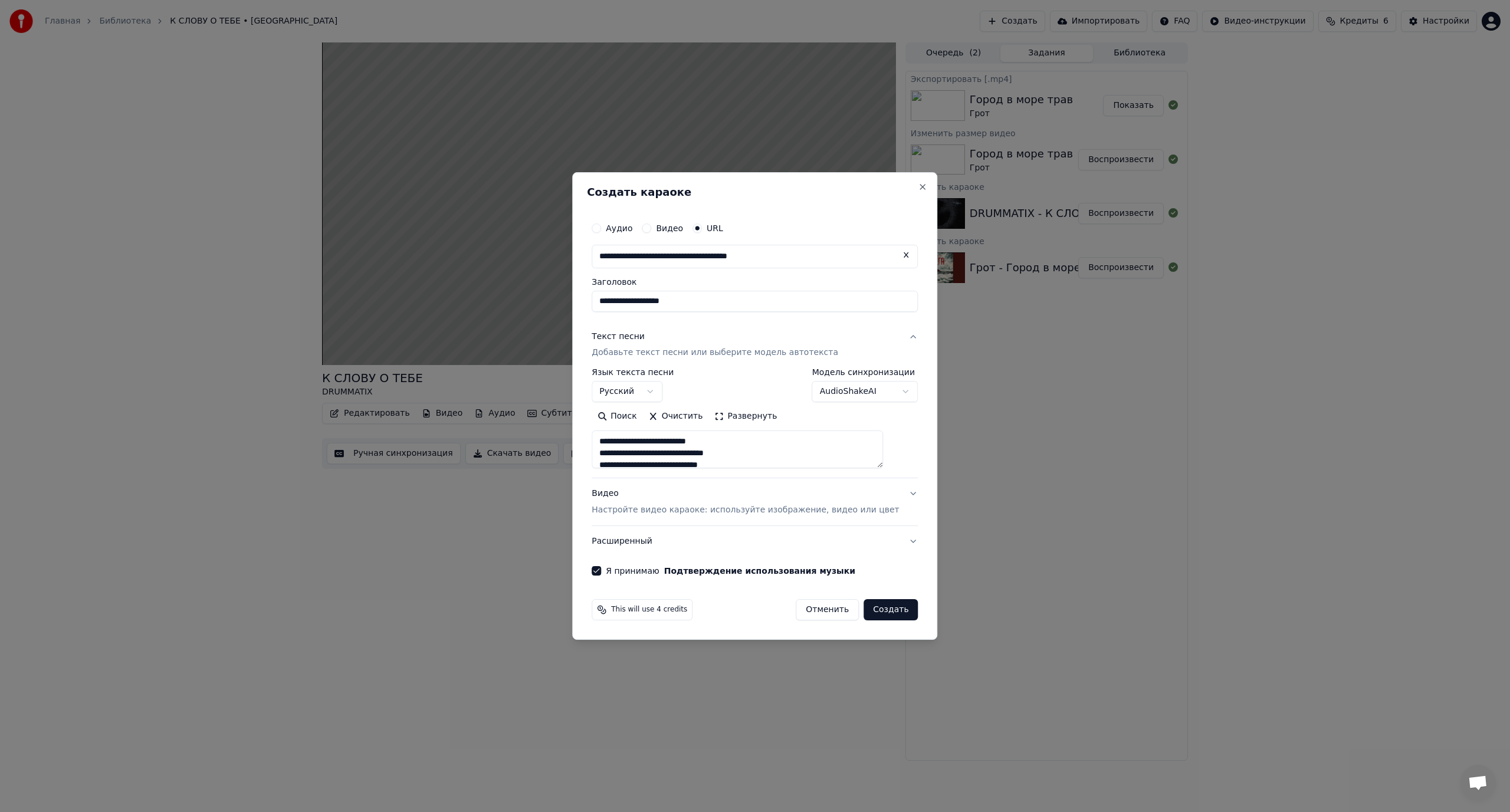
click at [879, 610] on button "Создать" at bounding box center [890, 610] width 54 height 21
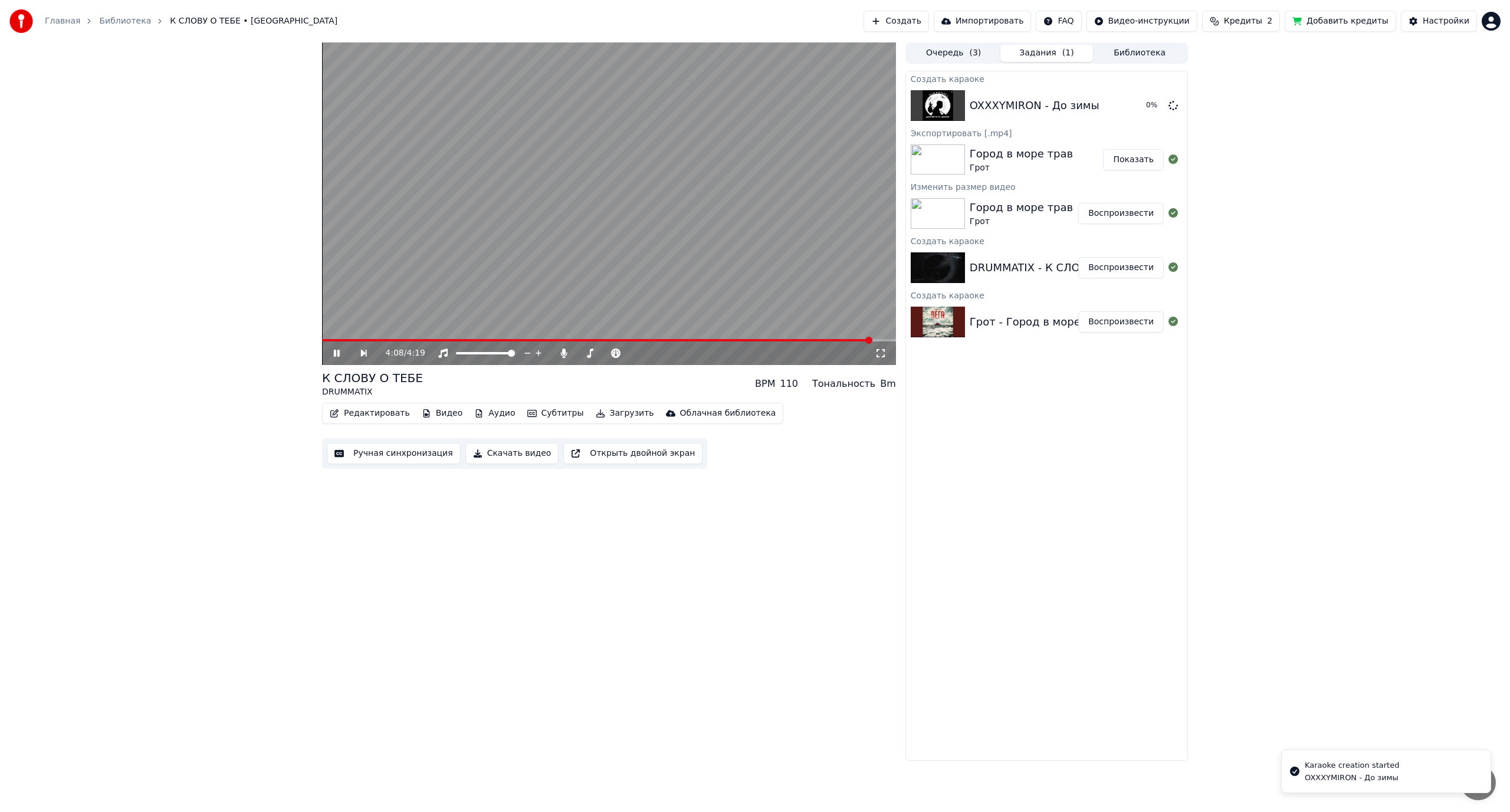
click at [335, 353] on icon at bounding box center [337, 353] width 6 height 7
click at [1494, 22] on html "Главная Библиотека К СЛОВУ О ТЕБЕ • DRUMMATIX Создать Импортировать FAQ Видео-и…" at bounding box center [755, 406] width 1510 height 812
click at [1287, 196] on html "Главная Библиотека К СЛОВУ О ТЕБЕ • DRUMMATIX Создать Импортировать FAQ Видео-и…" at bounding box center [755, 406] width 1510 height 812
click at [998, 118] on div "OXXXYMIRON - До зимы Воспроизвести" at bounding box center [1047, 105] width 281 height 40
click at [1117, 101] on button "Воспроизвести" at bounding box center [1121, 105] width 86 height 21
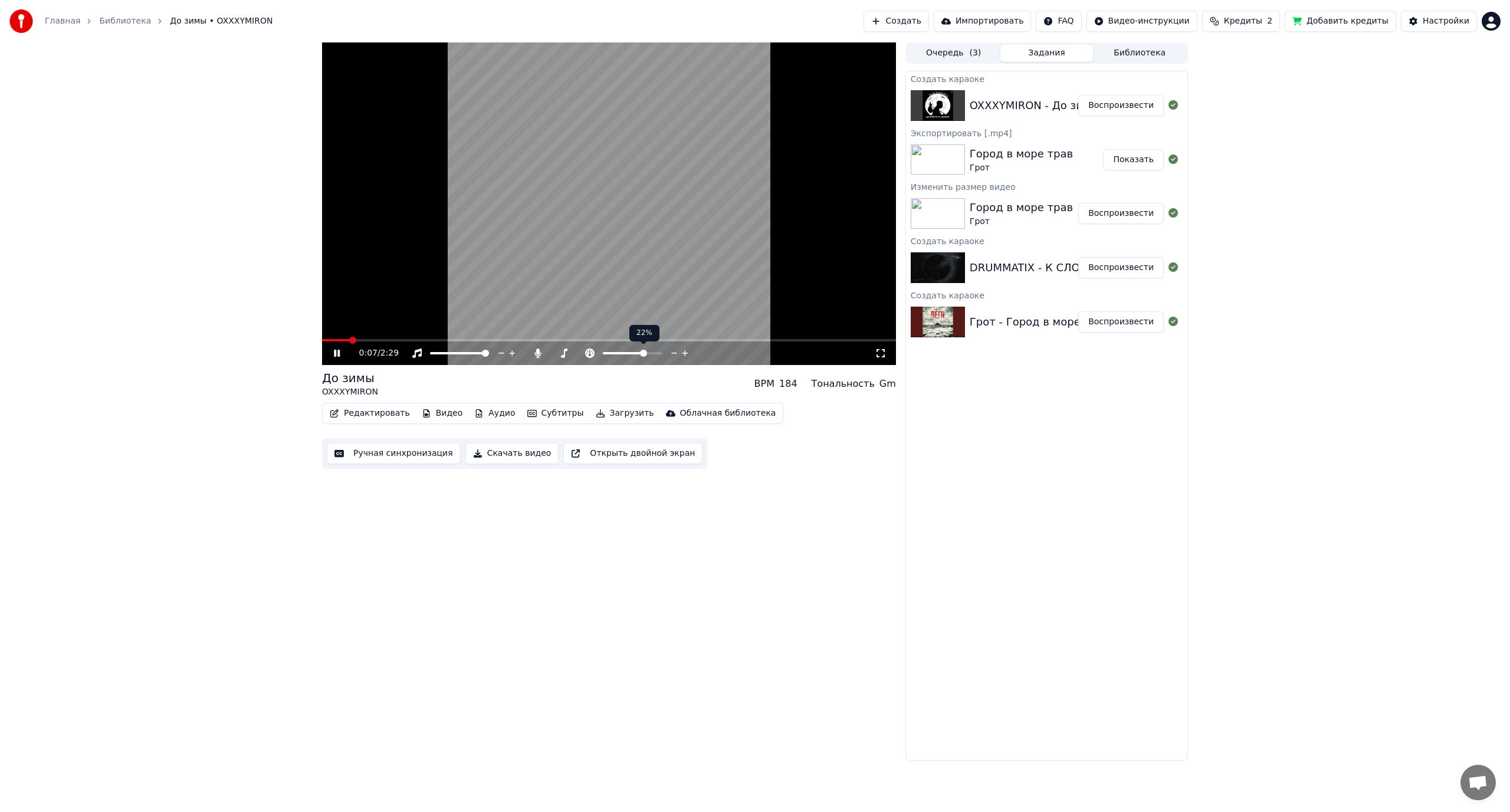
click at [645, 353] on span at bounding box center [643, 353] width 7 height 7
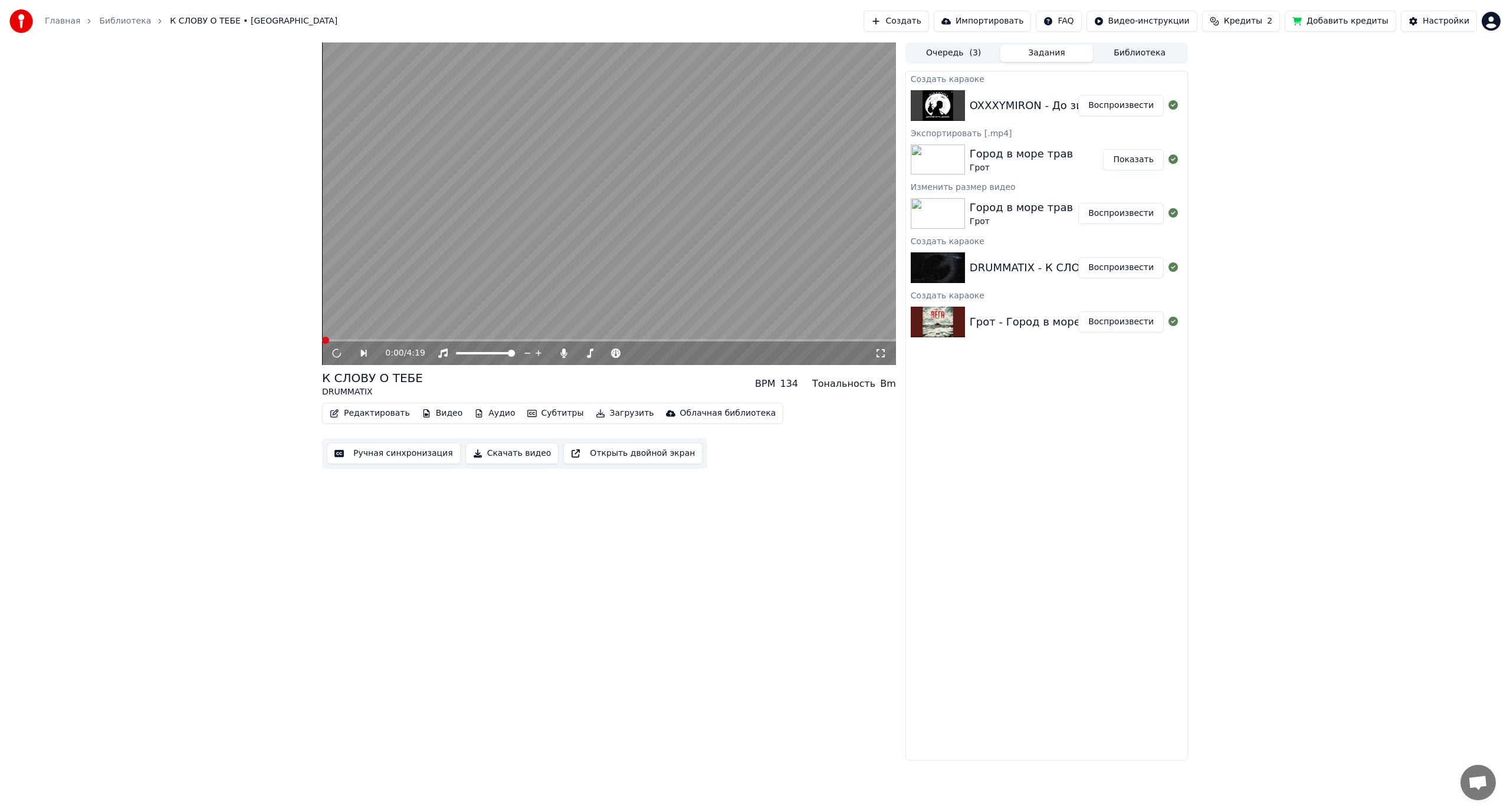
drag, startPoint x: 803, startPoint y: 486, endPoint x: 786, endPoint y: 415, distance: 73.0
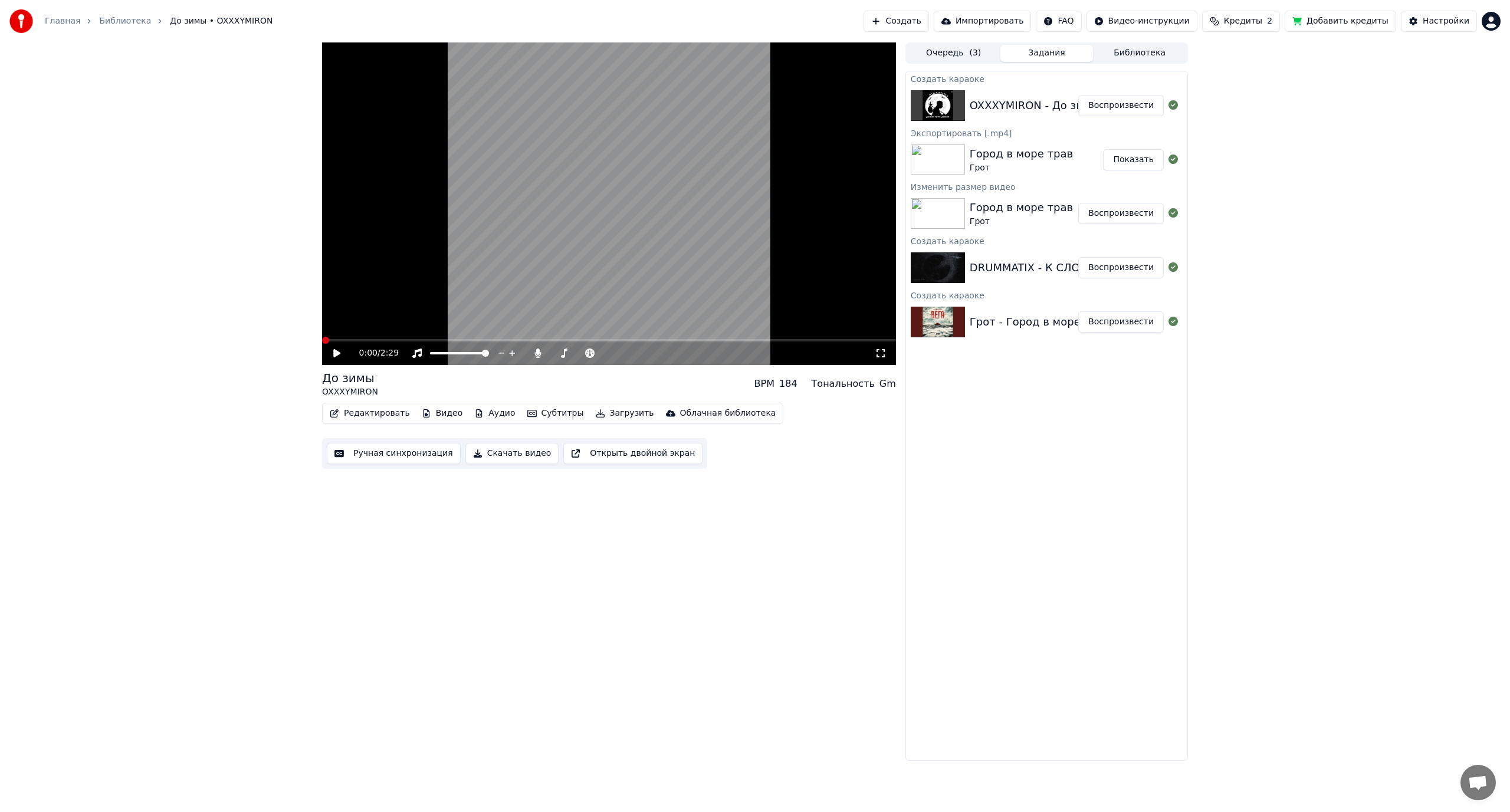
click at [408, 280] on video at bounding box center [609, 204] width 574 height 323
click at [662, 353] on icon at bounding box center [659, 353] width 11 height 12
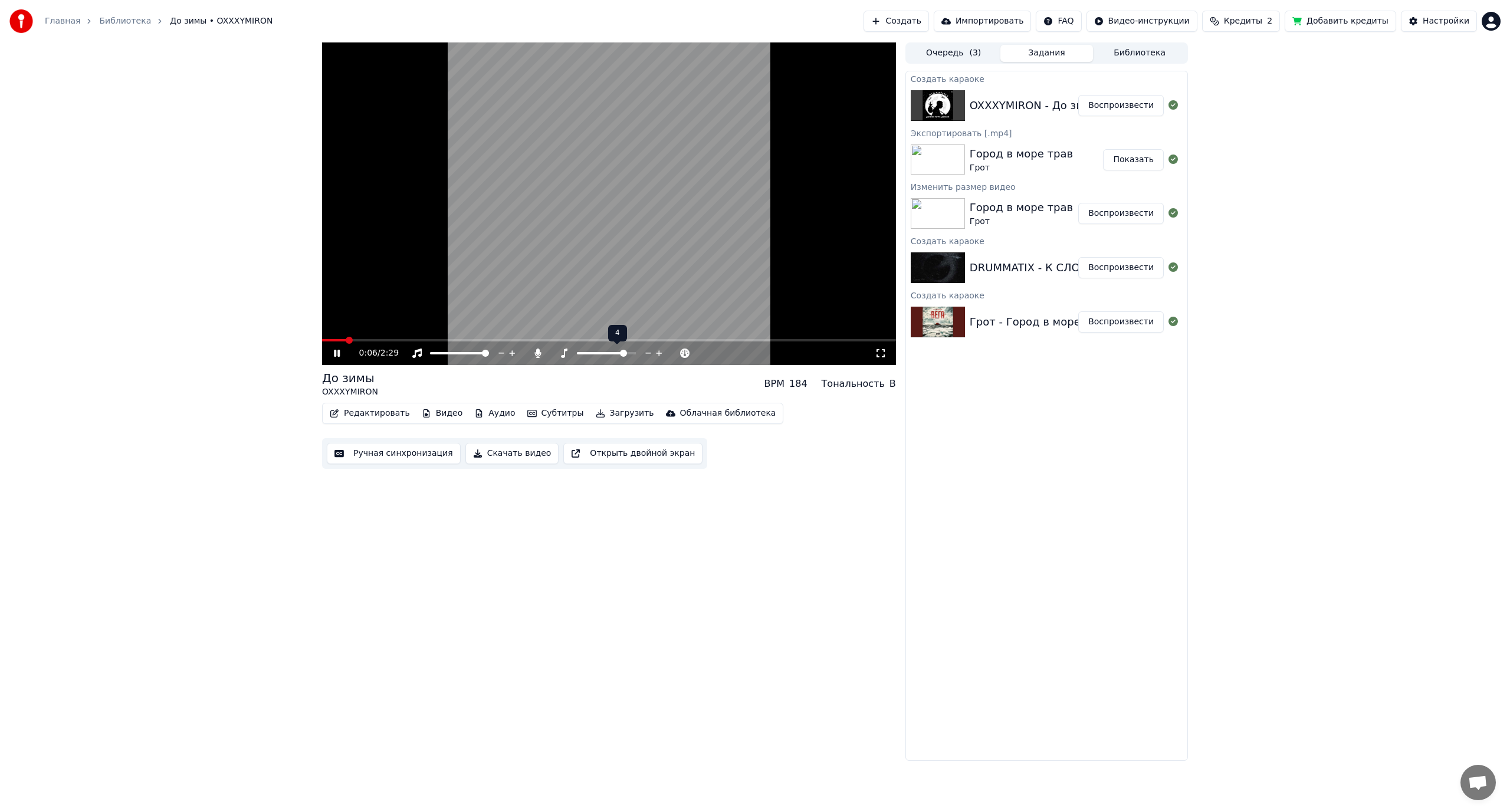
click at [652, 351] on icon at bounding box center [649, 353] width 11 height 12
click at [489, 353] on span at bounding box center [459, 353] width 59 height 3
click at [662, 354] on span at bounding box center [658, 353] width 7 height 7
click at [614, 353] on span at bounding box center [608, 353] width 11 height 3
click at [618, 351] on span at bounding box center [619, 353] width 7 height 7
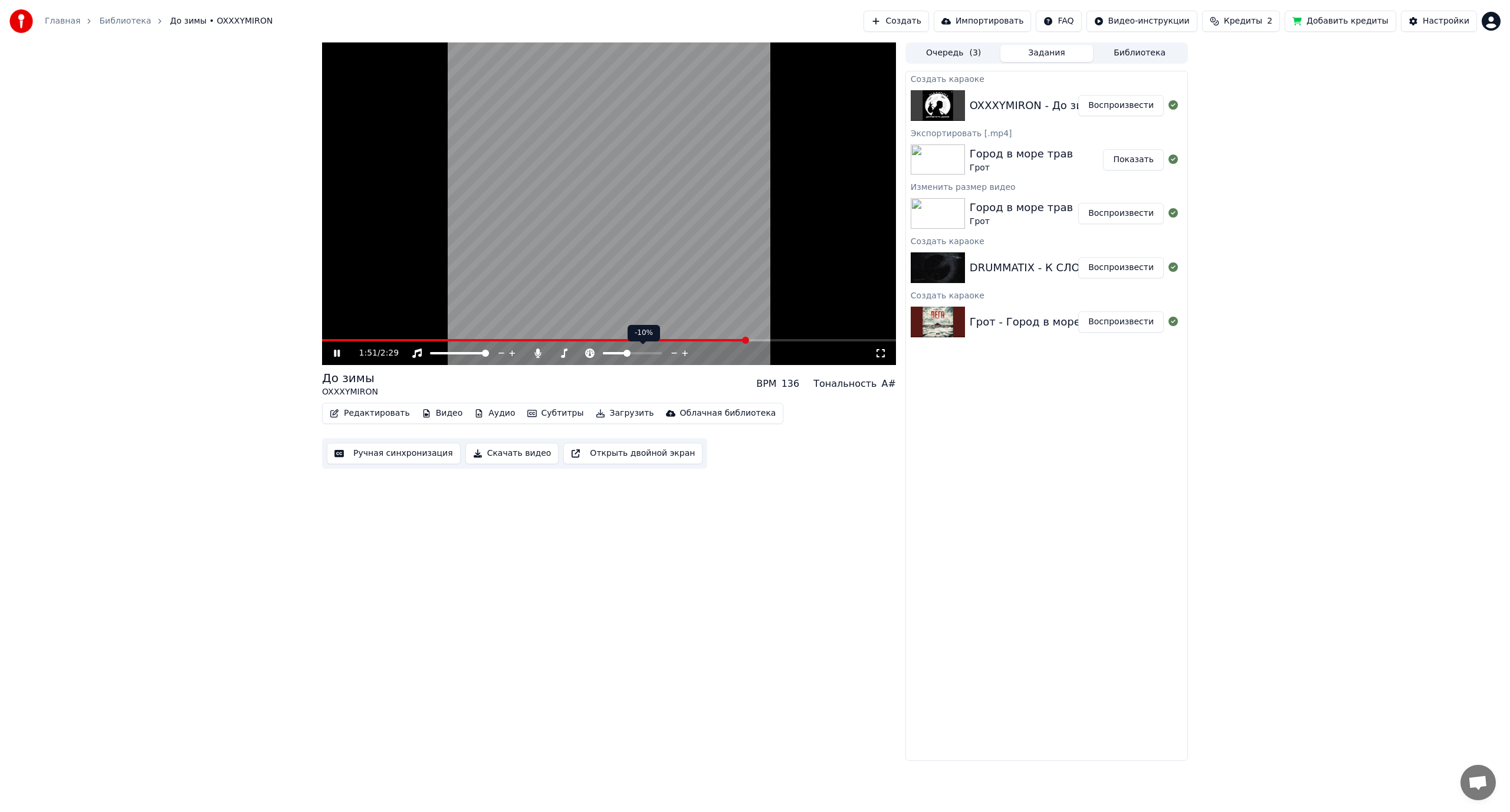
click at [626, 355] on span at bounding box center [627, 353] width 7 height 7
click at [645, 355] on icon at bounding box center [649, 353] width 11 height 12
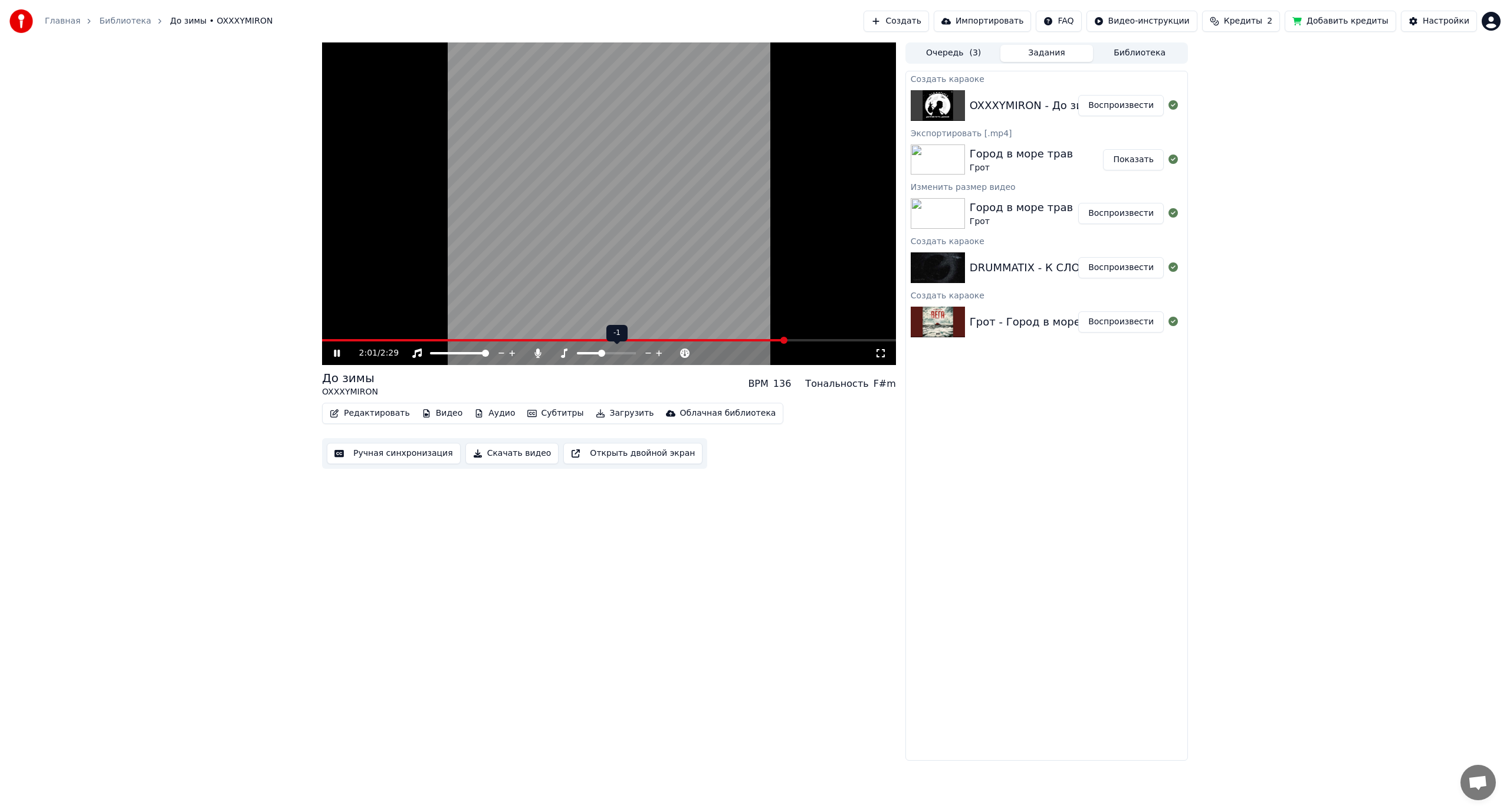
click at [645, 355] on icon at bounding box center [649, 353] width 11 height 12
click at [502, 340] on span at bounding box center [412, 341] width 180 height 3
click at [644, 350] on span at bounding box center [642, 353] width 7 height 7
click at [638, 355] on span at bounding box center [637, 353] width 7 height 7
click at [380, 339] on video at bounding box center [609, 204] width 574 height 323
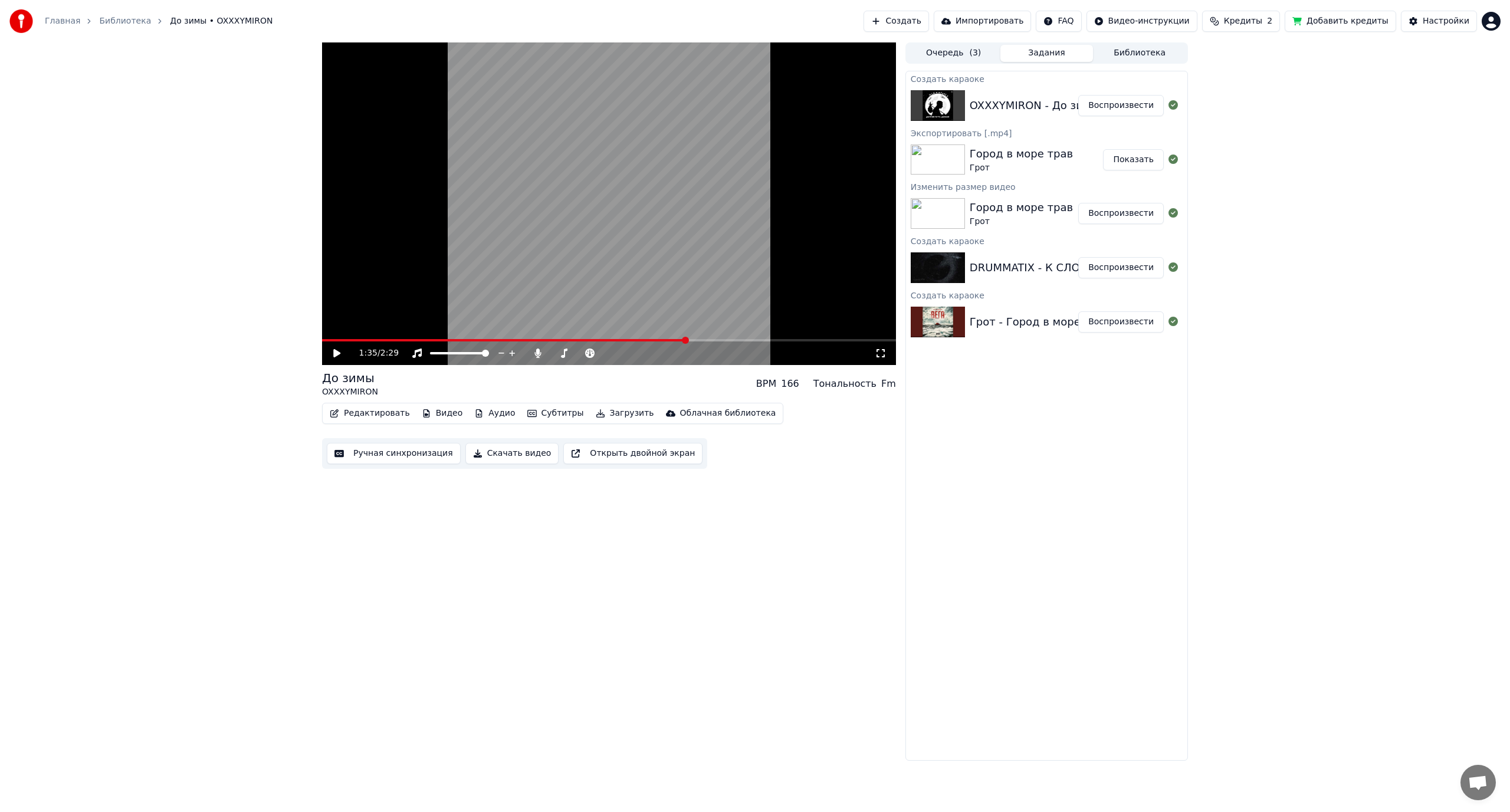
click at [341, 351] on icon at bounding box center [345, 353] width 28 height 9
click at [326, 340] on span at bounding box center [506, 341] width 368 height 3
click at [604, 351] on span at bounding box center [606, 353] width 7 height 7
click at [883, 351] on icon at bounding box center [881, 353] width 12 height 9
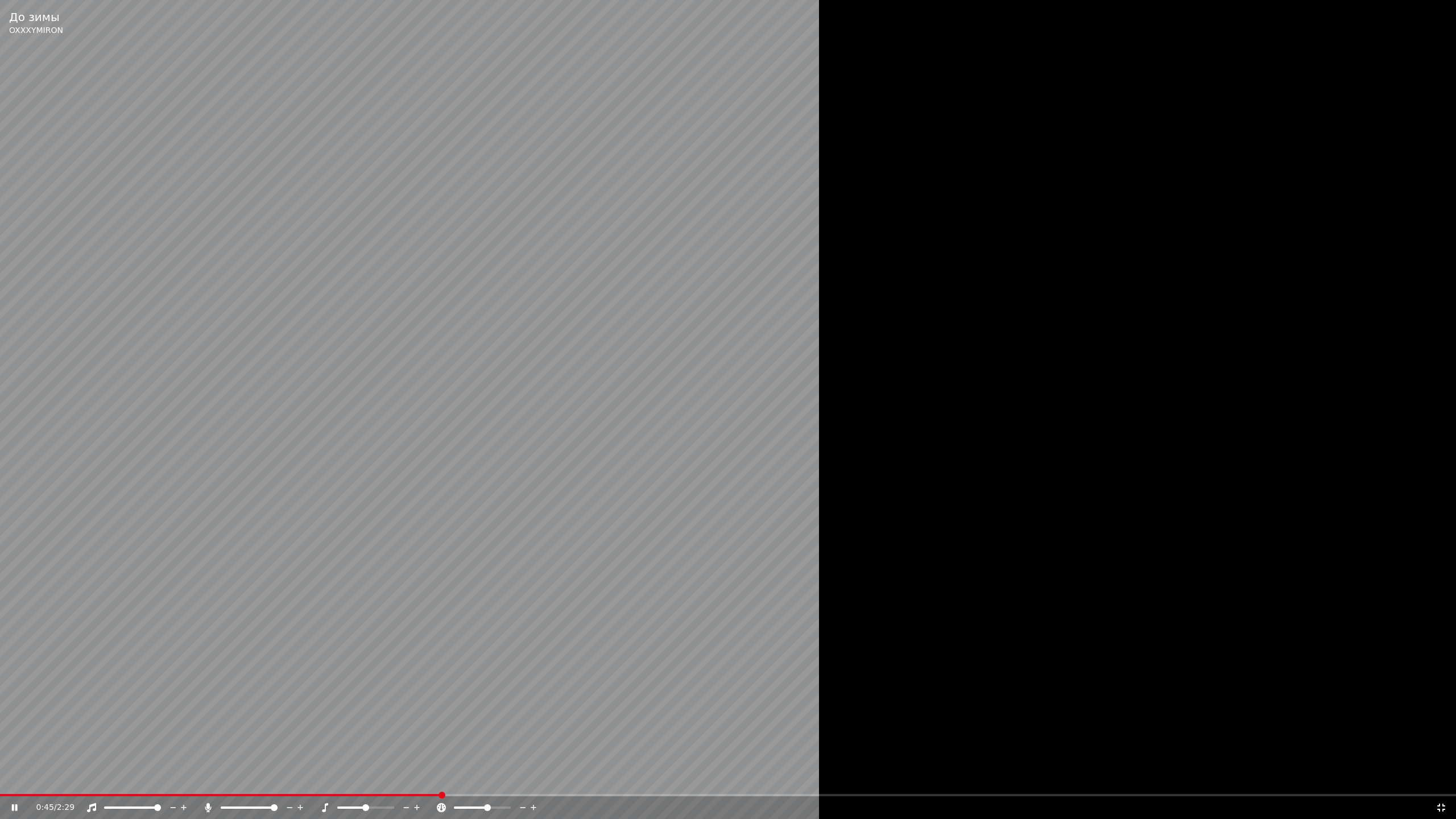
click at [1444, 783] on icon at bounding box center [1441, 808] width 8 height 8
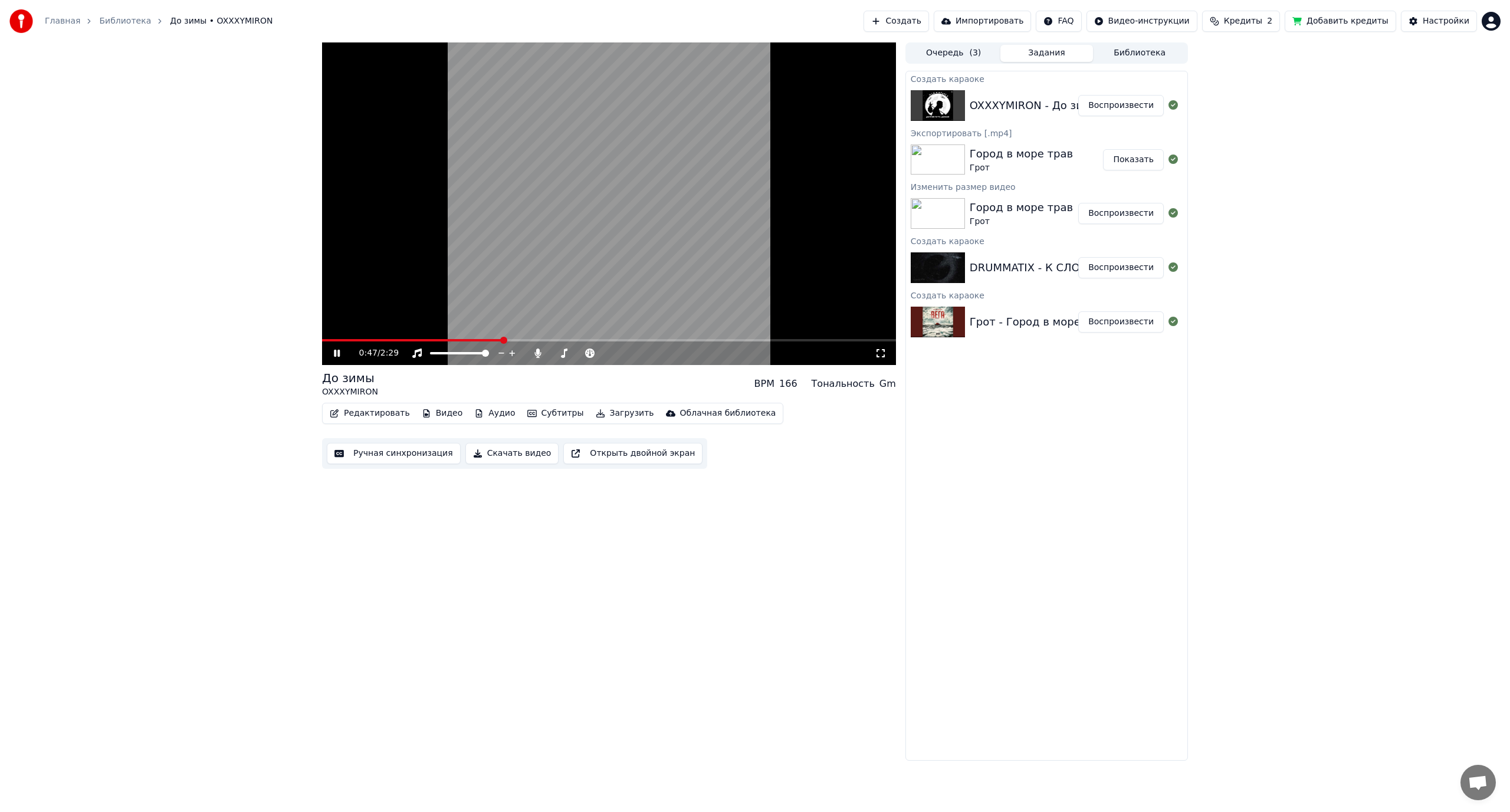
click at [515, 157] on video at bounding box center [609, 204] width 574 height 323
click at [350, 416] on button "Редактировать" at bounding box center [370, 413] width 90 height 16
click at [465, 533] on div "Изменить фон" at bounding box center [464, 538] width 63 height 12
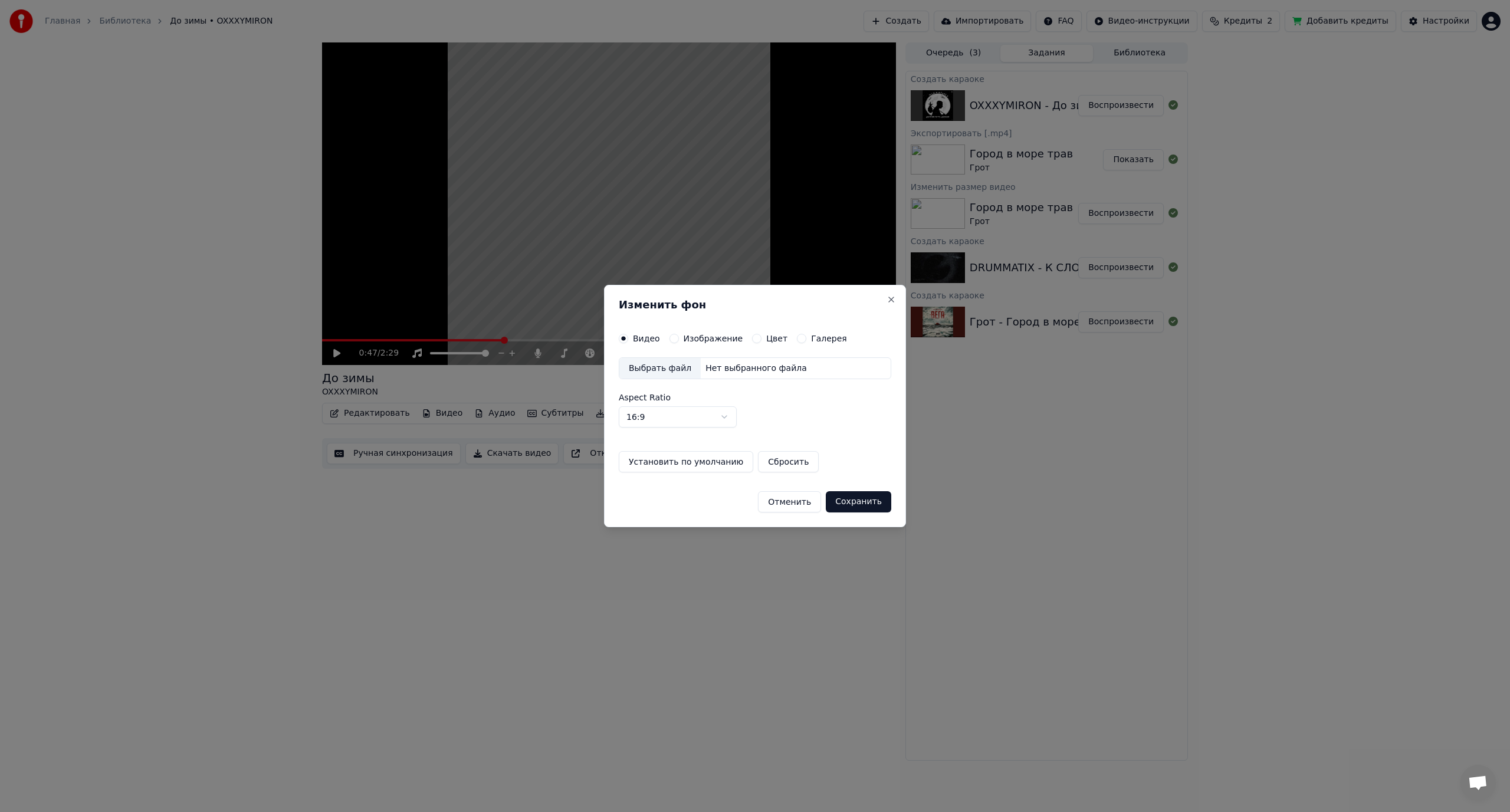
click at [691, 337] on label "Изображение" at bounding box center [713, 338] width 59 height 9
click at [679, 337] on button "Изображение" at bounding box center [674, 339] width 9 height 9
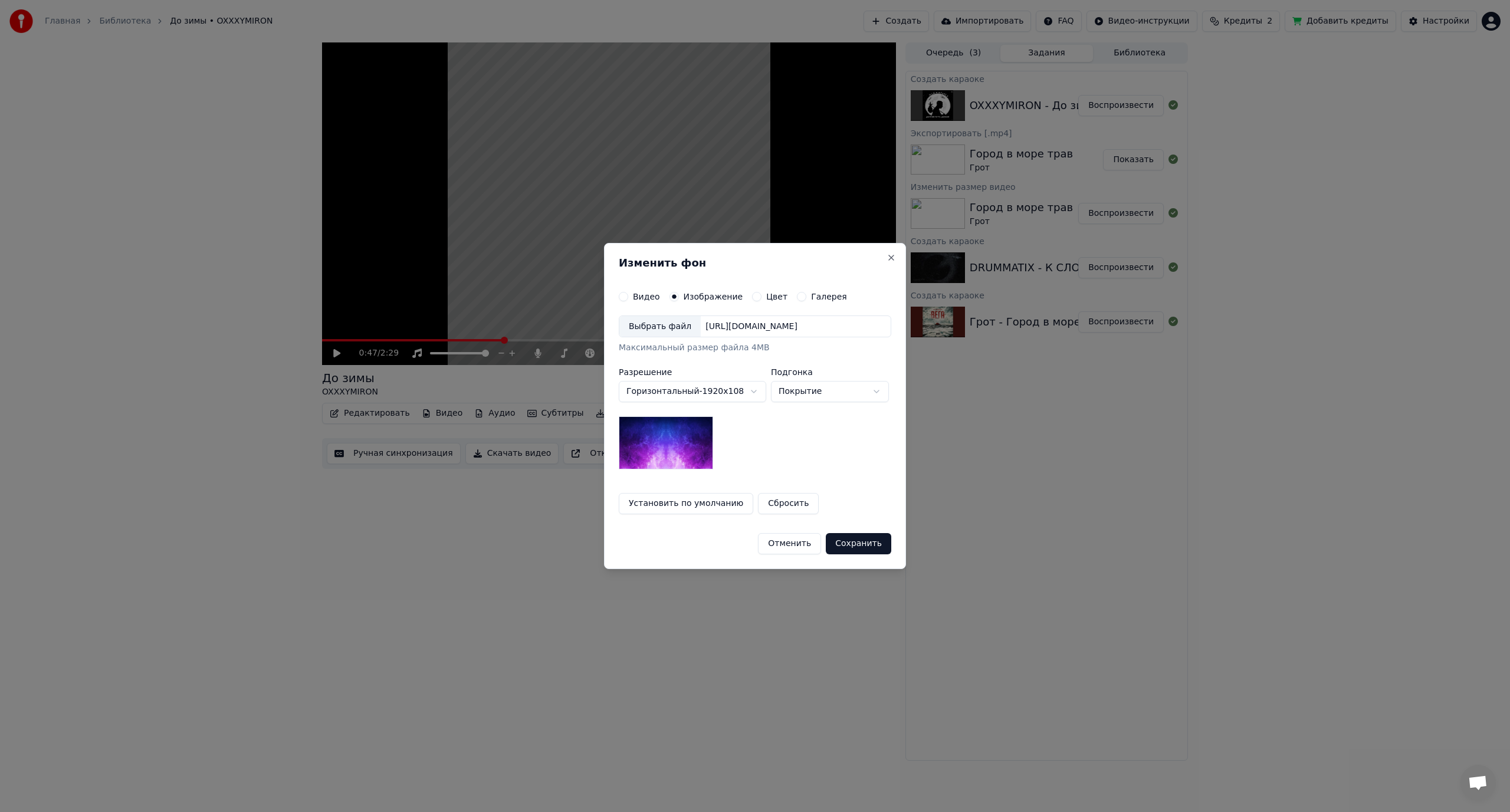
click at [654, 326] on div "Выбрать файл" at bounding box center [660, 327] width 82 height 21
click at [871, 542] on button "Сохранить" at bounding box center [858, 544] width 65 height 21
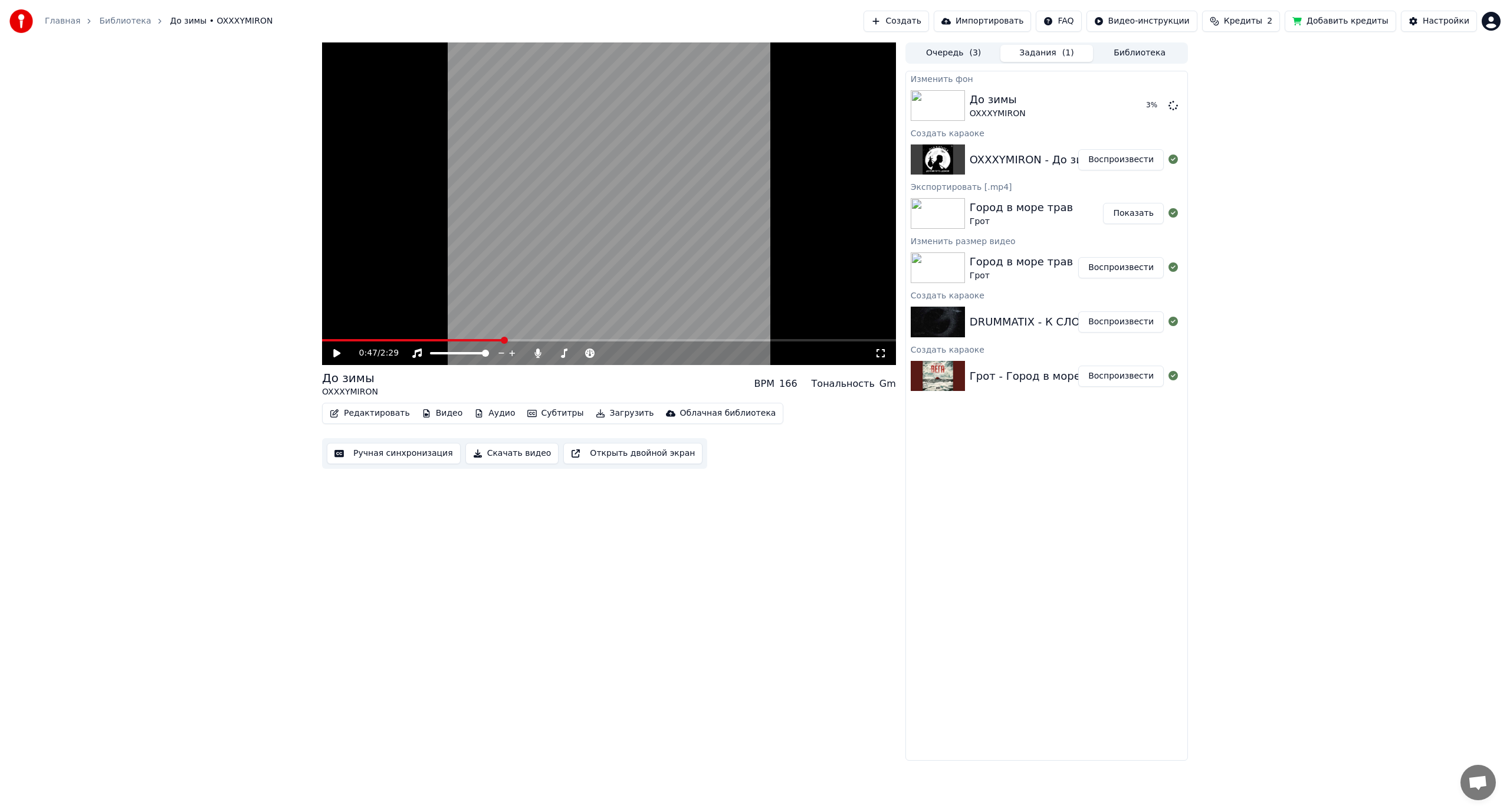
click at [340, 353] on icon at bounding box center [345, 353] width 28 height 9
click at [340, 351] on icon at bounding box center [345, 353] width 28 height 9
click at [353, 410] on button "Редактировать" at bounding box center [370, 413] width 90 height 16
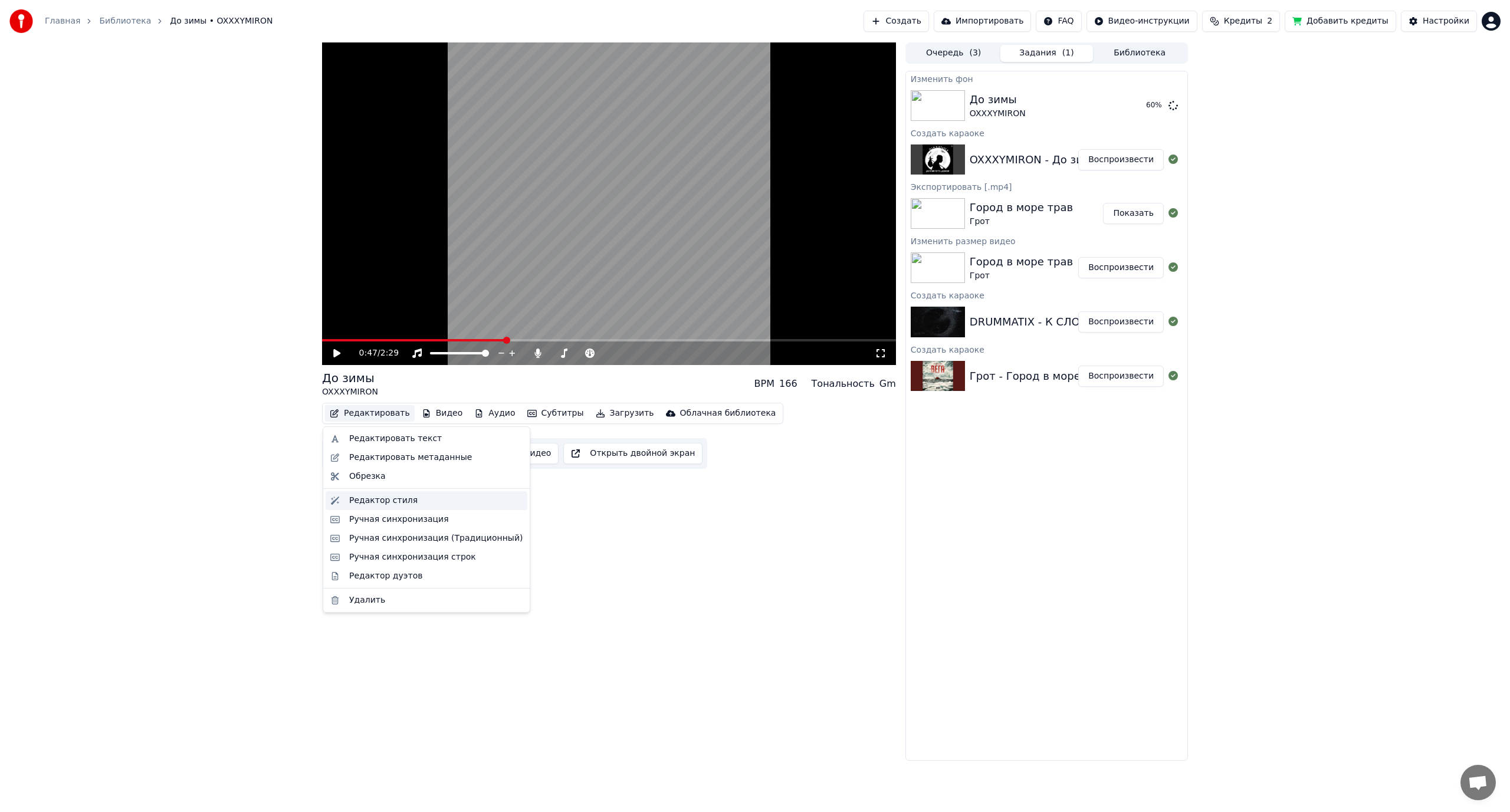
click at [372, 500] on div "Редактор стиля" at bounding box center [384, 501] width 69 height 12
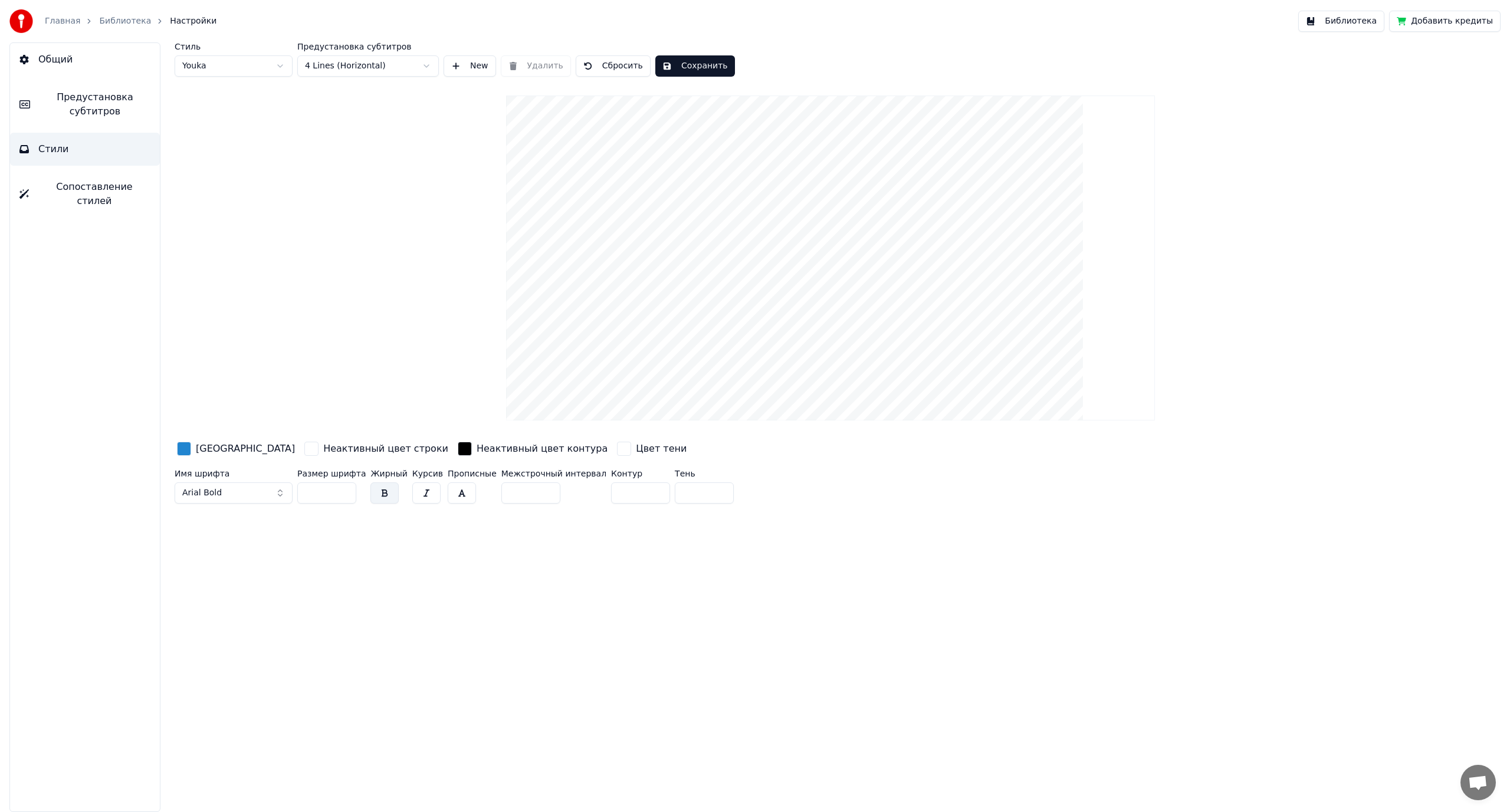
click at [323, 449] on div "Неактивный цвет строки" at bounding box center [386, 448] width 125 height 14
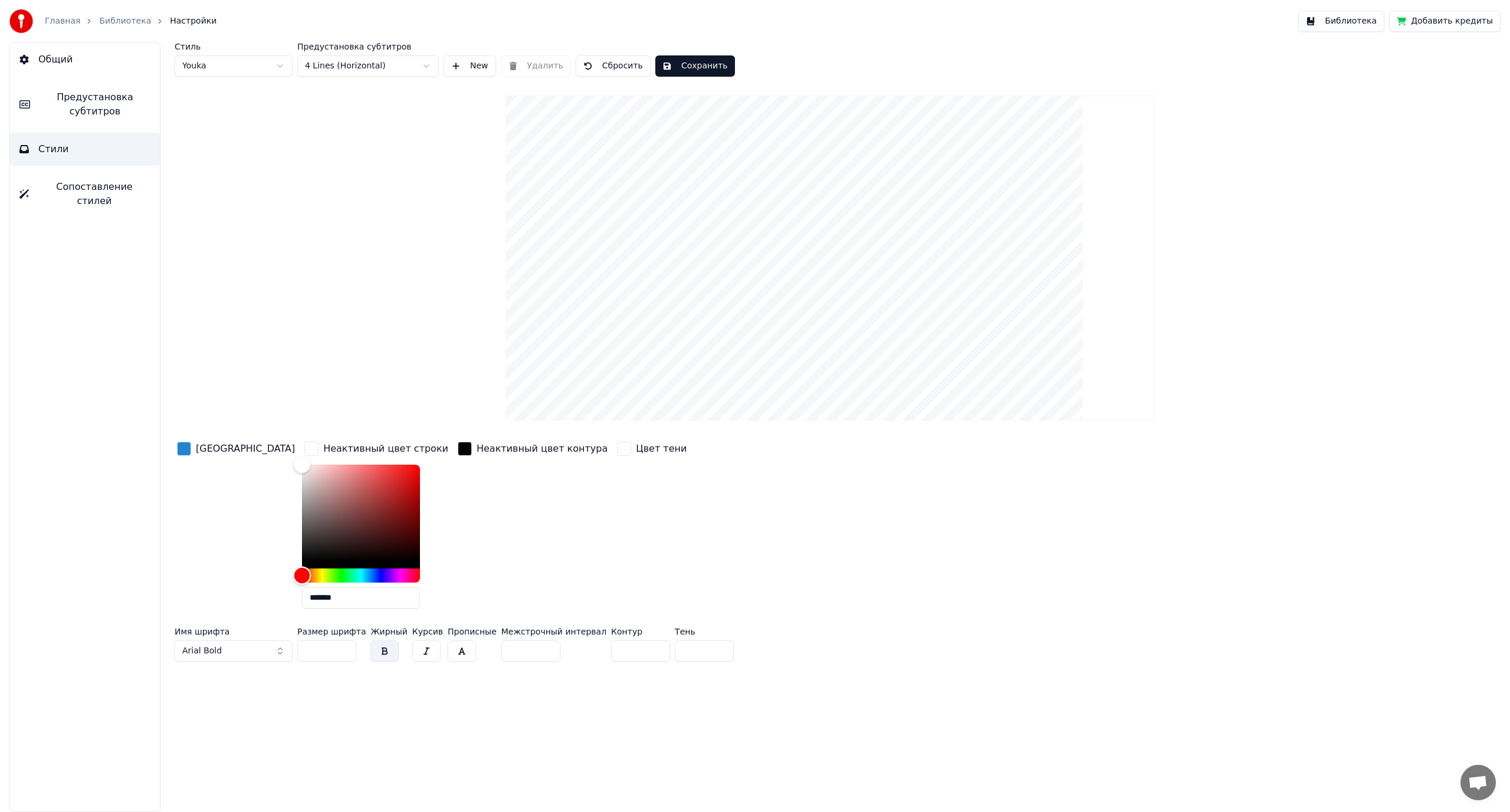
click at [335, 573] on div "Hue" at bounding box center [361, 575] width 118 height 14
click at [338, 500] on div "Color" at bounding box center [361, 513] width 118 height 97
type input "*******"
click at [318, 489] on div "Color" at bounding box center [361, 513] width 118 height 97
click at [187, 448] on div "button" at bounding box center [183, 448] width 14 height 14
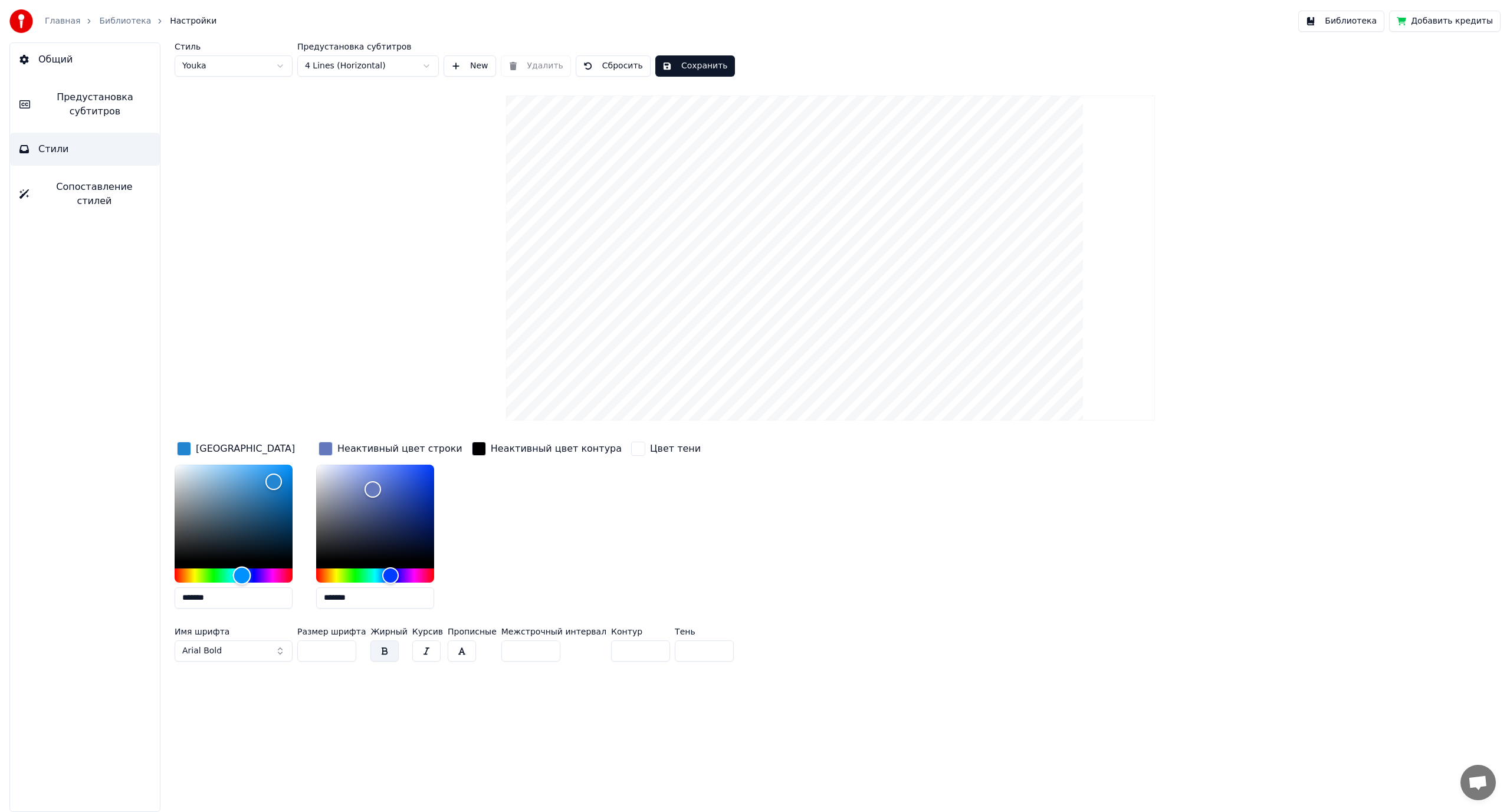
click at [195, 576] on div "Hue" at bounding box center [233, 575] width 118 height 14
type input "*******"
click at [250, 475] on div "Color" at bounding box center [233, 513] width 118 height 97
click at [565, 493] on div "Неактивный цвет контура" at bounding box center [546, 529] width 154 height 179
click at [689, 58] on button "Сохранить" at bounding box center [695, 66] width 80 height 21
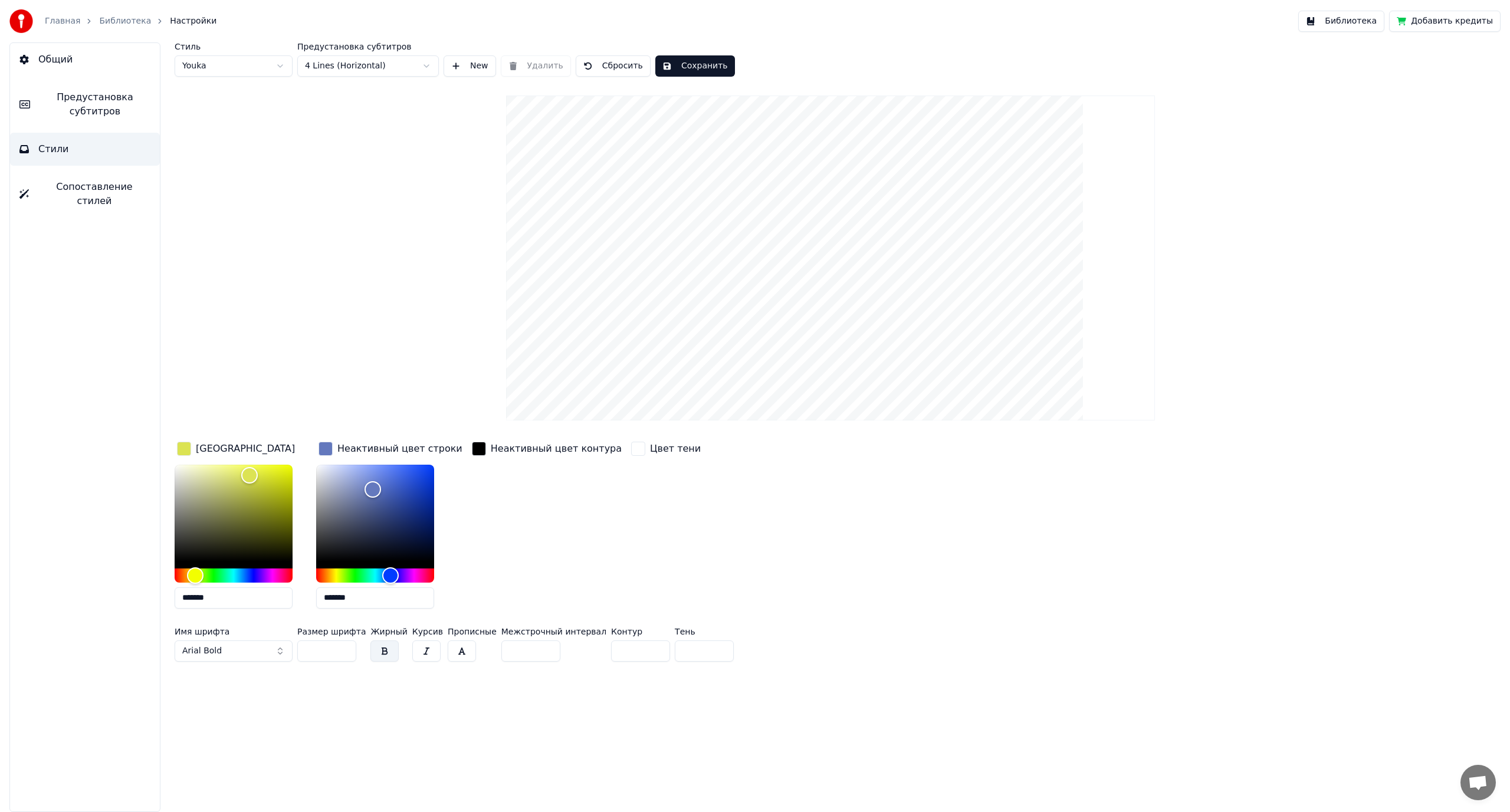
click at [678, 66] on button "Сохранить" at bounding box center [695, 66] width 80 height 21
click at [1372, 26] on button "Библиотека" at bounding box center [1341, 21] width 86 height 21
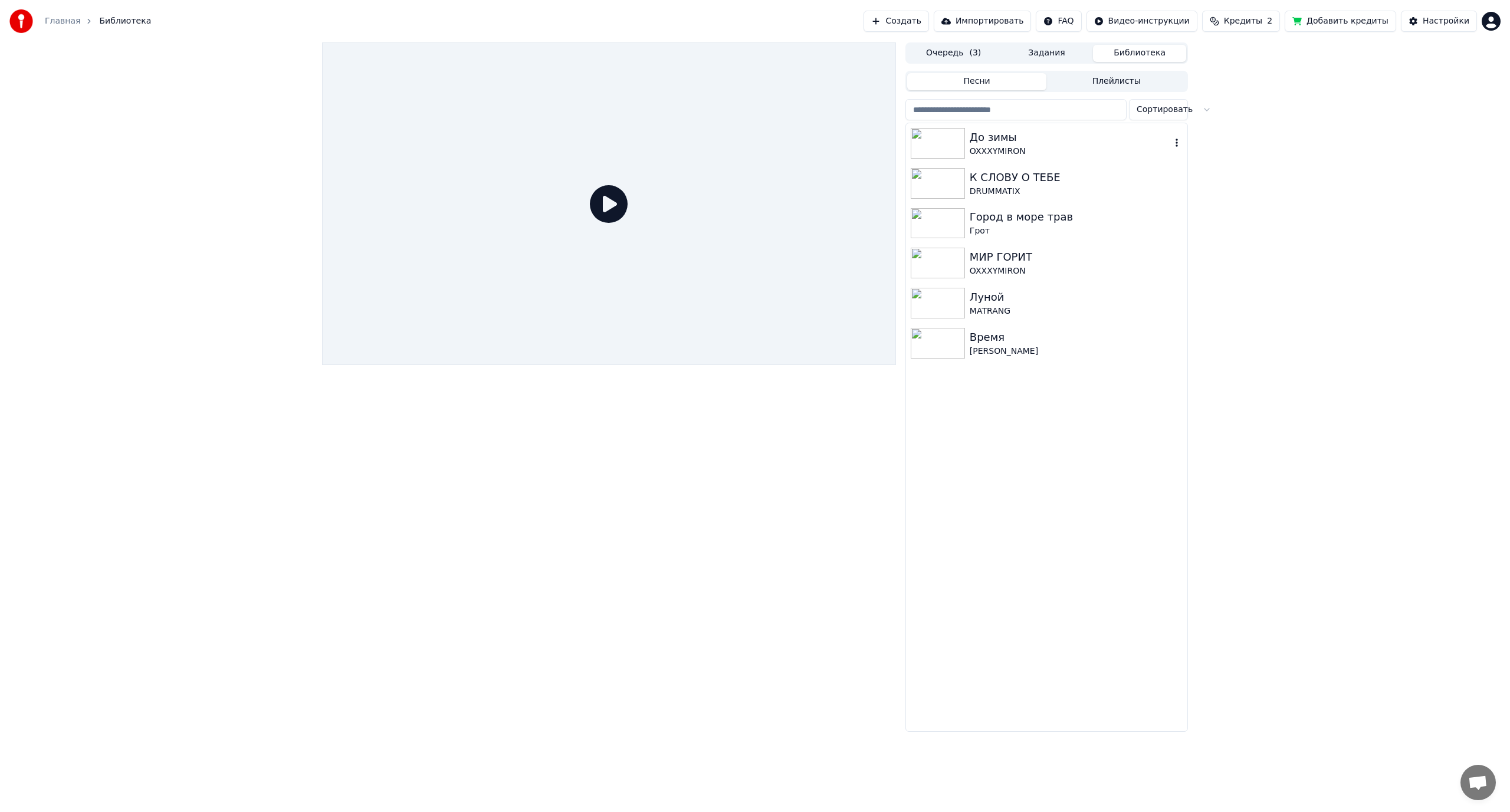
click at [1035, 142] on div "До зимы" at bounding box center [1070, 137] width 201 height 16
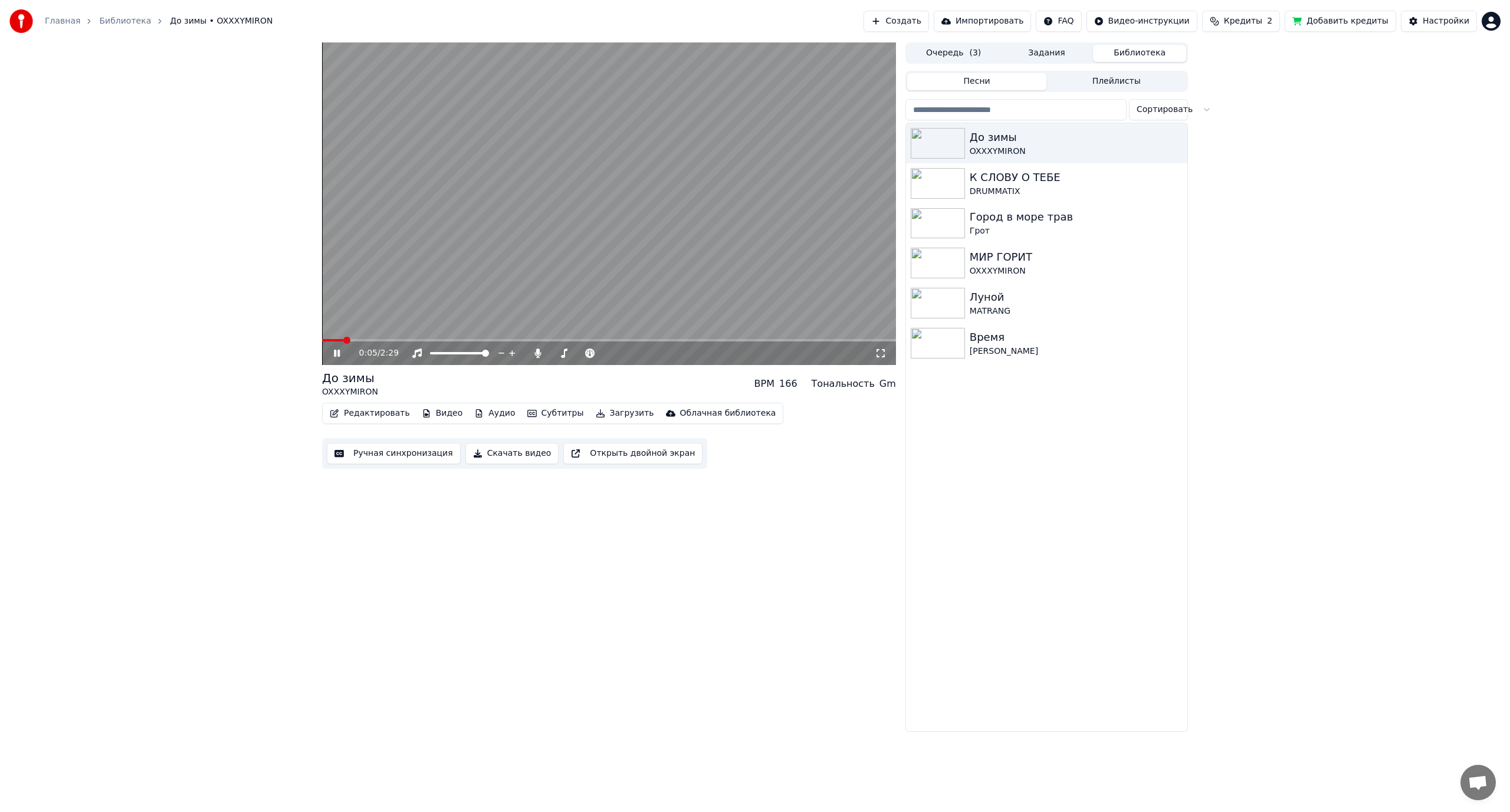
click at [573, 261] on video at bounding box center [609, 204] width 574 height 323
click at [882, 354] on icon at bounding box center [881, 353] width 12 height 9
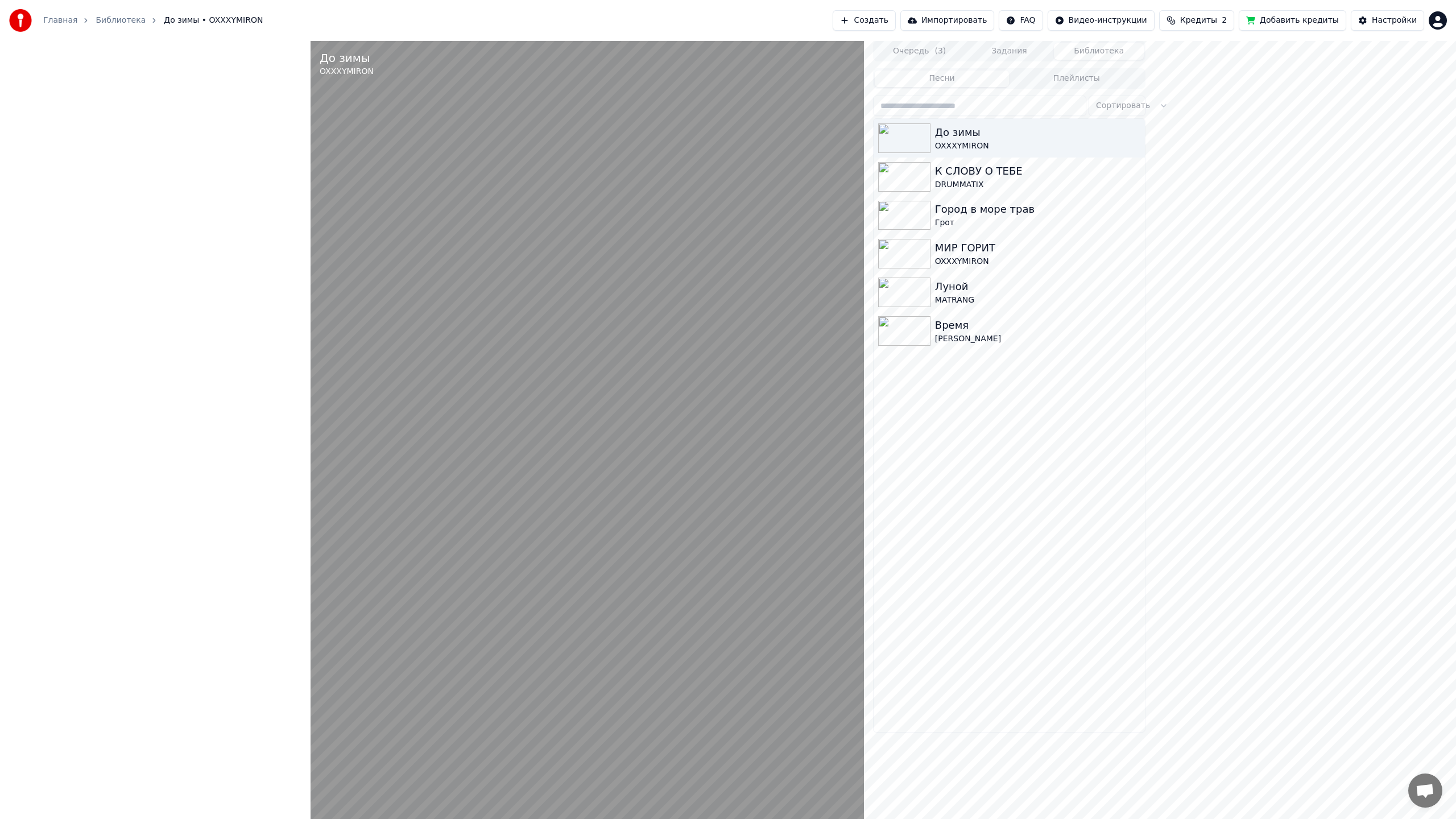
click at [777, 377] on video at bounding box center [587, 450] width 554 height 819
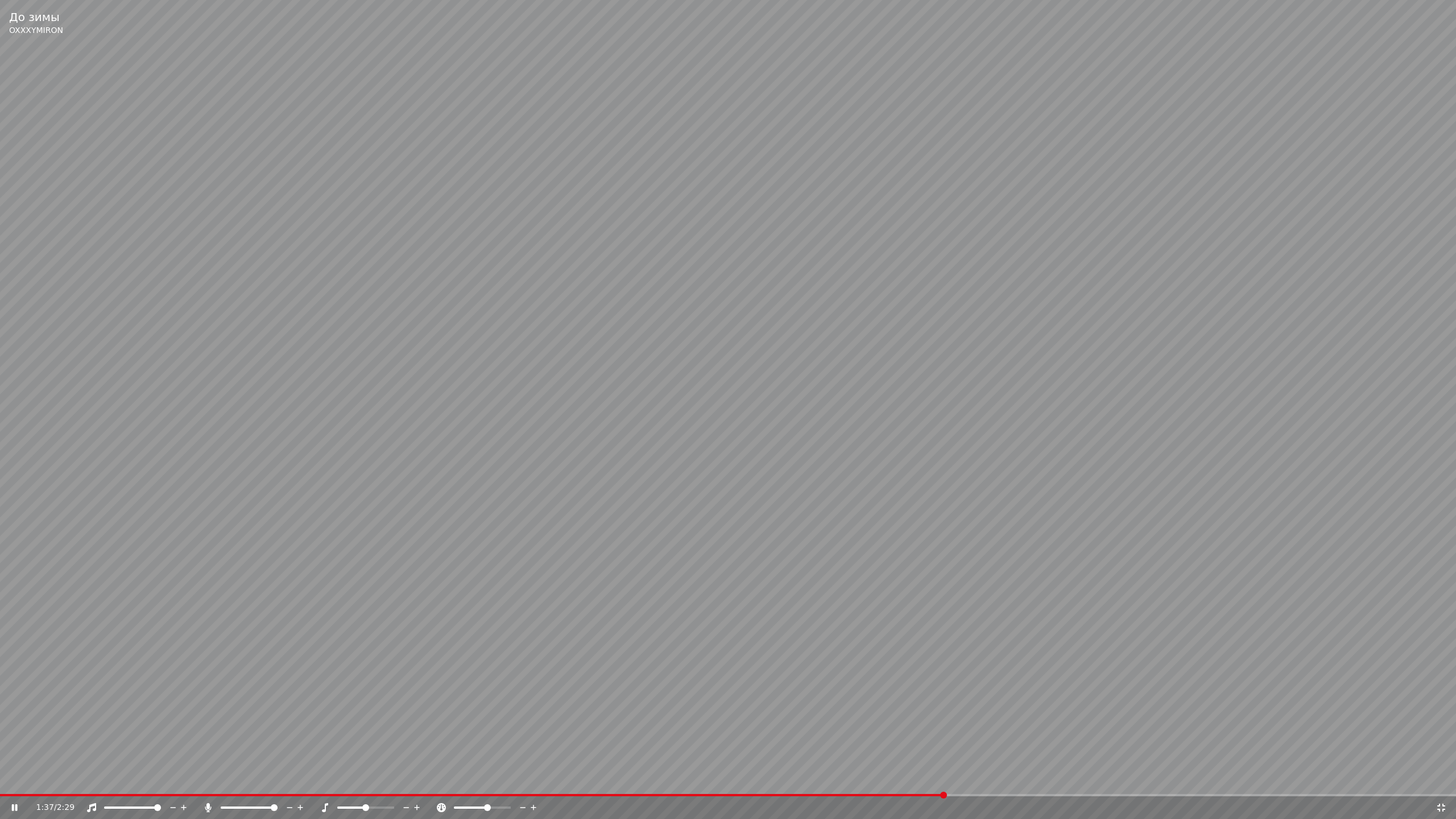
drag, startPoint x: 702, startPoint y: 208, endPoint x: 702, endPoint y: 203, distance: 5.0
click at [702, 203] on video at bounding box center [728, 409] width 1456 height 819
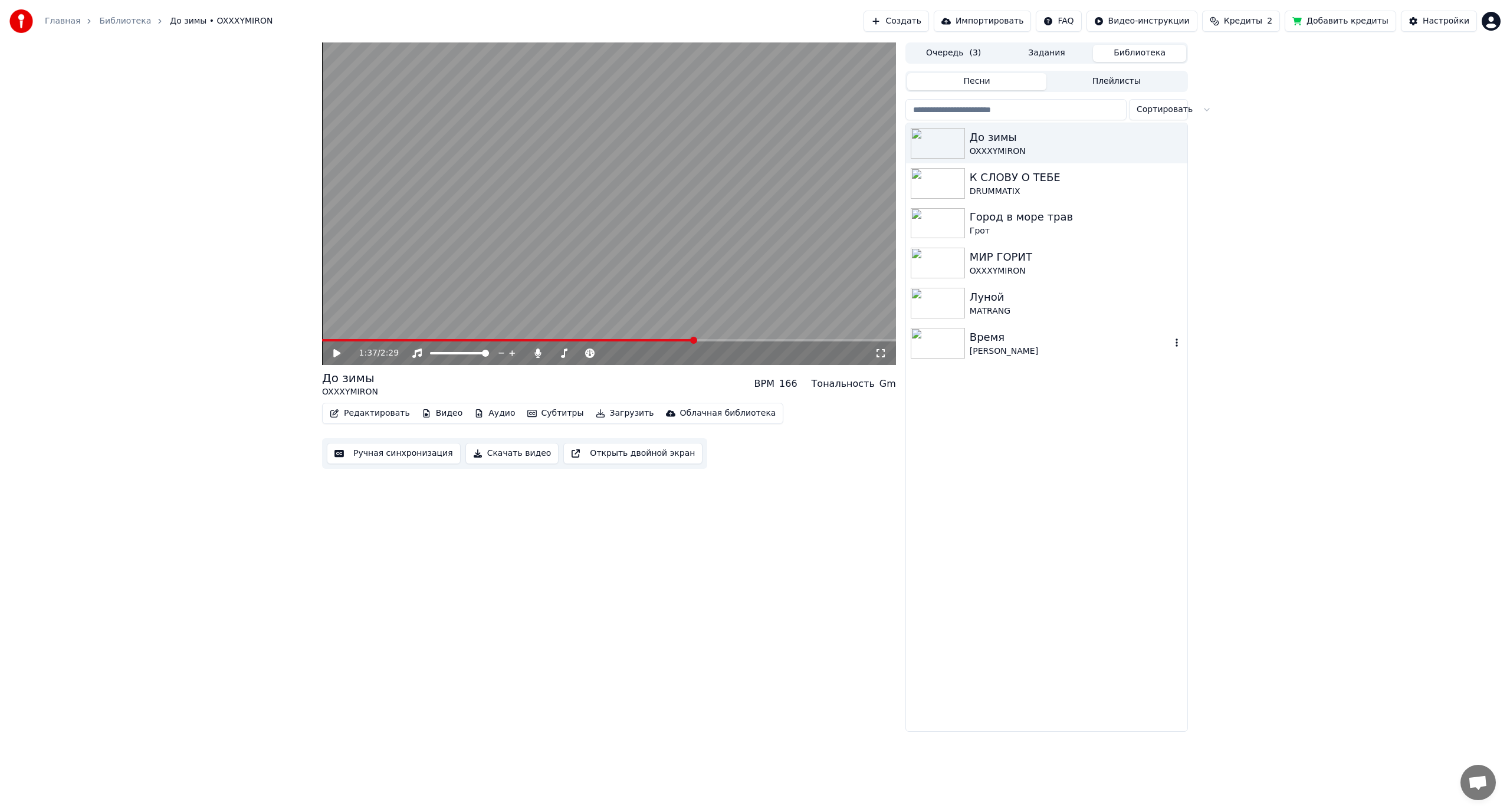
click at [946, 347] on img at bounding box center [938, 343] width 54 height 31
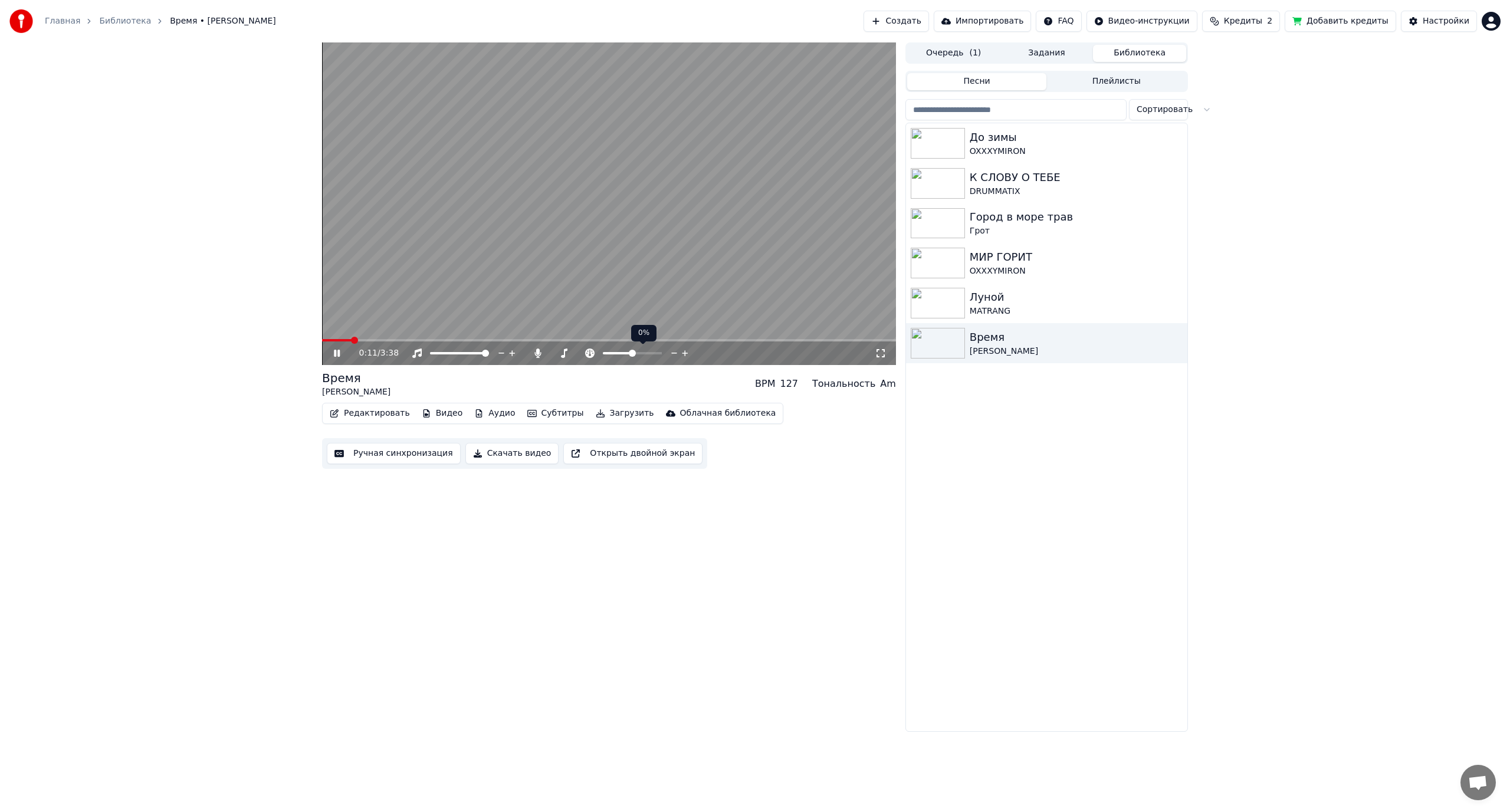
click at [632, 355] on span at bounding box center [632, 353] width 7 height 7
click at [879, 352] on icon at bounding box center [881, 353] width 12 height 9
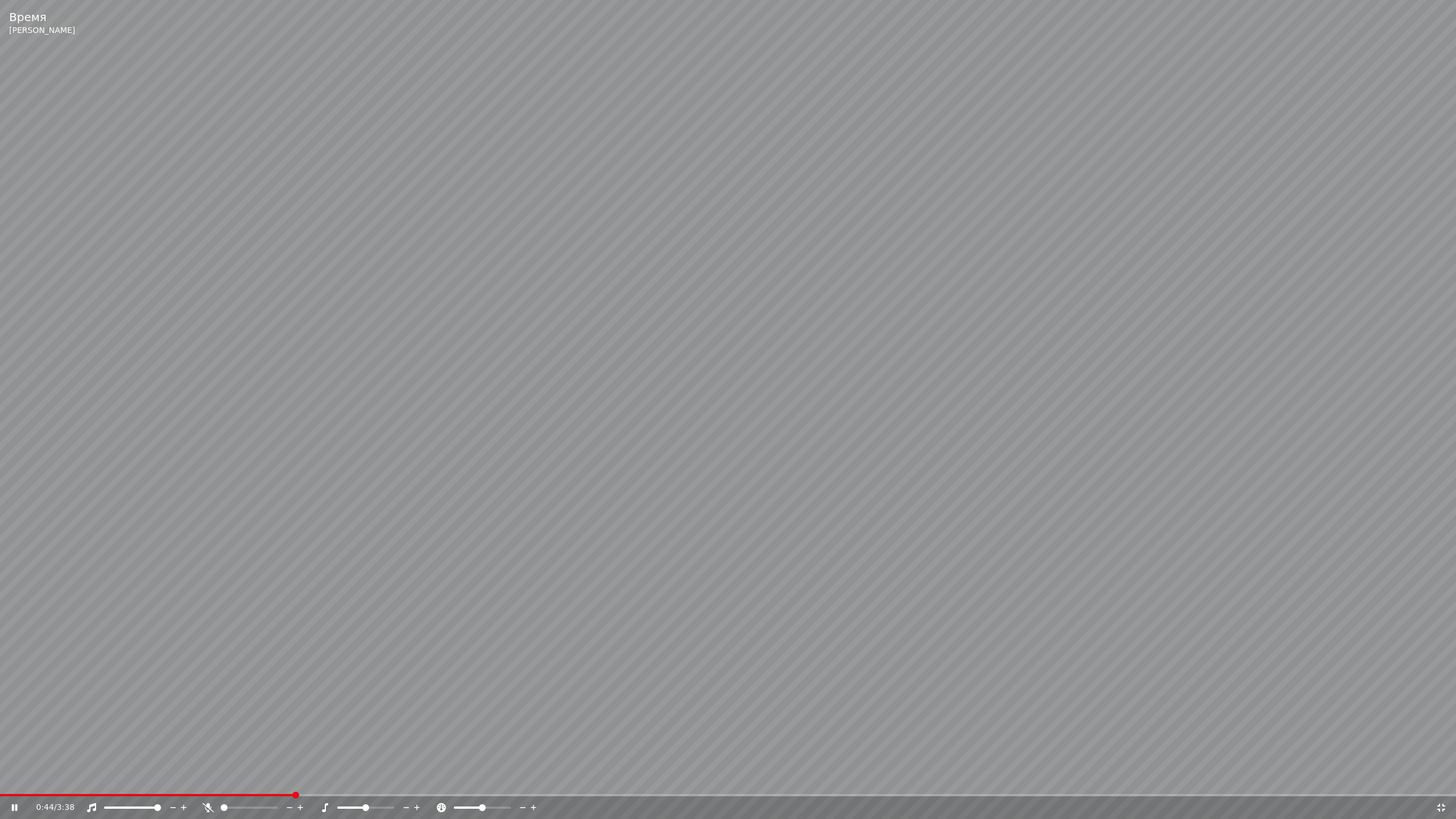
click at [221, 783] on span at bounding box center [224, 808] width 7 height 7
click at [36, 783] on span at bounding box center [195, 795] width 390 height 3
click at [0, 783] on span at bounding box center [3, 795] width 7 height 7
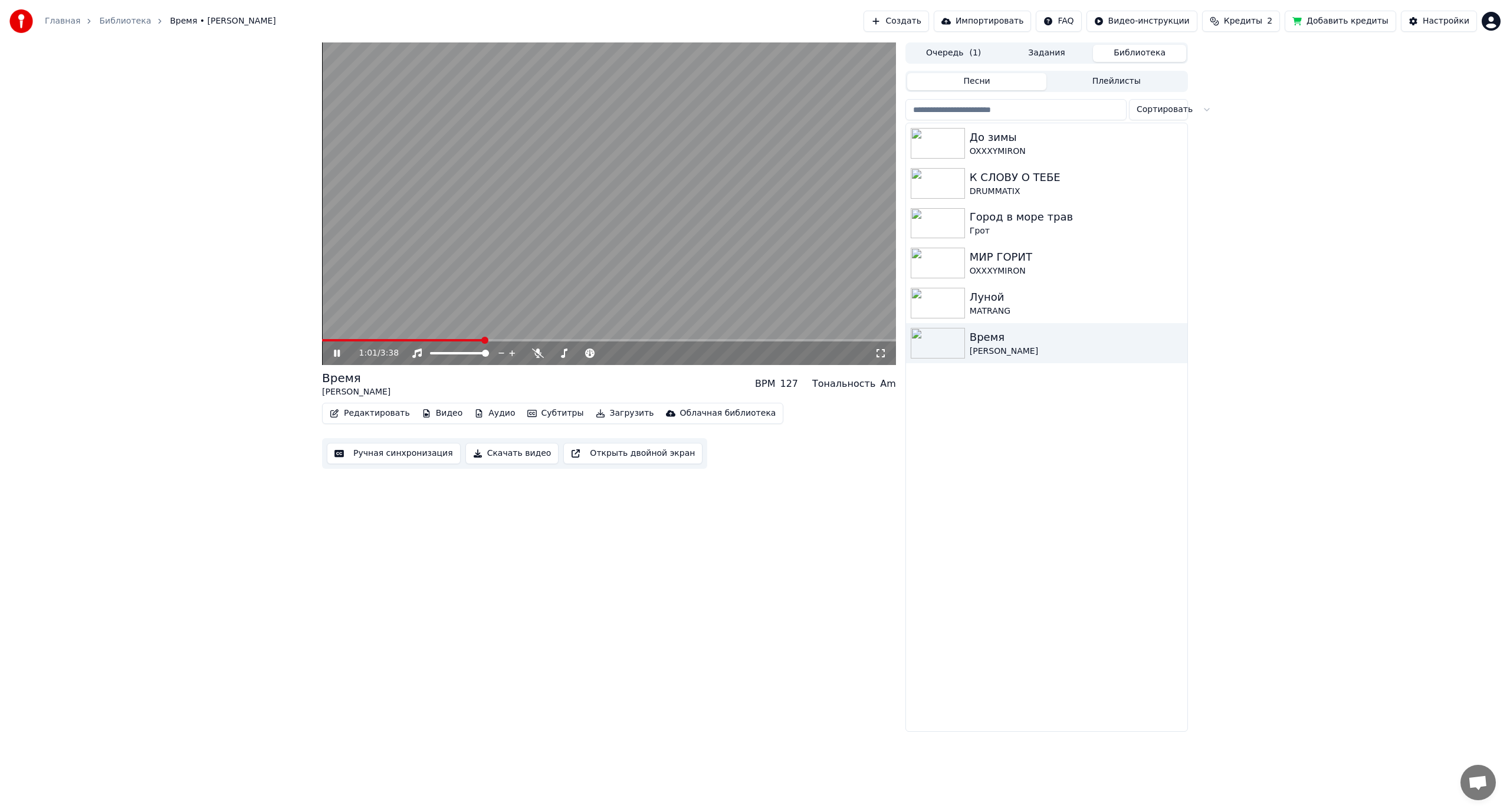
click at [341, 353] on icon at bounding box center [345, 353] width 28 height 9
click at [577, 357] on span at bounding box center [580, 353] width 7 height 7
click at [610, 354] on span at bounding box center [606, 353] width 7 height 7
click at [322, 344] on span at bounding box center [326, 340] width 7 height 7
click at [342, 354] on icon at bounding box center [345, 353] width 28 height 9
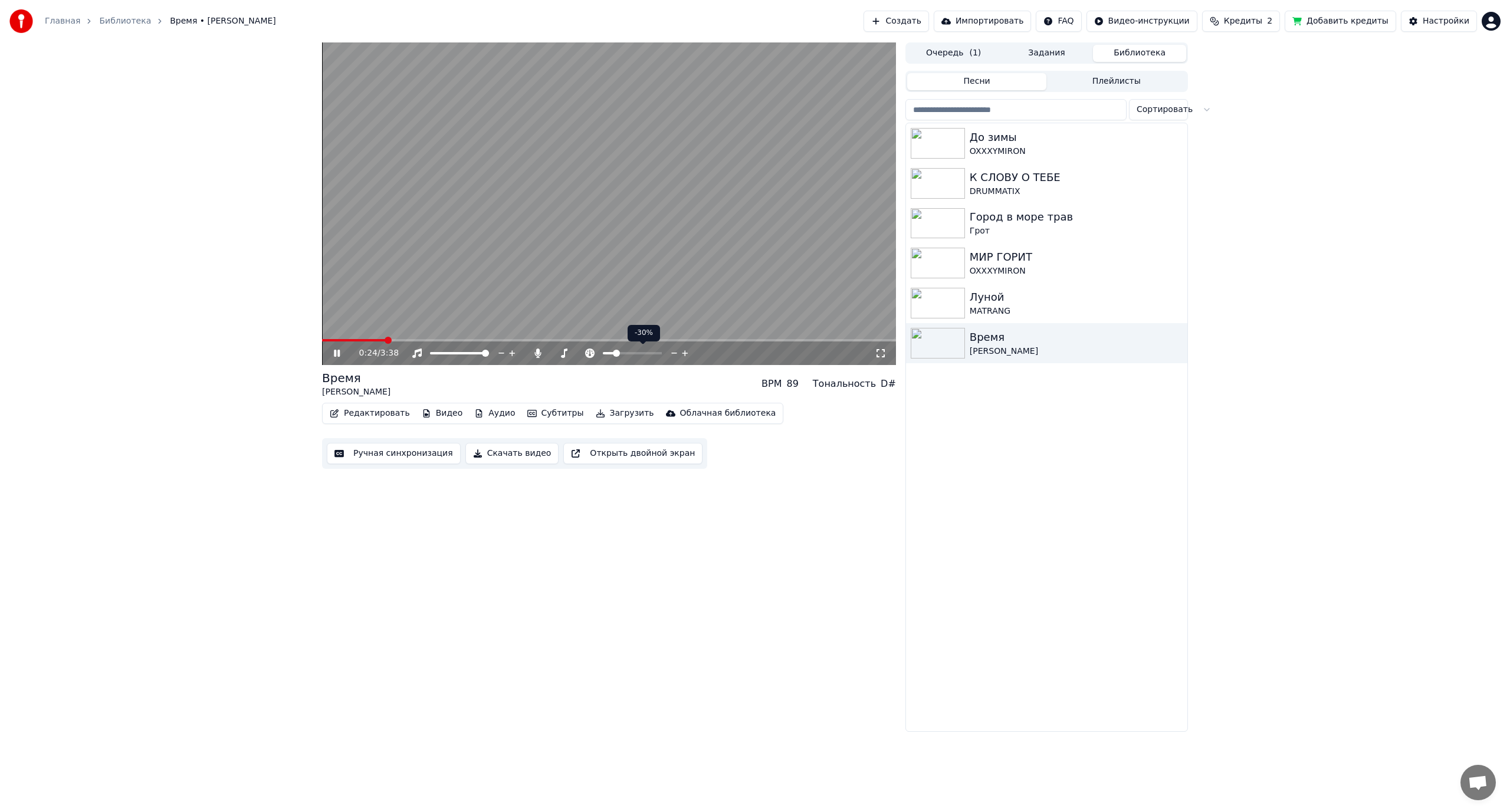
click at [615, 354] on span at bounding box center [616, 353] width 7 height 7
click at [636, 353] on span at bounding box center [632, 353] width 7 height 7
click at [577, 357] on span at bounding box center [580, 353] width 7 height 7
click at [636, 350] on span at bounding box center [632, 353] width 7 height 7
click at [577, 352] on span at bounding box center [580, 353] width 7 height 7
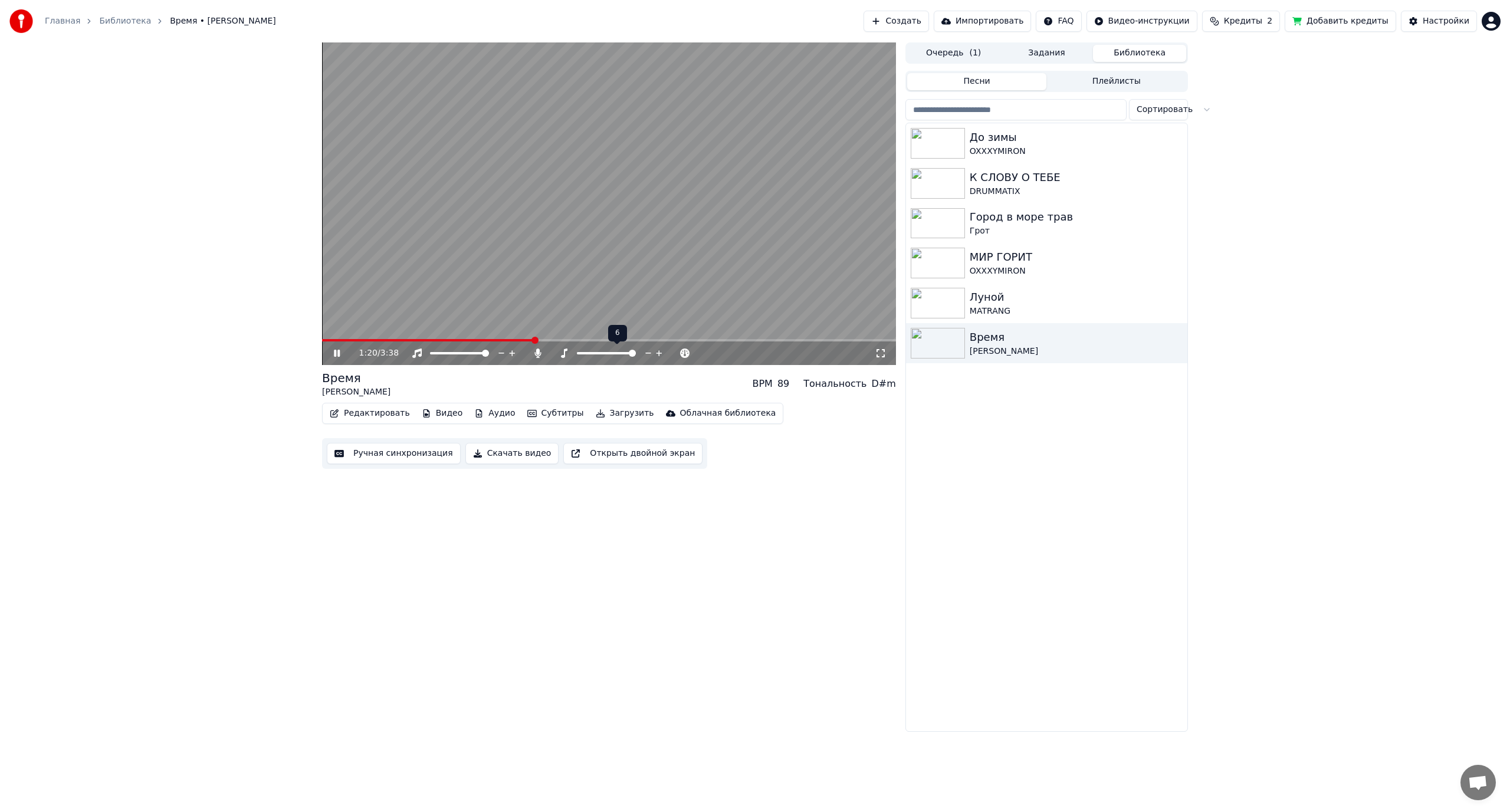
click at [636, 354] on span at bounding box center [632, 353] width 7 height 7
click at [577, 357] on span at bounding box center [580, 353] width 7 height 7
click at [636, 351] on span at bounding box center [632, 353] width 7 height 7
click at [577, 357] on span at bounding box center [580, 353] width 7 height 7
click at [636, 351] on span at bounding box center [632, 353] width 7 height 7
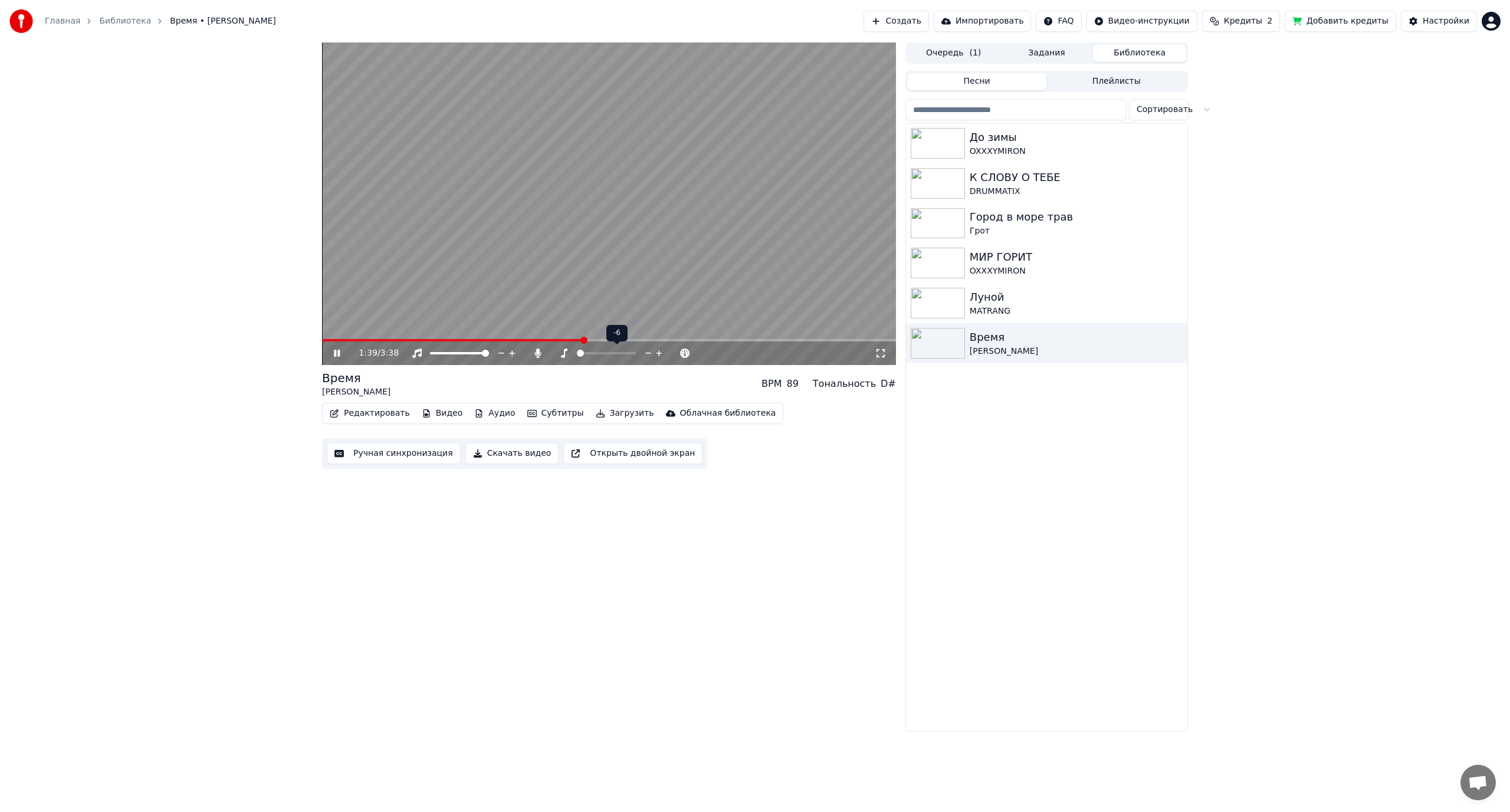
click at [577, 356] on span at bounding box center [580, 353] width 7 height 7
click at [601, 351] on span at bounding box center [597, 353] width 7 height 7
click at [594, 353] on span at bounding box center [597, 353] width 7 height 7
click at [636, 353] on span at bounding box center [632, 353] width 7 height 7
click at [643, 356] on span at bounding box center [641, 353] width 7 height 7
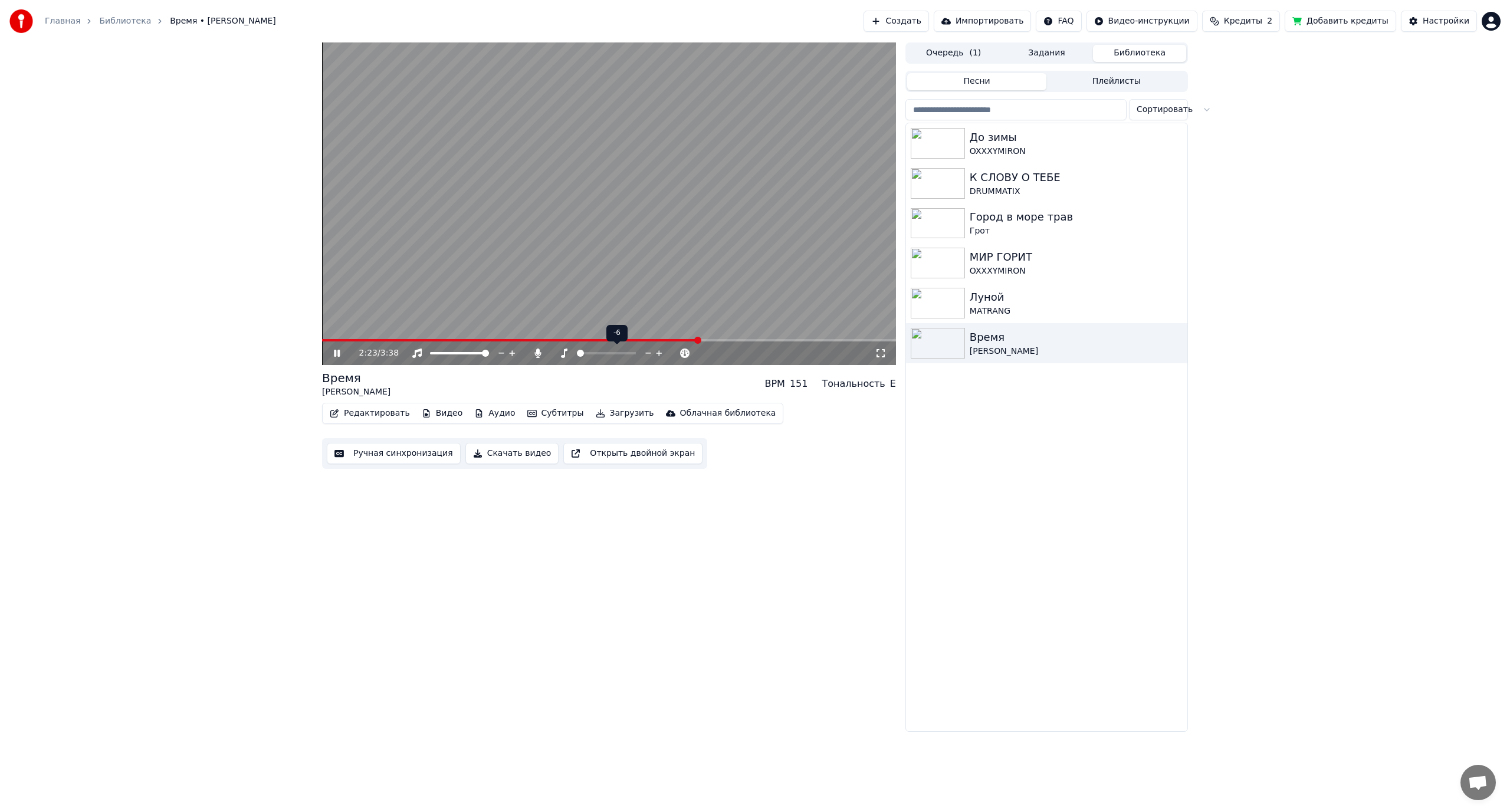
click at [577, 356] on span at bounding box center [580, 353] width 7 height 7
click at [607, 357] on span at bounding box center [610, 353] width 7 height 7
click at [952, 309] on img at bounding box center [938, 303] width 54 height 31
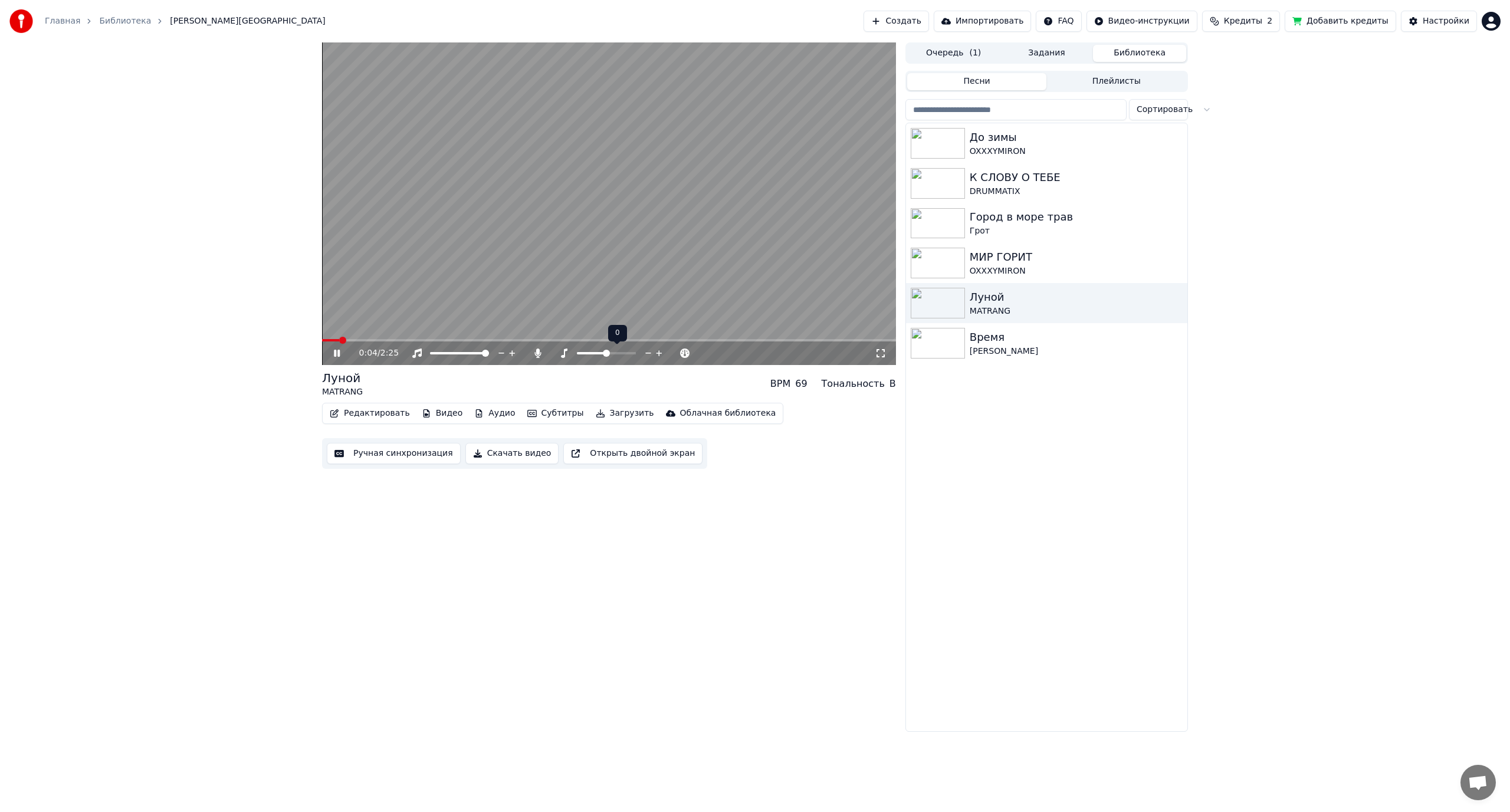
click at [604, 357] on span at bounding box center [606, 353] width 7 height 7
click at [632, 353] on span at bounding box center [631, 353] width 7 height 7
click at [619, 356] on span at bounding box center [619, 353] width 7 height 7
click at [611, 356] on span at bounding box center [610, 353] width 7 height 7
click at [602, 355] on span at bounding box center [602, 353] width 7 height 7
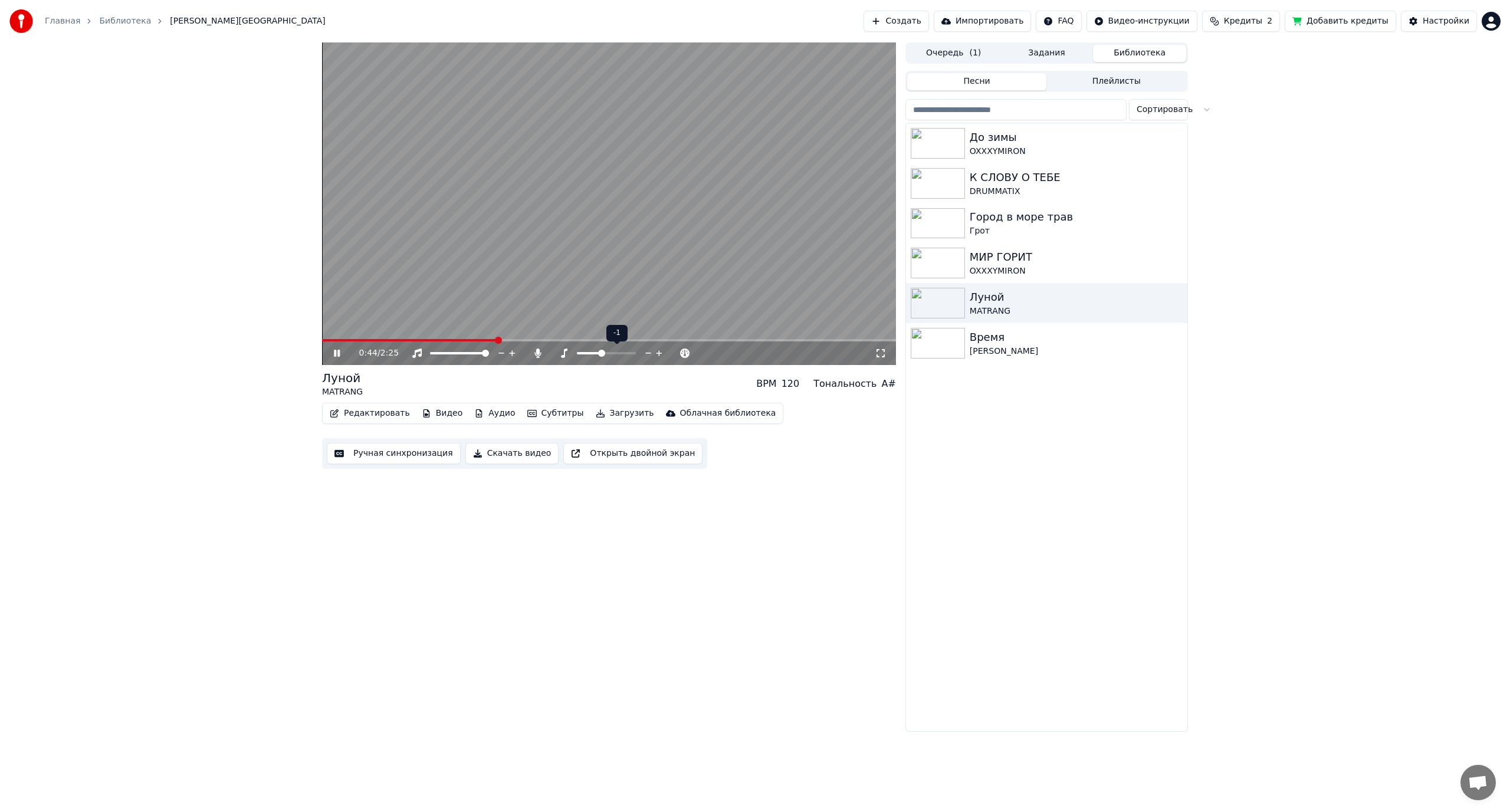
click at [600, 357] on span at bounding box center [602, 353] width 7 height 7
click at [604, 354] on span at bounding box center [606, 353] width 7 height 7
click at [621, 355] on span at bounding box center [622, 353] width 7 height 7
click at [675, 251] on video at bounding box center [609, 204] width 574 height 323
